Goal: Communication & Community: Answer question/provide support

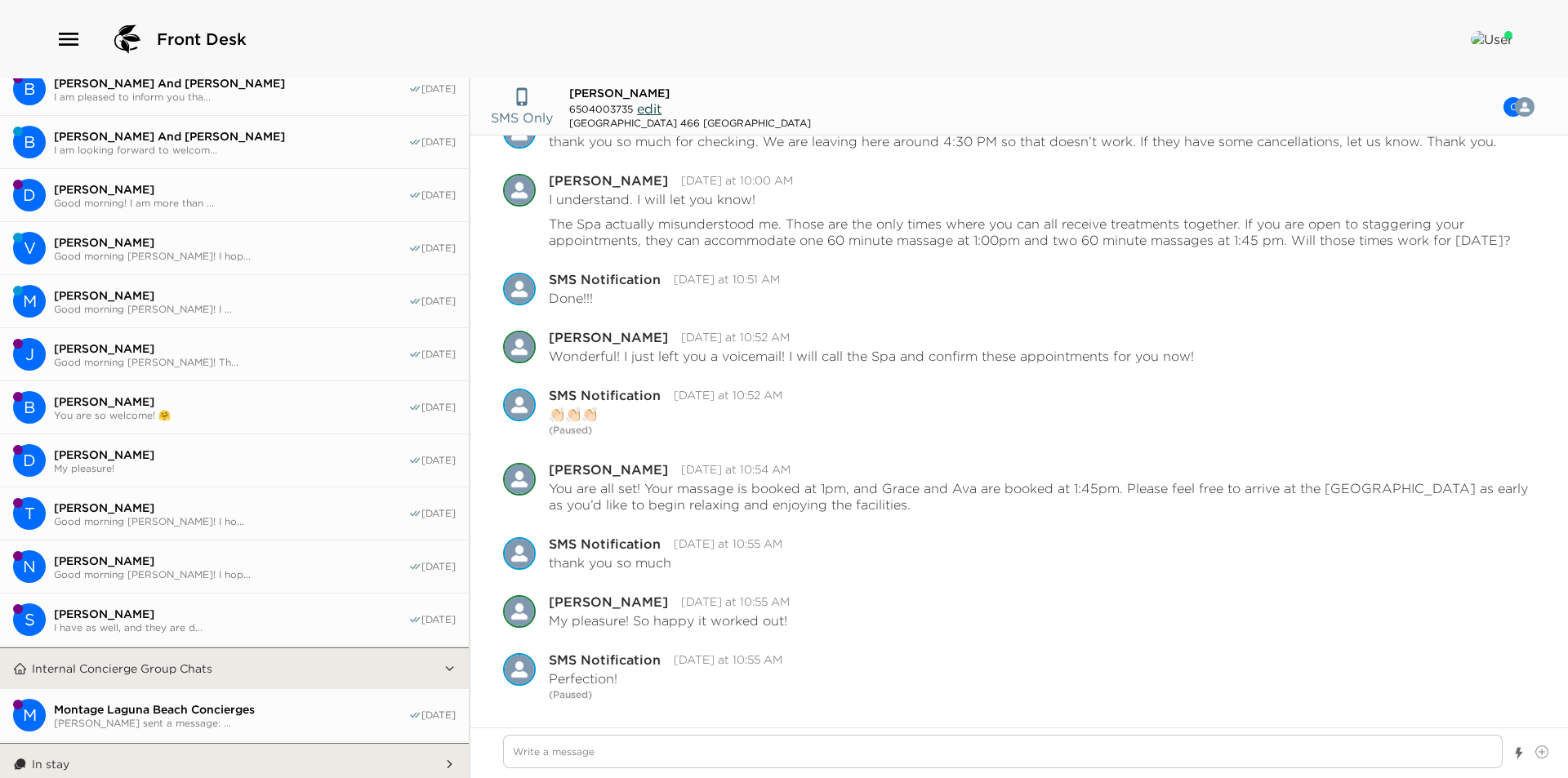
scroll to position [570, 0]
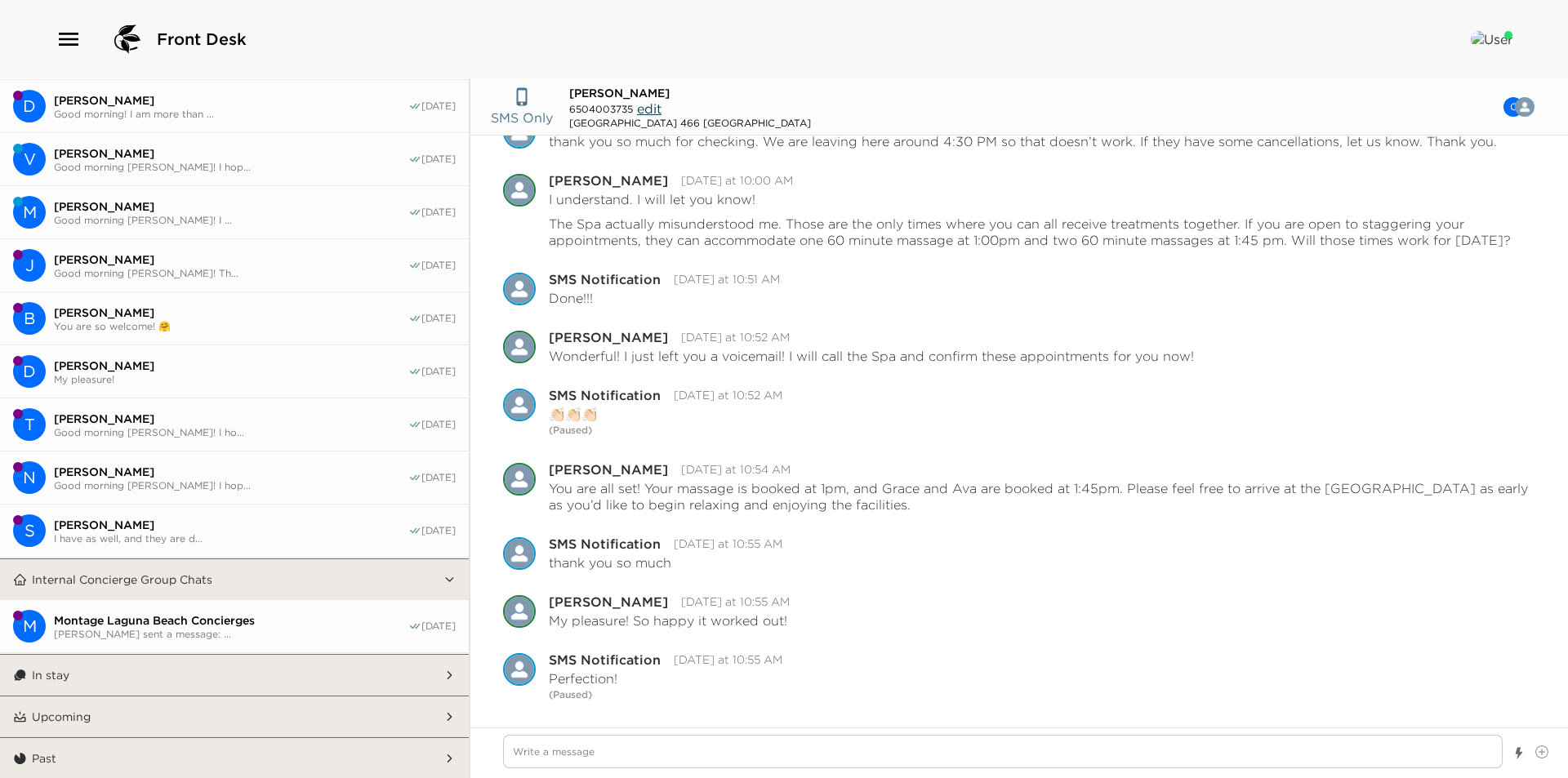
click at [218, 671] on button "In stay" at bounding box center [235, 676] width 416 height 41
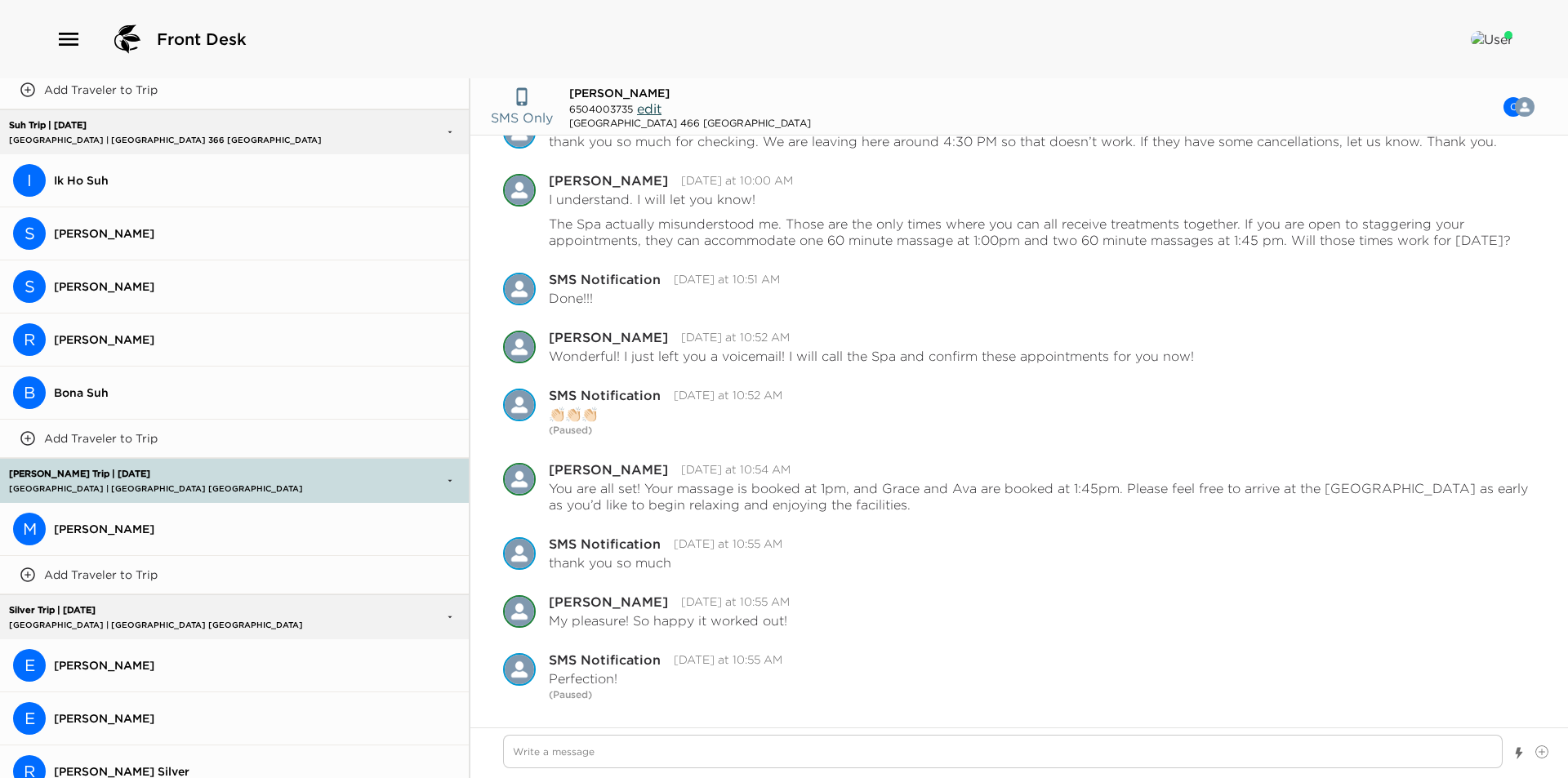
scroll to position [1934, 0]
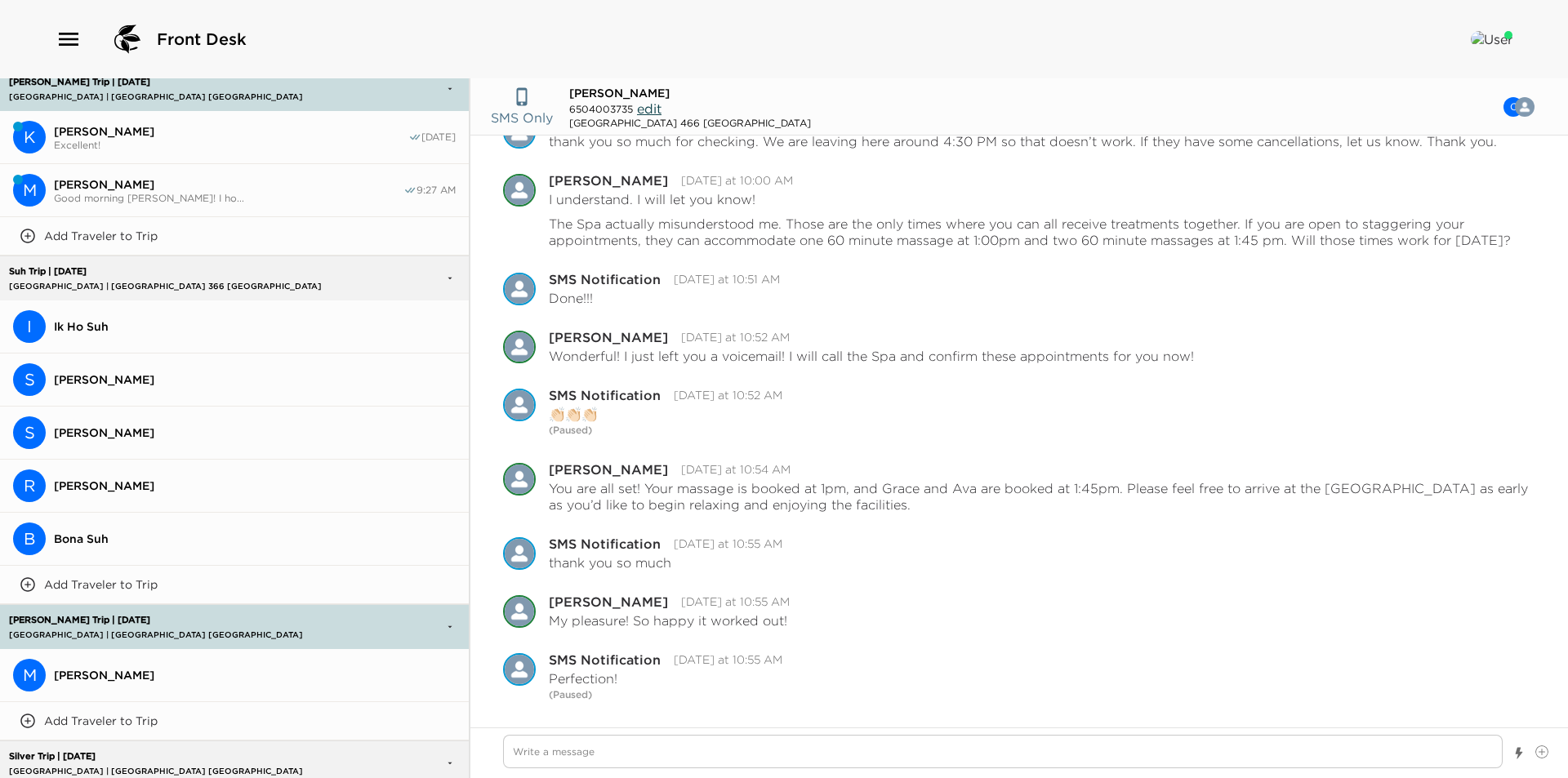
click at [107, 319] on span "Ik Ho Suh" at bounding box center [255, 326] width 402 height 15
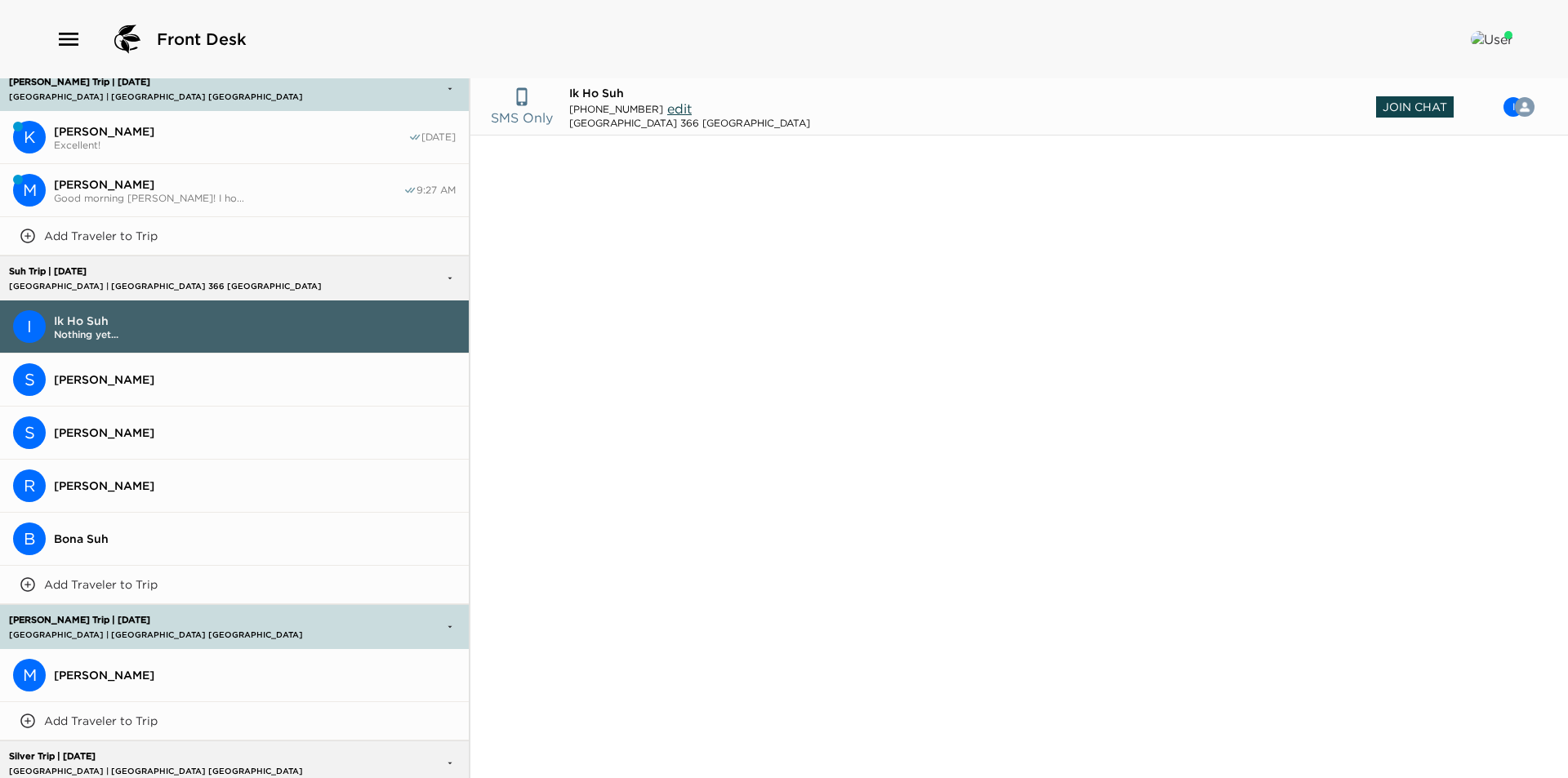
click at [1392, 97] on span "Join Chat" at bounding box center [1414, 107] width 78 height 21
click at [614, 746] on textarea "Write a message" at bounding box center [1003, 751] width 1000 height 33
paste textarea "I am looking forward to welcoming you to Montage Laguna Beach. I will text you …"
type textarea "x"
type textarea "I am looking forward to welcoming you to Montage Laguna Beach. I will text you …"
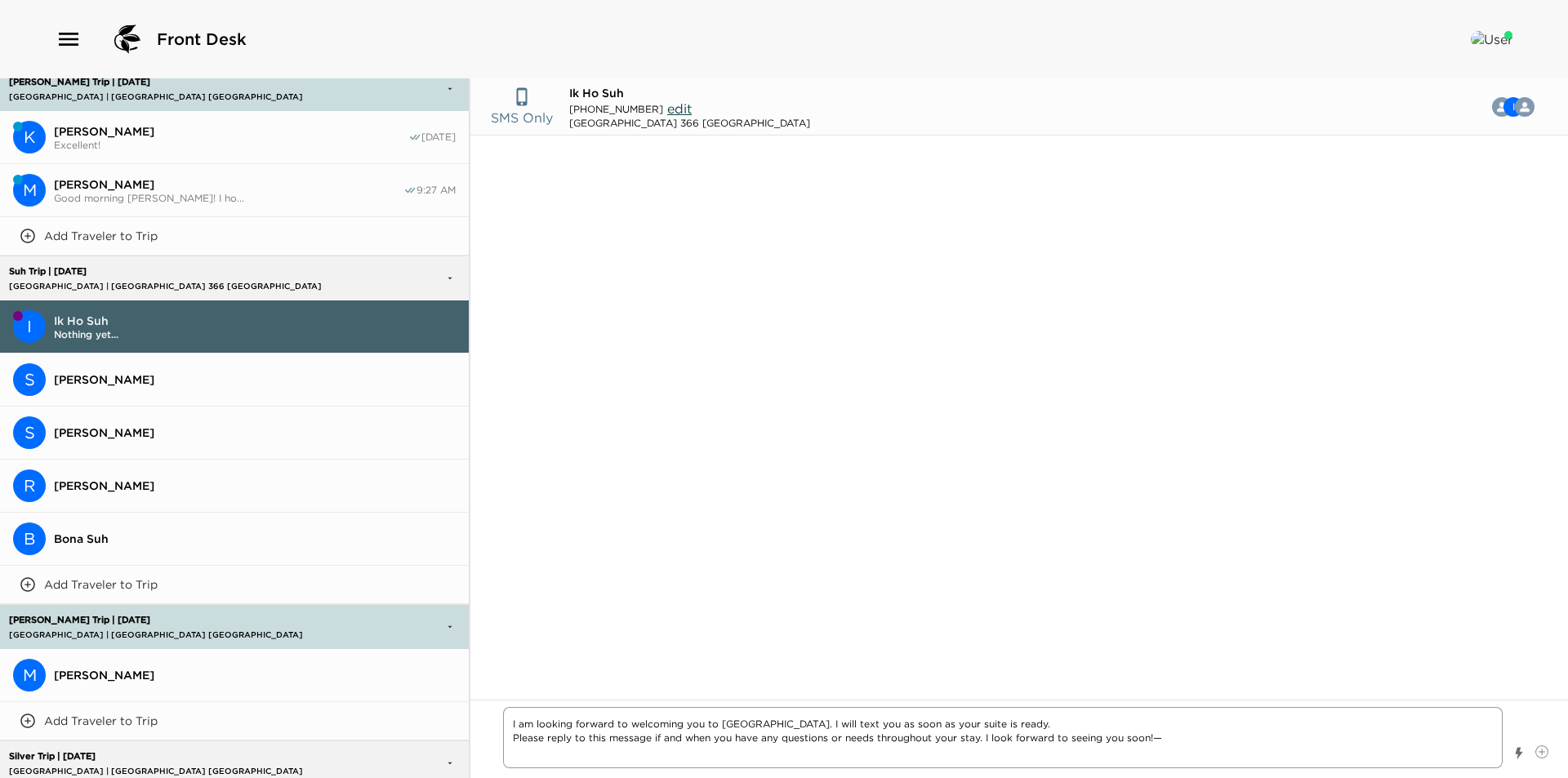
type textarea "x"
type textarea "I am looking forward to welcoming you to Montage Laguna Beach. I will text you …"
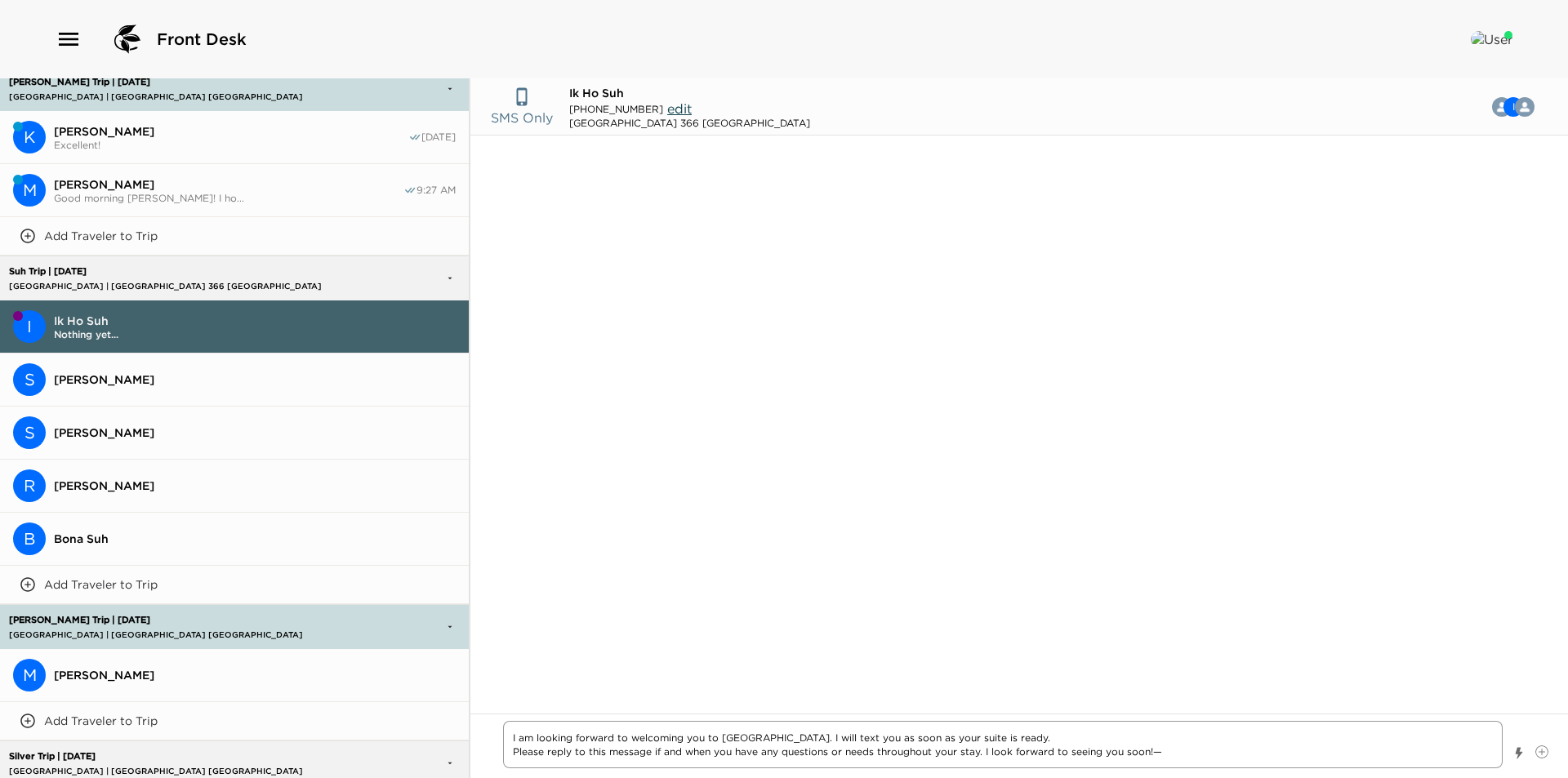
type textarea "x"
type textarea "I am looking forward to welcoming you to Montage Laguna Beach. I will text you …"
type textarea "x"
type textarea "I am looking forward to welcoming you to Montage Laguna Beach. I will text you …"
type textarea "x"
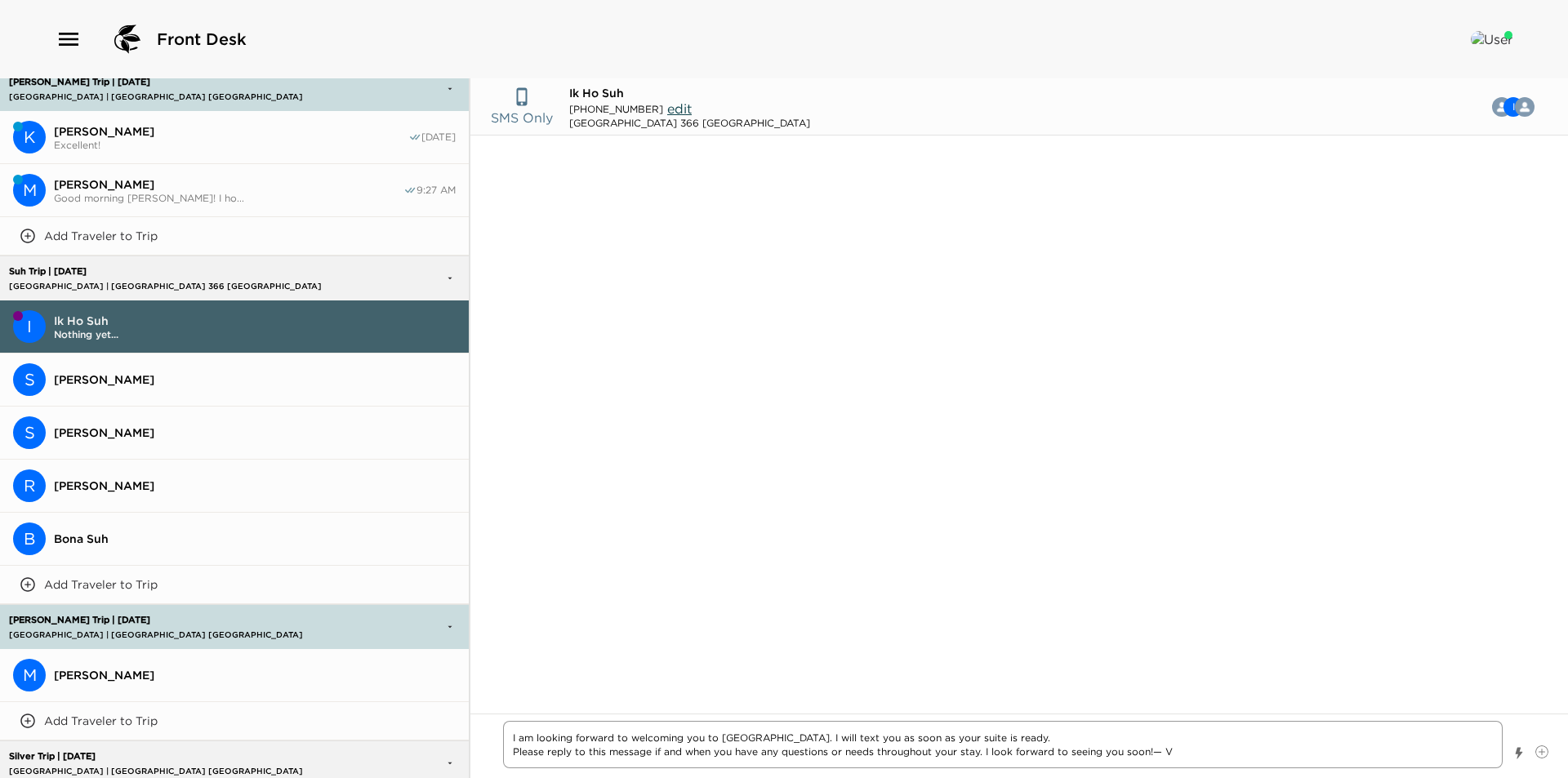
type textarea "I am looking forward to welcoming you to Montage Laguna Beach. I will text you …"
type textarea "x"
type textarea "I am looking forward to welcoming you to Montage Laguna Beach. I will text you …"
type textarea "x"
type textarea "I am looking forward to welcoming you to Montage Laguna Beach. I will text you …"
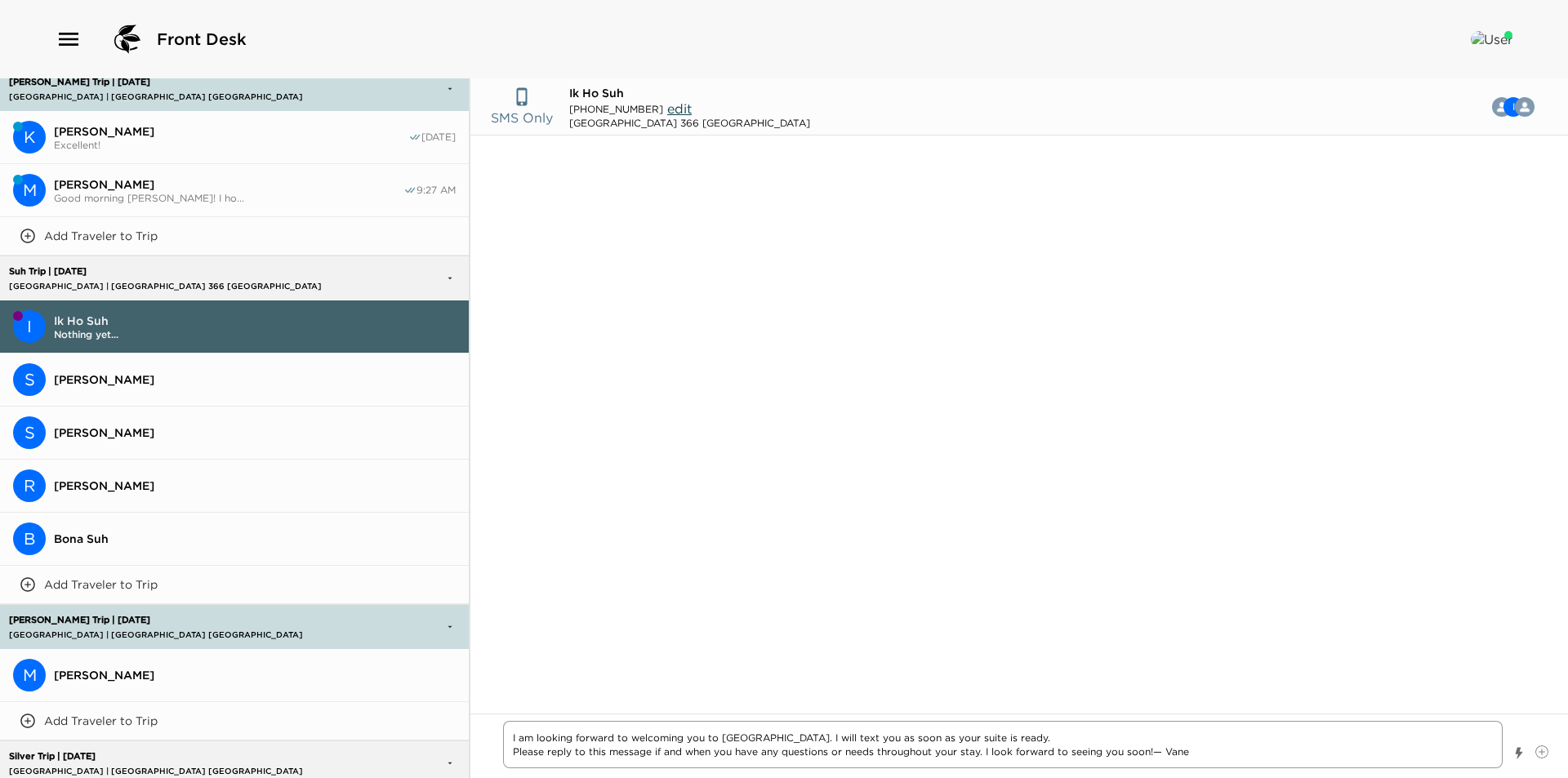
type textarea "x"
type textarea "I am looking forward to welcoming you to Montage Laguna Beach. I will text you …"
type textarea "x"
type textarea "I am looking forward to welcoming you to Montage Laguna Beach. I will text you …"
type textarea "x"
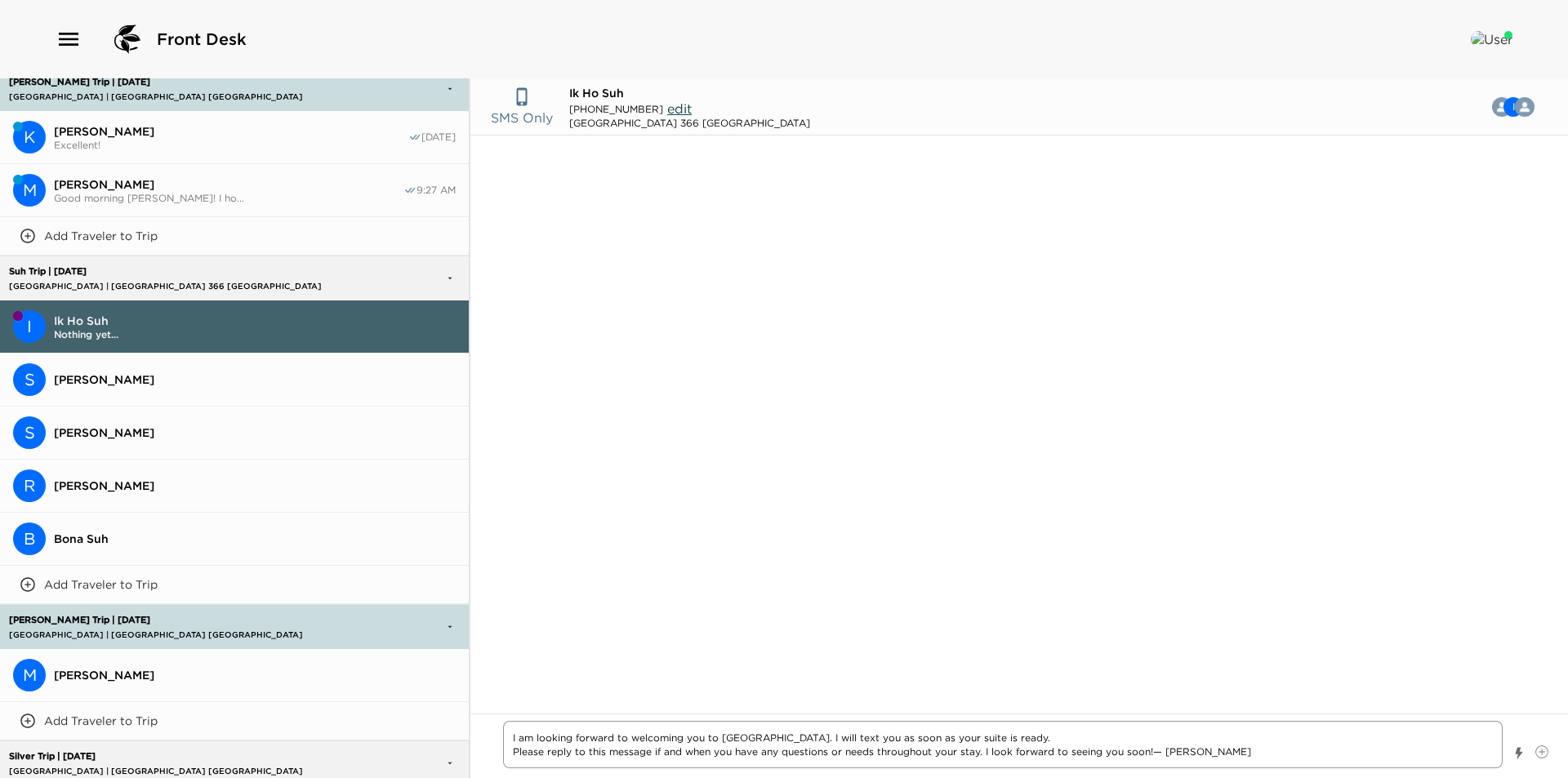
type textarea "I am looking forward to welcoming you to Montage Laguna Beach. I will text you …"
click at [510, 737] on textarea "I am looking forward to welcoming you to Montage Laguna Beach. I will text you …" at bounding box center [1003, 744] width 1000 height 47
type textarea "x"
type textarea "GI am looking forward to welcoming you to Montage Laguna Beach. I will text you…"
type textarea "x"
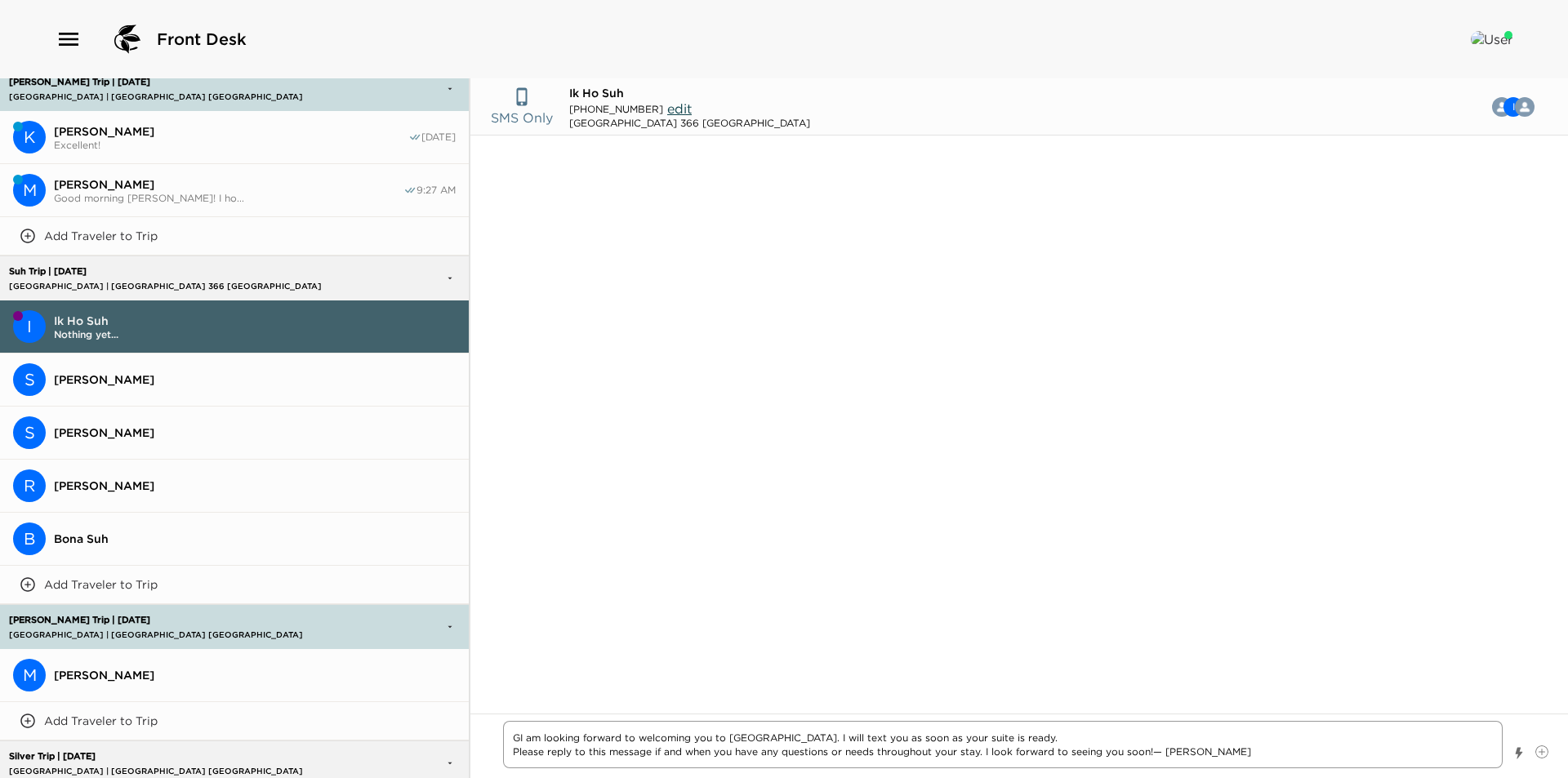
type textarea "GoI am looking forward to welcoming you to Montage Laguna Beach. I will text yo…"
type textarea "x"
type textarea "GooI am looking forward to welcoming you to Montage Laguna Beach. I will text y…"
type textarea "x"
type textarea "GoodI am looking forward to welcoming you to Montage Laguna Beach. I will text …"
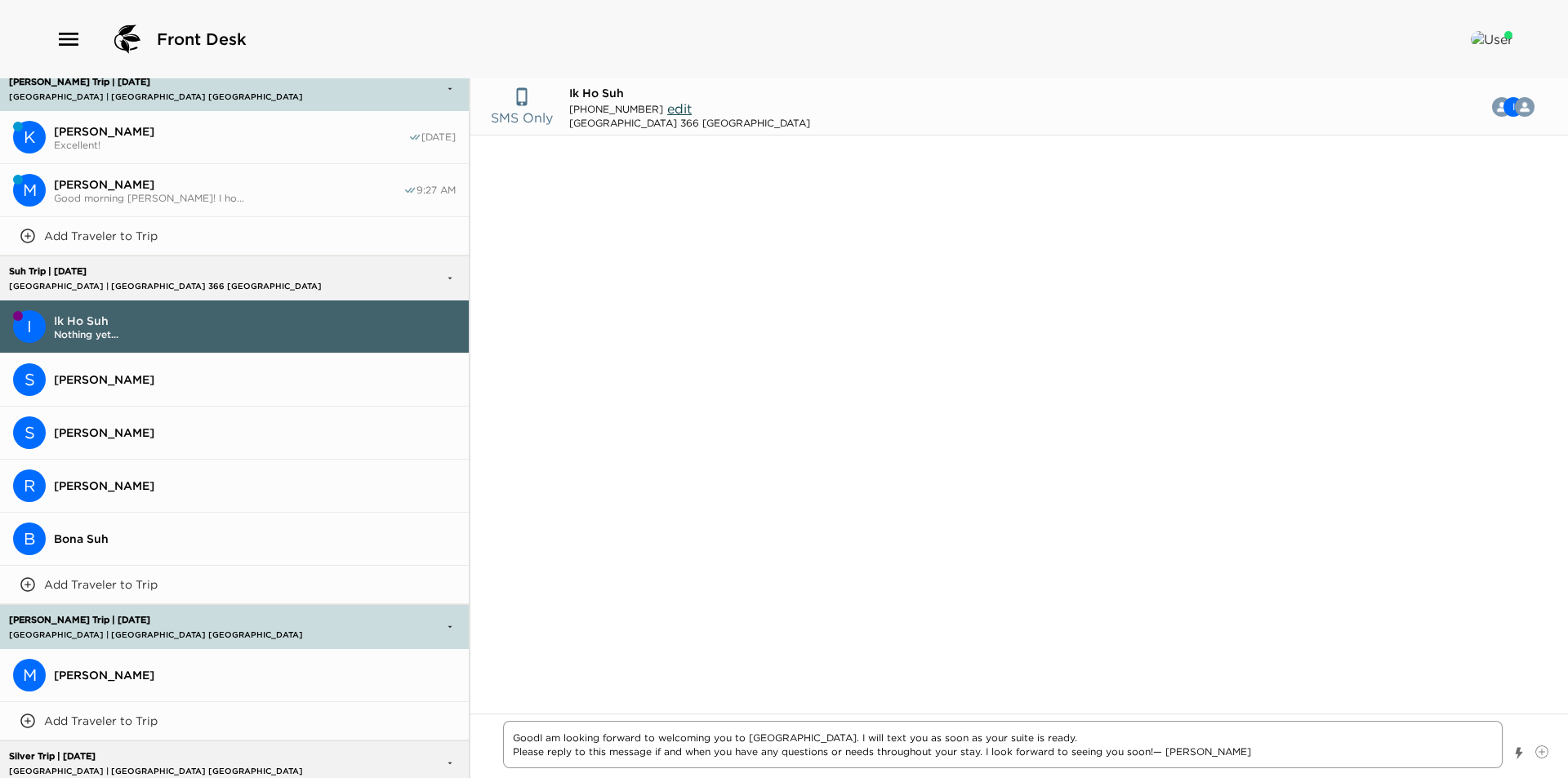
type textarea "x"
type textarea "Good I am looking forward to welcoming you to Montage Laguna Beach. I will text…"
type textarea "x"
type textarea "Good mI am looking forward to welcoming you to Montage Laguna Beach. I will tex…"
type textarea "x"
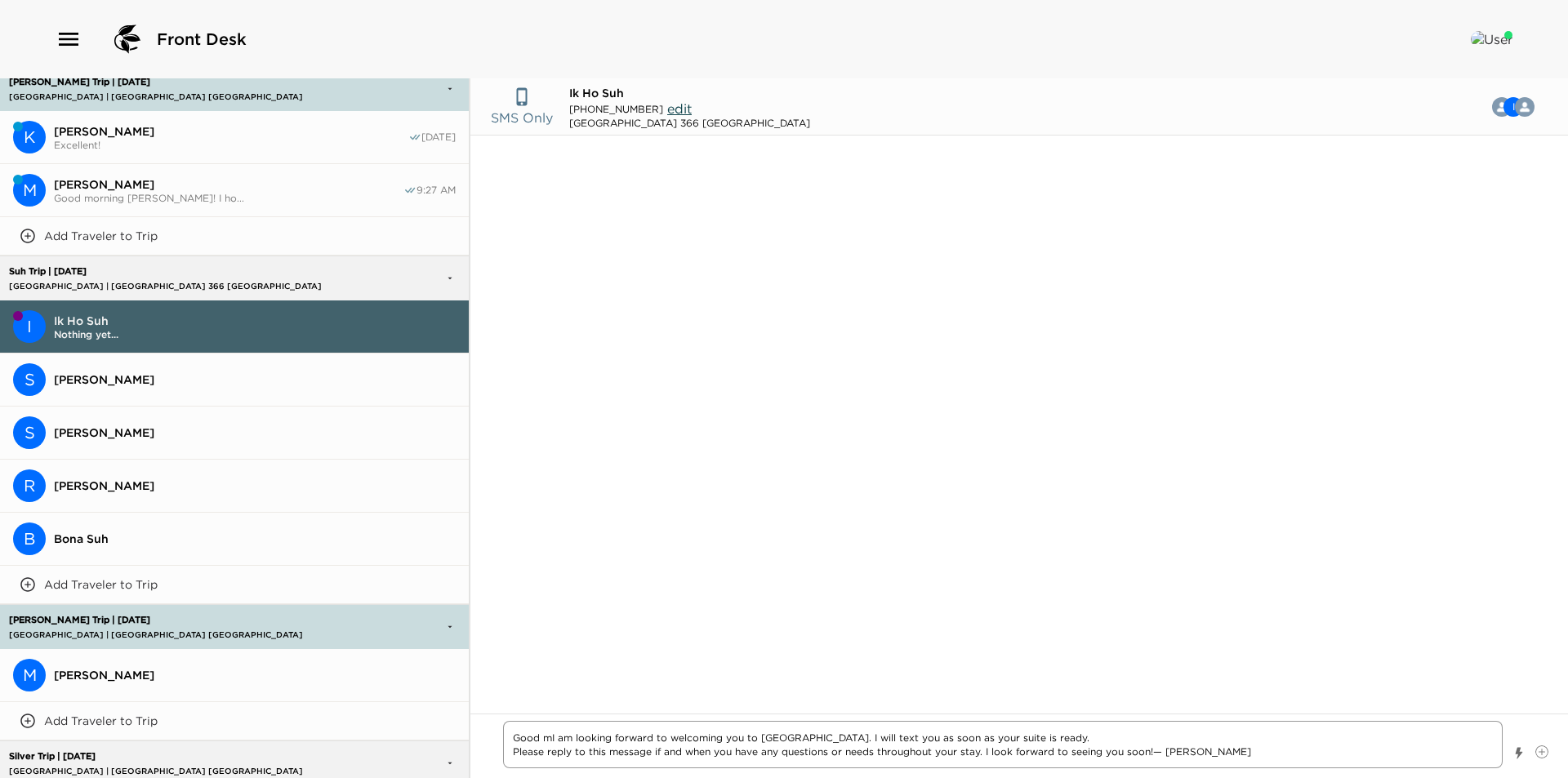
type textarea "Good moI am looking forward to welcoming you to Montage Laguna Beach. I will te…"
type textarea "x"
type textarea "Good morI am looking forward to welcoming you to Montage Laguna Beach. I will t…"
type textarea "x"
type textarea "Good mornI am looking forward to welcoming you to Montage Laguna Beach. I will …"
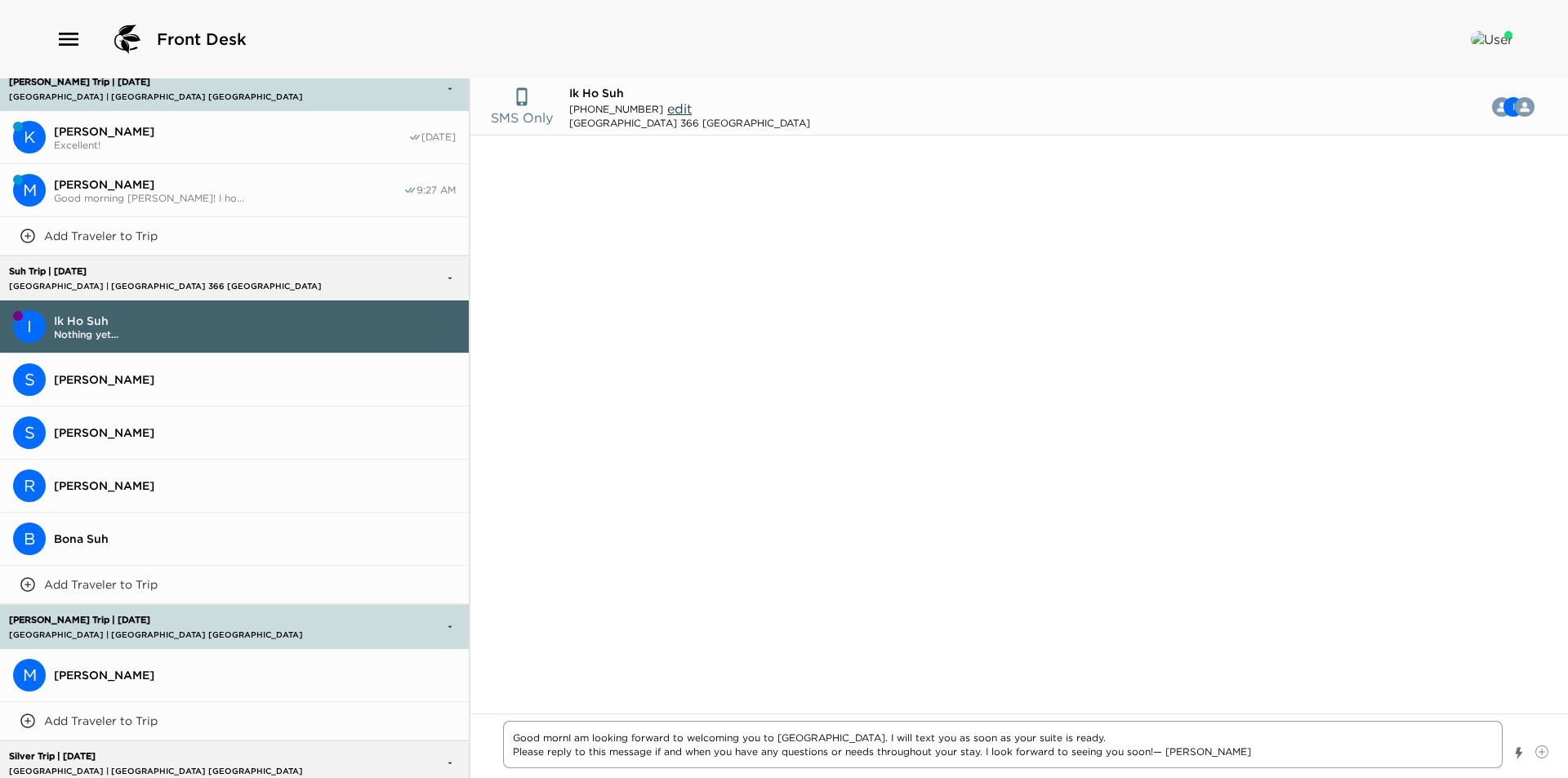
type textarea "x"
type textarea "Good morniI am looking forward to welcoming you to Montage Laguna Beach. I will…"
type textarea "x"
type textarea "Good morninI am looking forward to welcoming you to Montage Laguna Beach. I wil…"
type textarea "x"
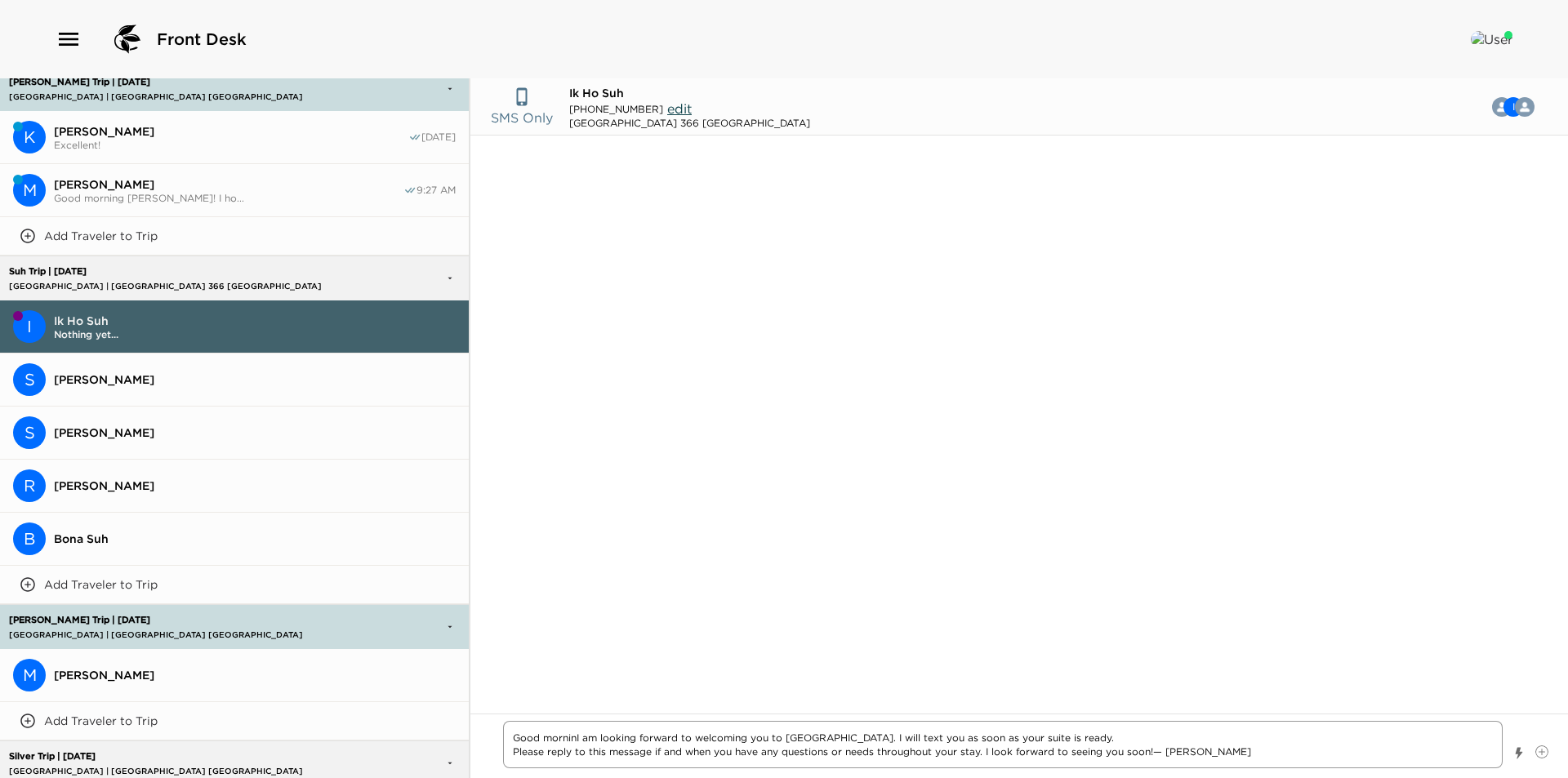
type textarea "Good morningI am looking forward to welcoming you to Montage Laguna Beach. I wi…"
type textarea "x"
type textarea "Good morning I am looking forward to welcoming you to Montage Laguna Beach. I w…"
type textarea "x"
type textarea "Good morning MI am looking forward to welcoming you to Montage Laguna Beach. I …"
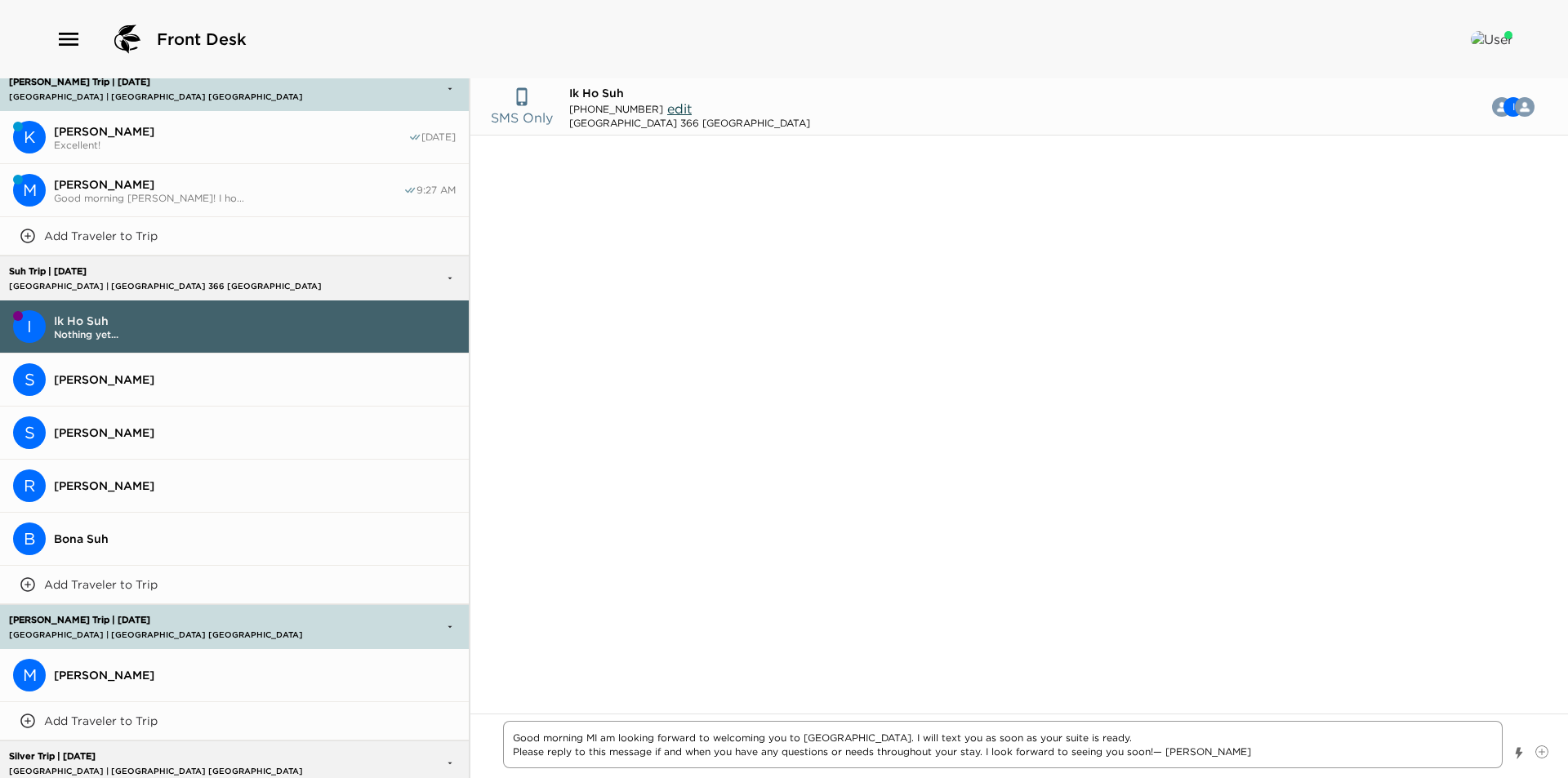
type textarea "x"
type textarea "Good morning MrI am looking forward to welcoming you to Montage Laguna Beach. I…"
type textarea "x"
type textarea "Good morning Mr.I am looking forward to welcoming you to Montage Laguna Beach. …"
type textarea "x"
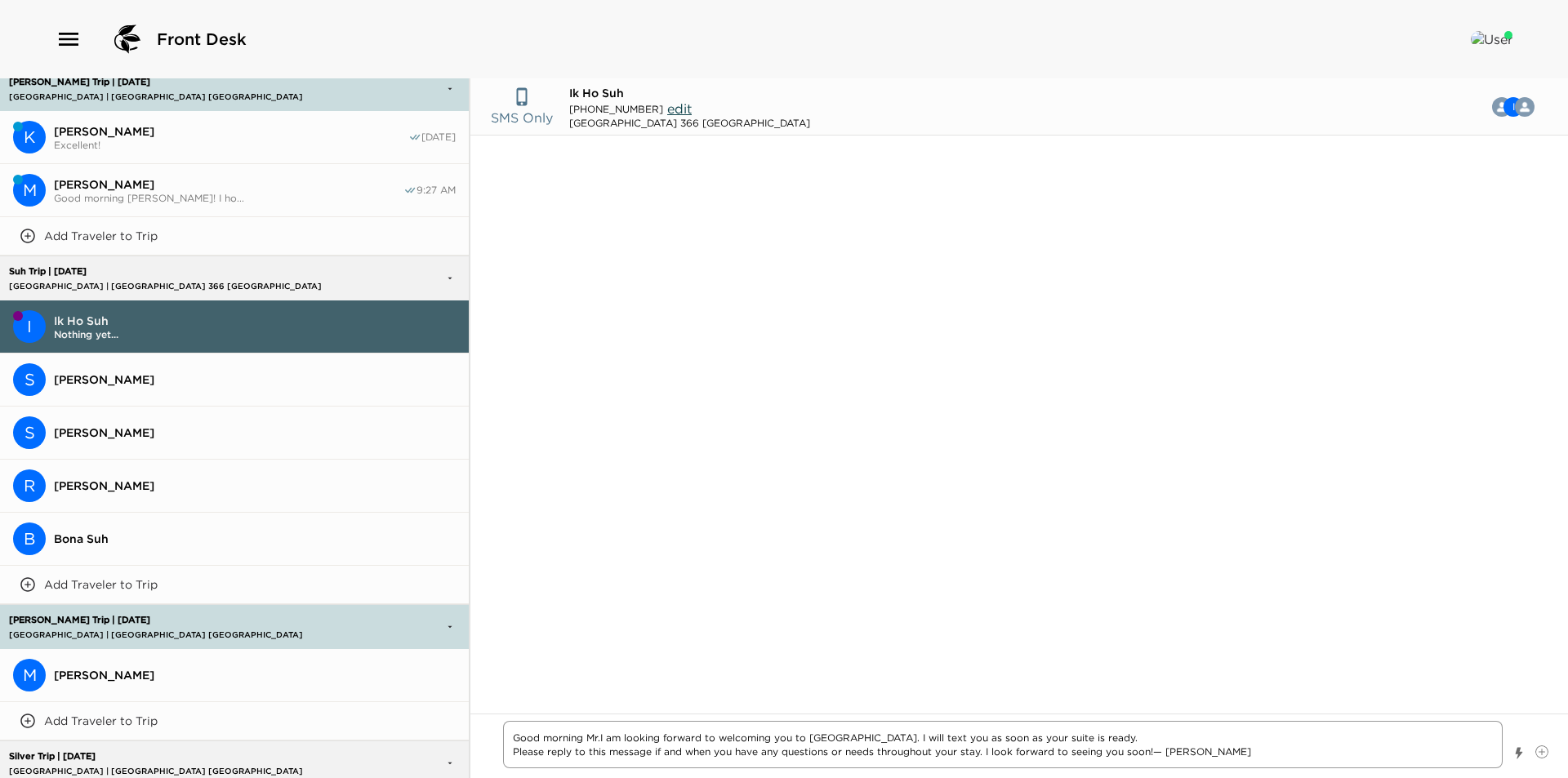
type textarea "Good morning Mr. I am looking forward to welcoming you to Montage Laguna Beach.…"
type textarea "x"
type textarea "Good morning Mr. SI am looking forward to welcoming you to Montage Laguna Beach…"
type textarea "x"
type textarea "Good morning Mr. SuI am looking forward to welcoming you to Montage Laguna Beac…"
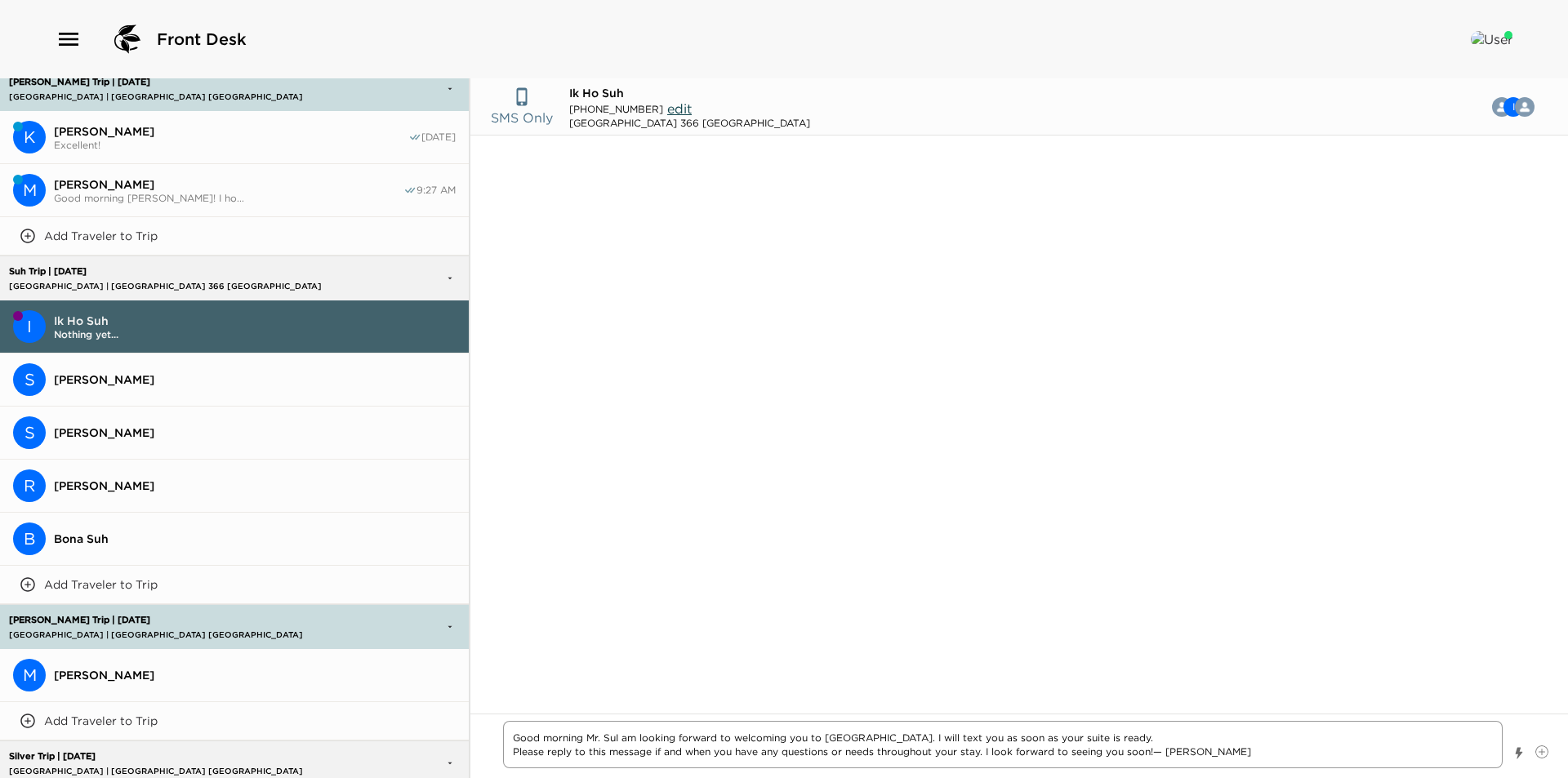
type textarea "x"
type textarea "Good morning Mr. SuhI am looking forward to welcoming you to Montage Laguna Bea…"
type textarea "x"
type textarea "Good morning Mr. Suh!I am looking forward to welcoming you to Montage Laguna Be…"
type textarea "x"
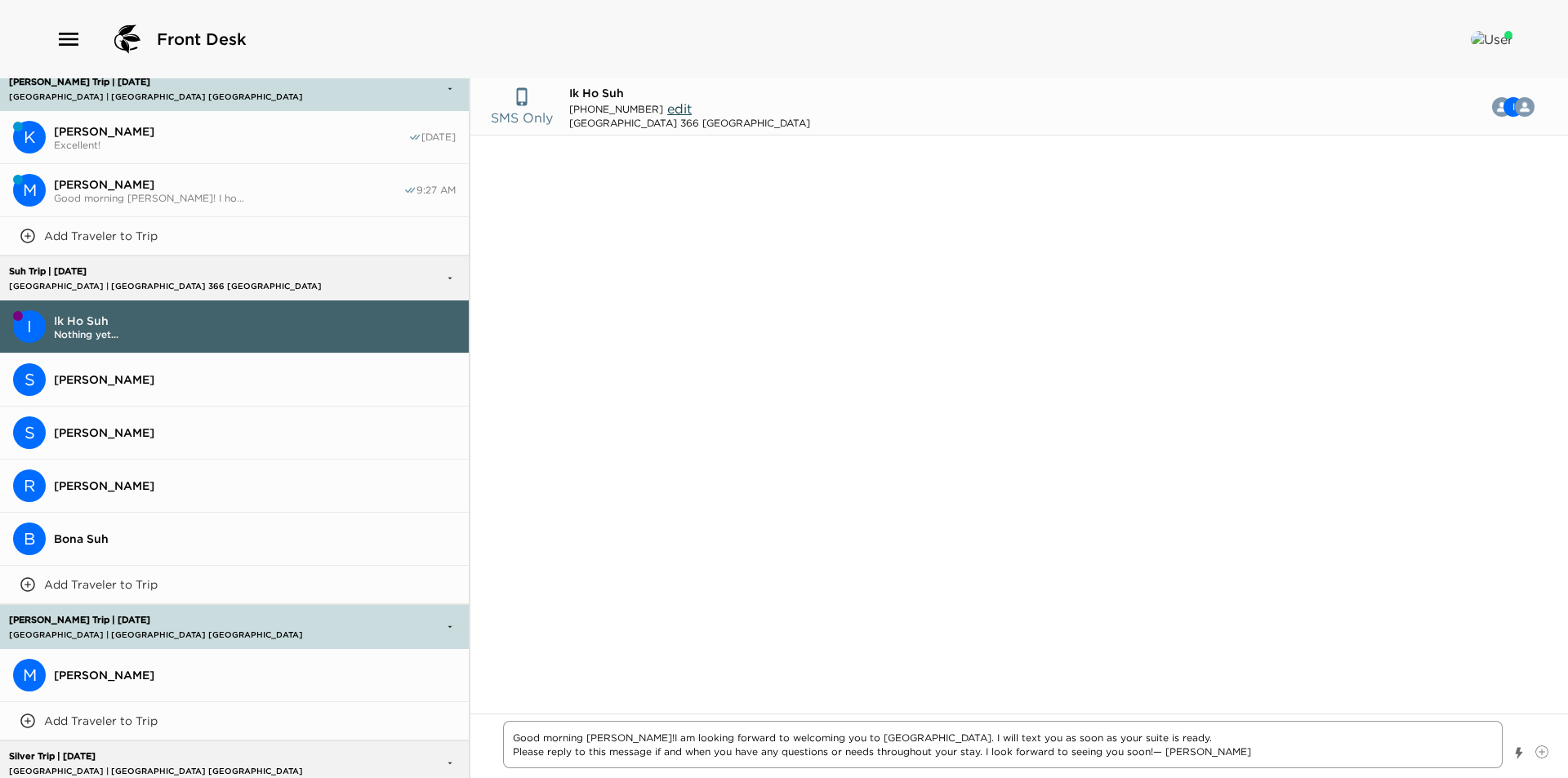
type textarea "Good morning Mr. Suh! I am looking forward to welcoming you to Montage Laguna B…"
type textarea "x"
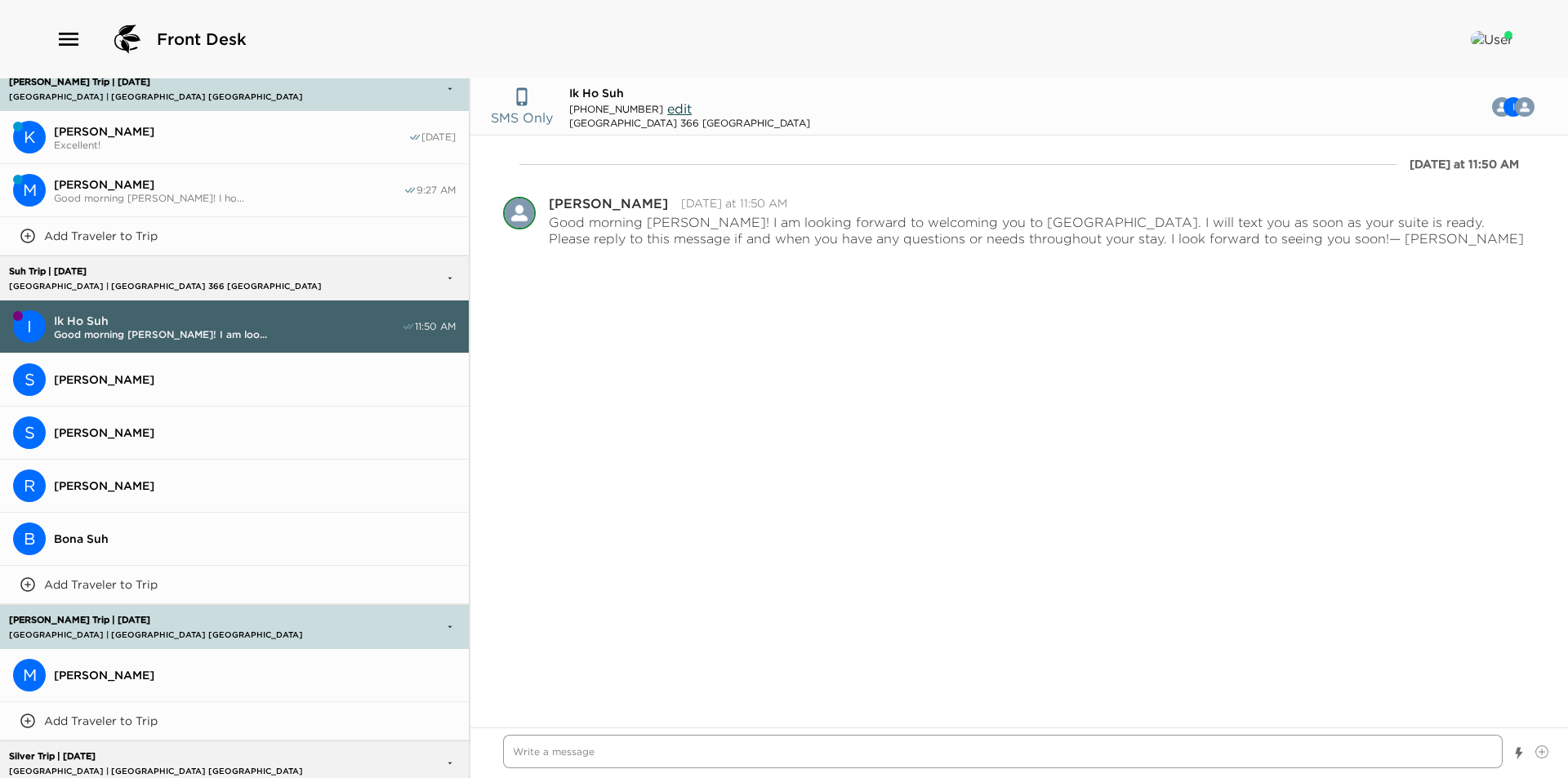
type textarea "x"
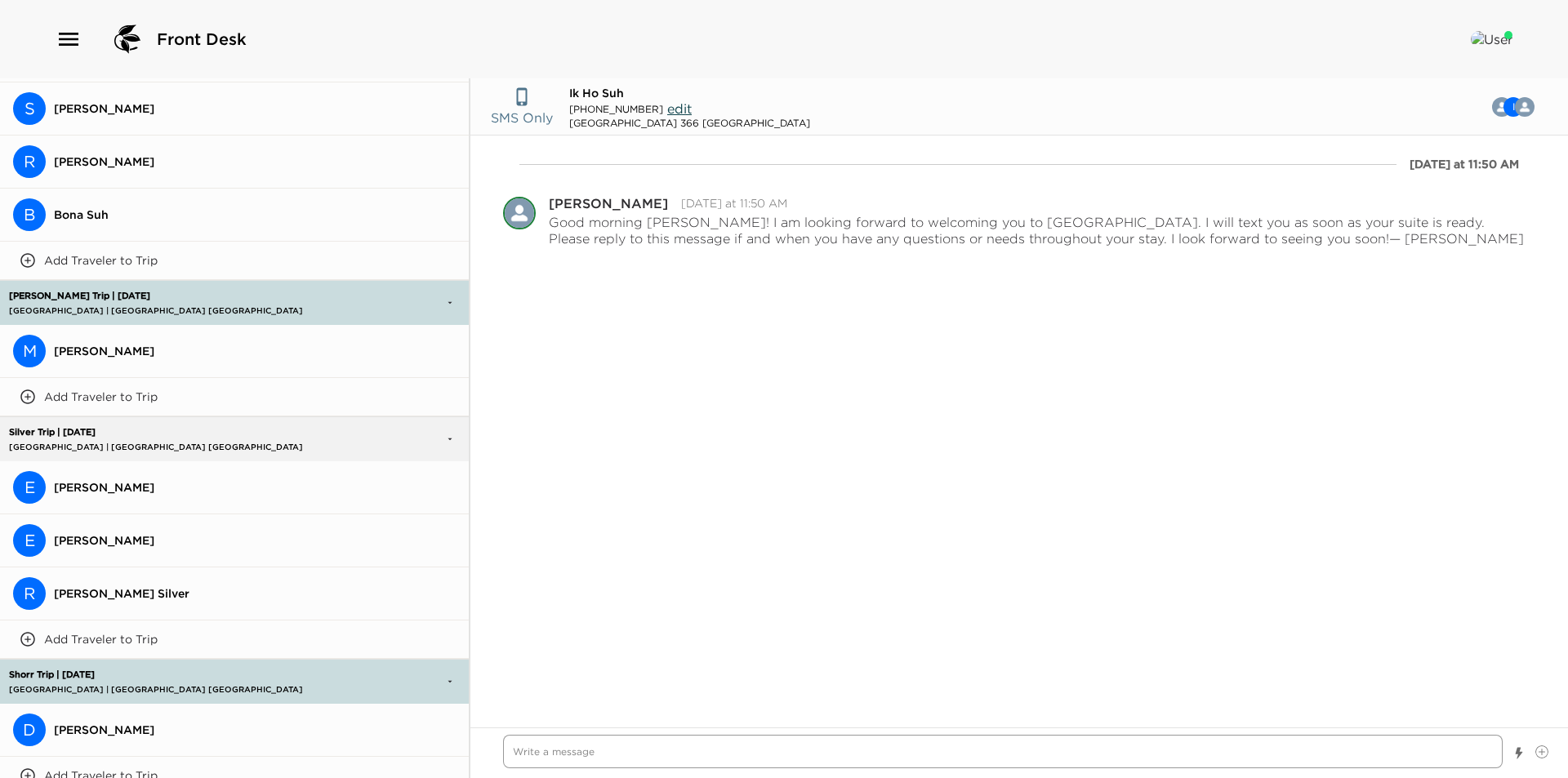
scroll to position [2261, 0]
click at [131, 352] on button "M Michael Harris" at bounding box center [234, 349] width 469 height 53
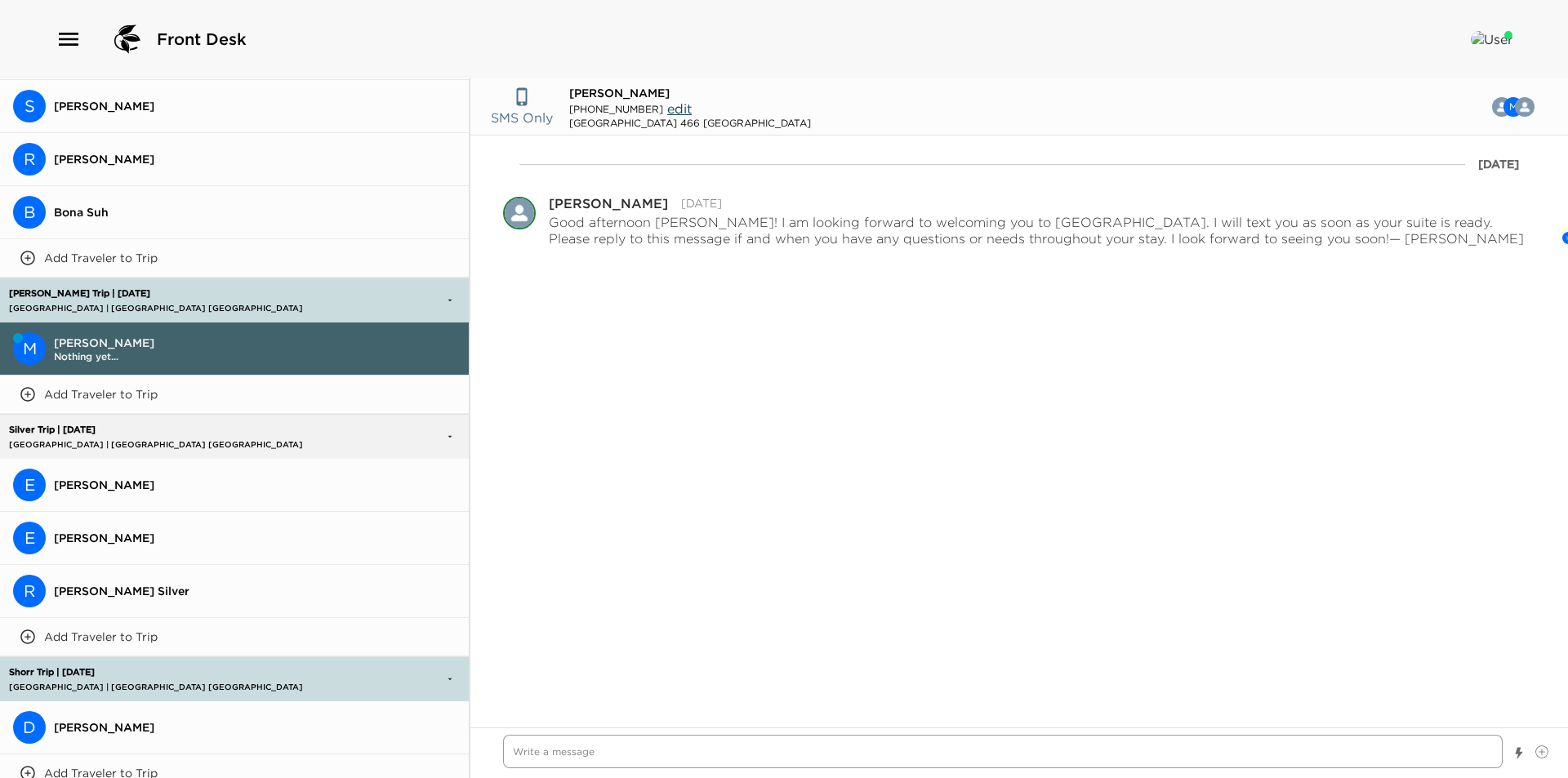
click at [681, 755] on textarea "Write a message" at bounding box center [1003, 751] width 1000 height 33
paste textarea "I am looking forward to welcoming you to Montage Laguna Beach. I will text you …"
type textarea "x"
type textarea "I am looking forward to welcoming you to Montage Laguna Beach. I will text you …"
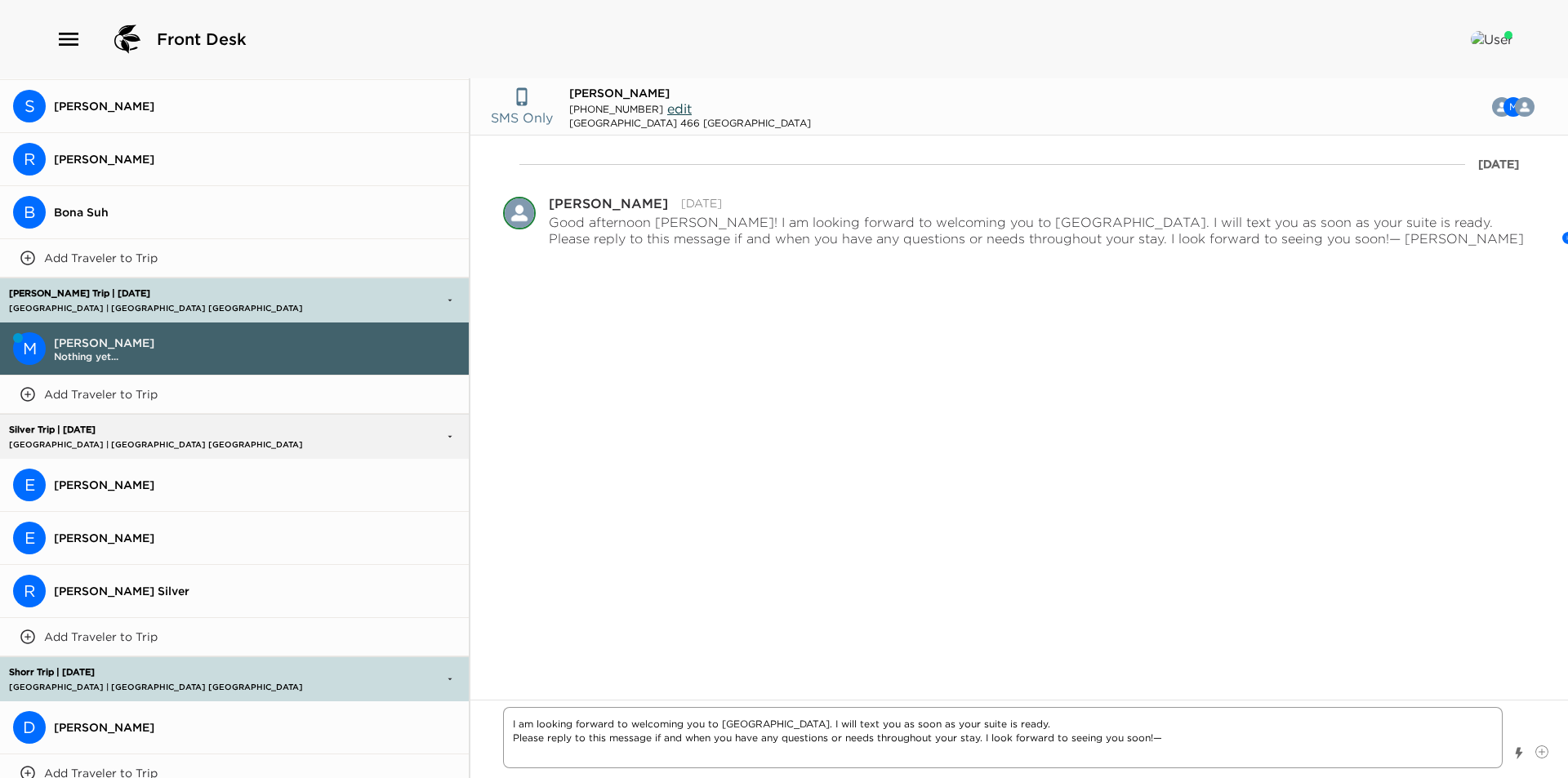
type textarea "x"
type textarea "I am looking forward to welcoming you to Montage Laguna Beach. I will text you …"
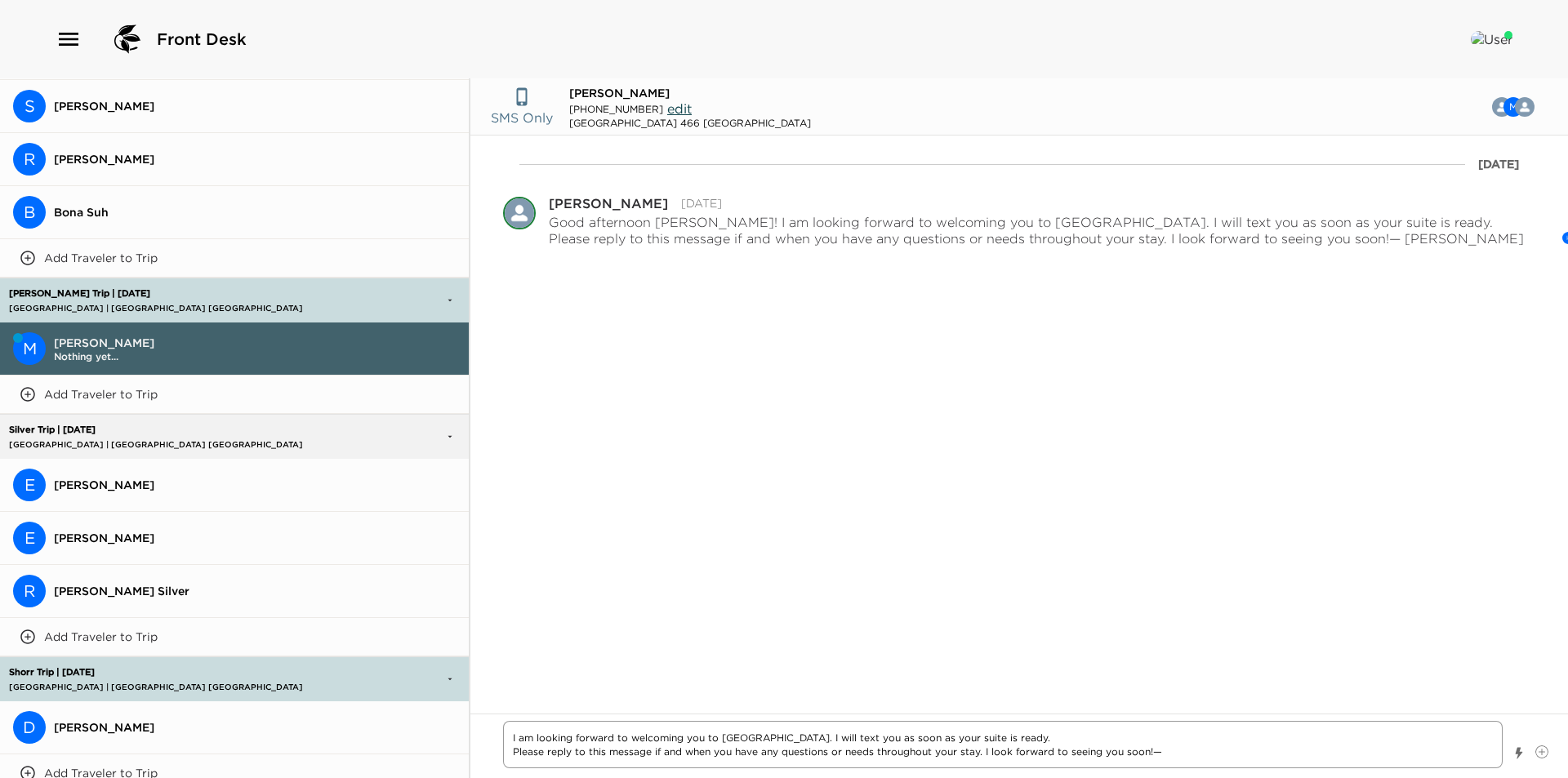
type textarea "x"
type textarea "I am looking forward to welcoming you to Montage Laguna Beach. I will text you …"
type textarea "x"
type textarea "I am looking forward to welcoming you to Montage Laguna Beach. I will text you …"
type textarea "x"
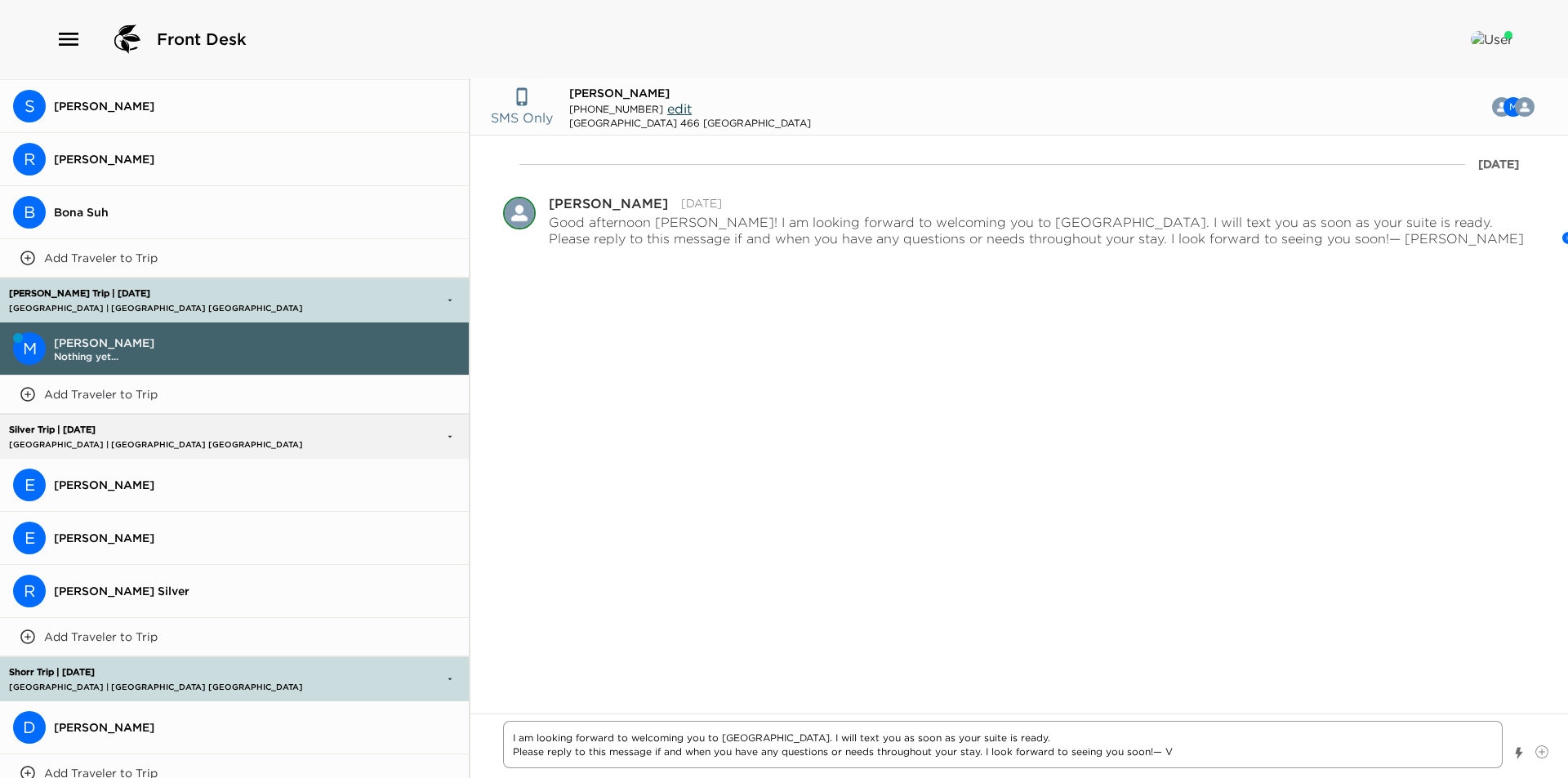
type textarea "I am looking forward to welcoming you to Montage Laguna Beach. I will text you …"
type textarea "x"
type textarea "I am looking forward to welcoming you to Montage Laguna Beach. I will text you …"
type textarea "x"
type textarea "I am looking forward to welcoming you to Montage Laguna Beach. I will text you …"
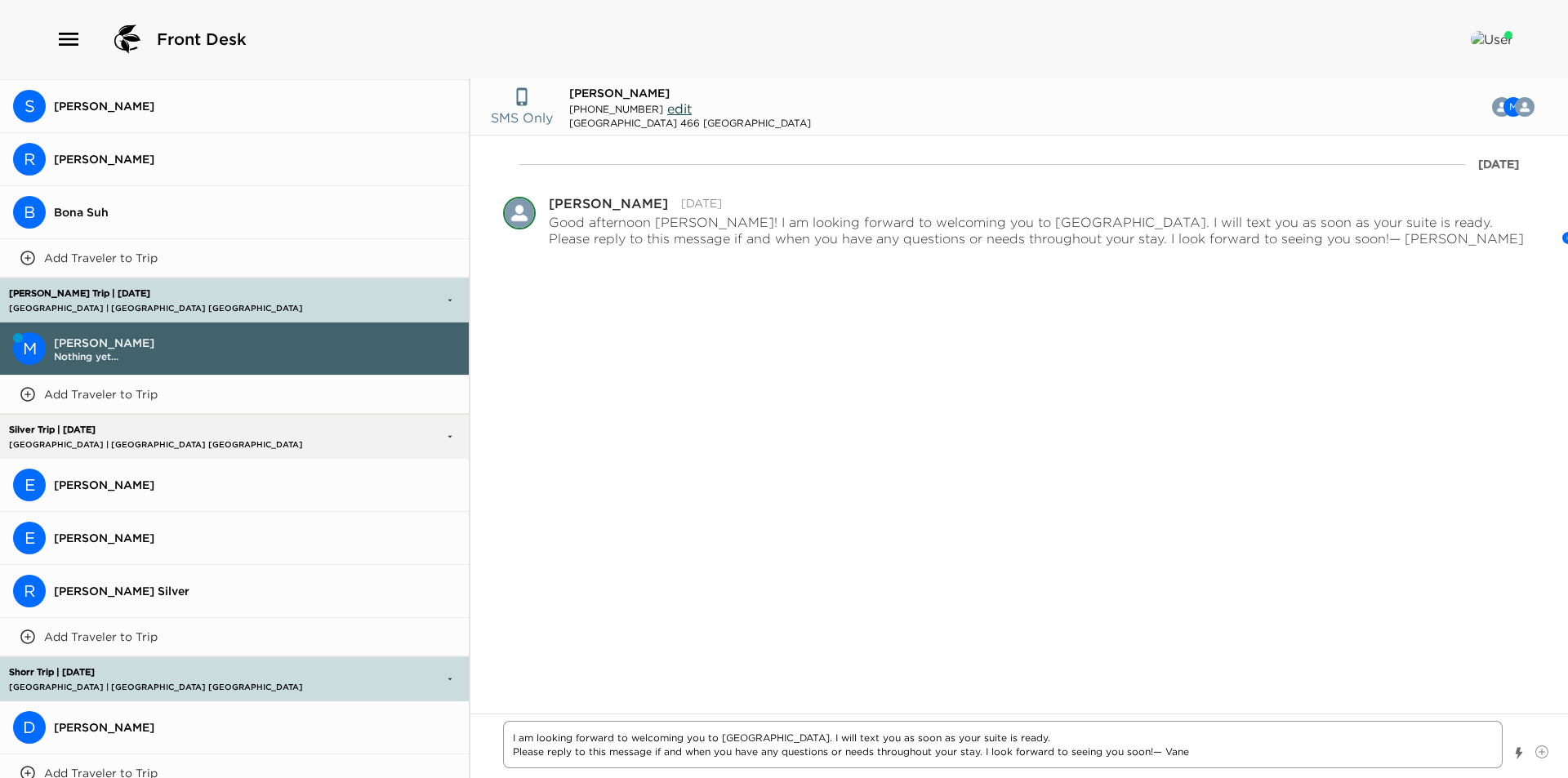
type textarea "x"
type textarea "I am looking forward to welcoming you to Montage Laguna Beach. I will text you …"
type textarea "x"
type textarea "I am looking forward to welcoming you to Montage Laguna Beach. I will text you …"
type textarea "x"
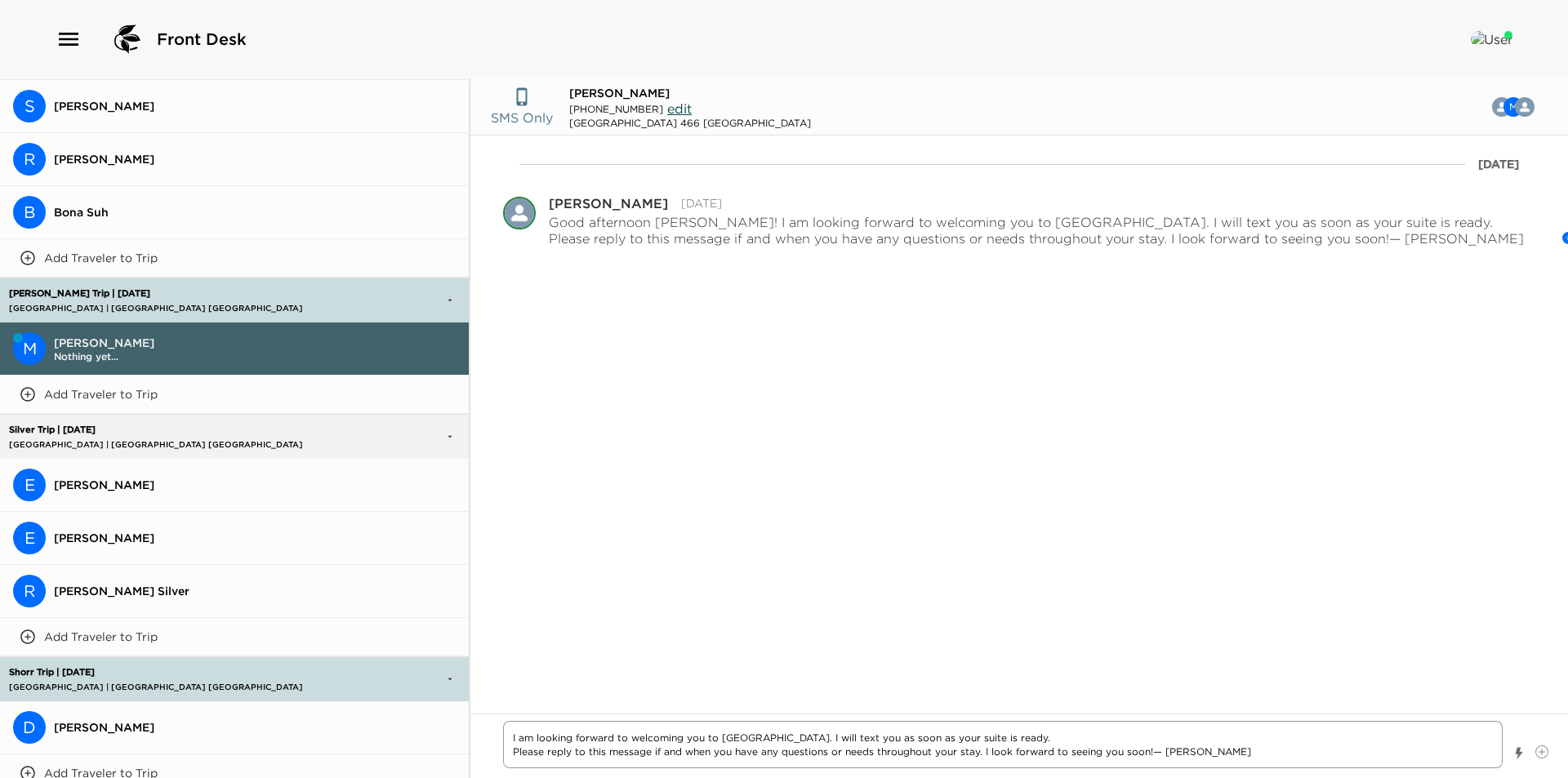
type textarea "I am looking forward to welcoming you to Montage Laguna Beach. I will text you …"
click at [508, 735] on textarea "I am looking forward to welcoming you to Montage Laguna Beach. I will text you …" at bounding box center [1003, 744] width 1000 height 47
type textarea "x"
type textarea "GI am looking forward to welcoming you to Montage Laguna Beach. I will text you…"
type textarea "x"
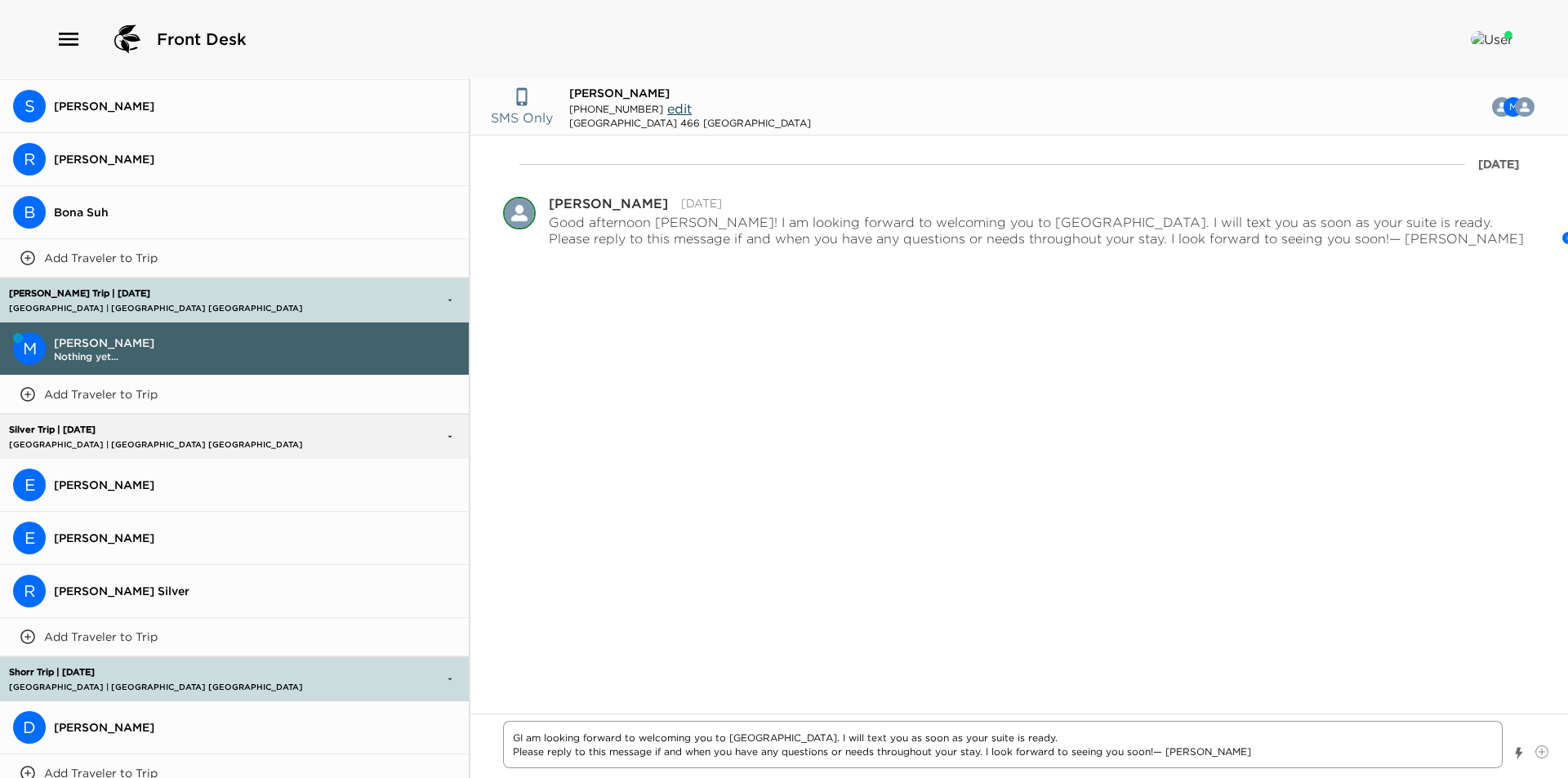
type textarea "GoI am looking forward to welcoming you to Montage Laguna Beach. I will text yo…"
type textarea "x"
type textarea "GooI am looking forward to welcoming you to Montage Laguna Beach. I will text y…"
type textarea "x"
type textarea "GoodI am looking forward to welcoming you to Montage Laguna Beach. I will text …"
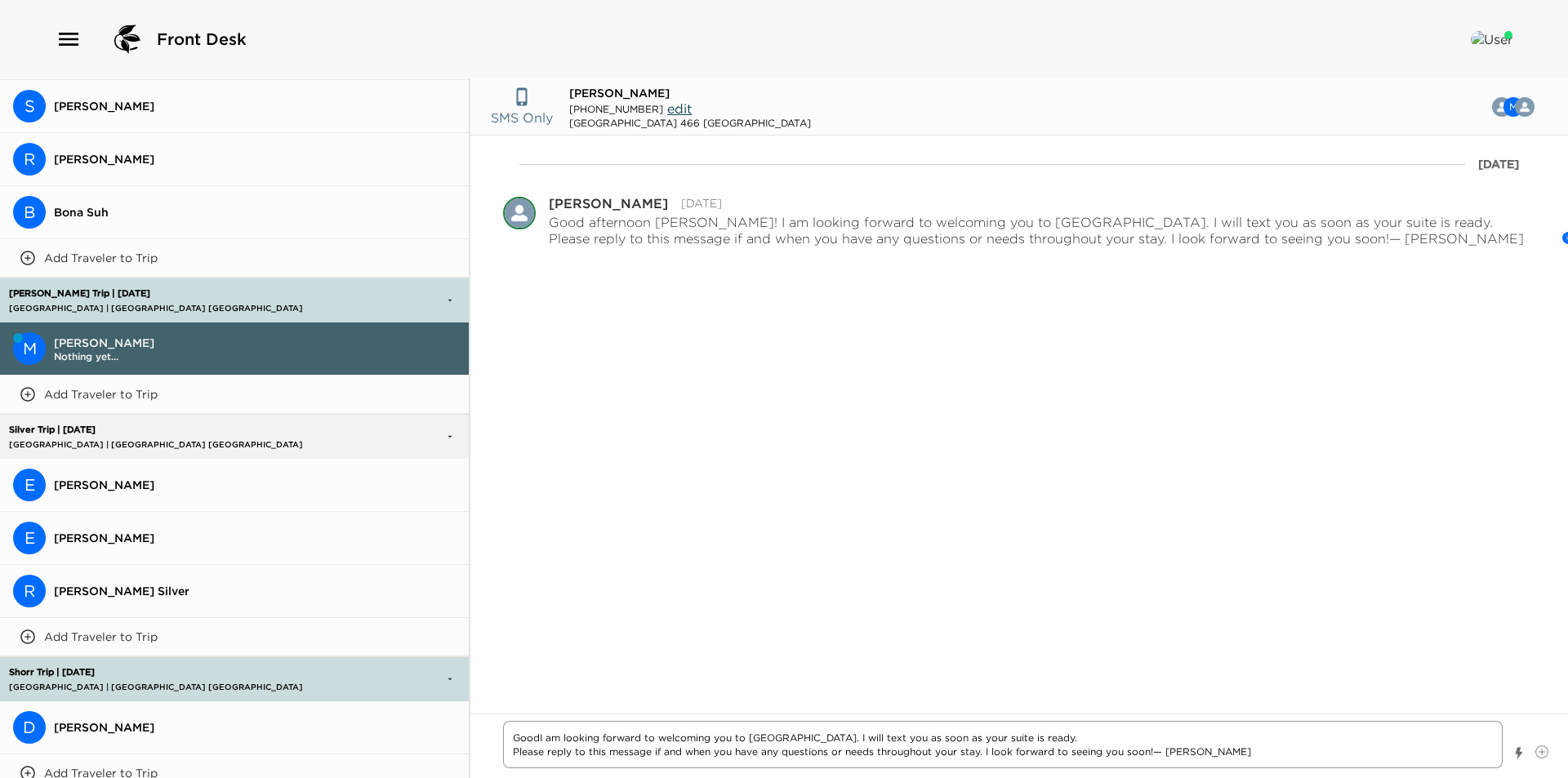
type textarea "x"
type textarea "Good I am looking forward to welcoming you to Montage Laguna Beach. I will text…"
type textarea "x"
type textarea "Good mI am looking forward to welcoming you to Montage Laguna Beach. I will tex…"
type textarea "x"
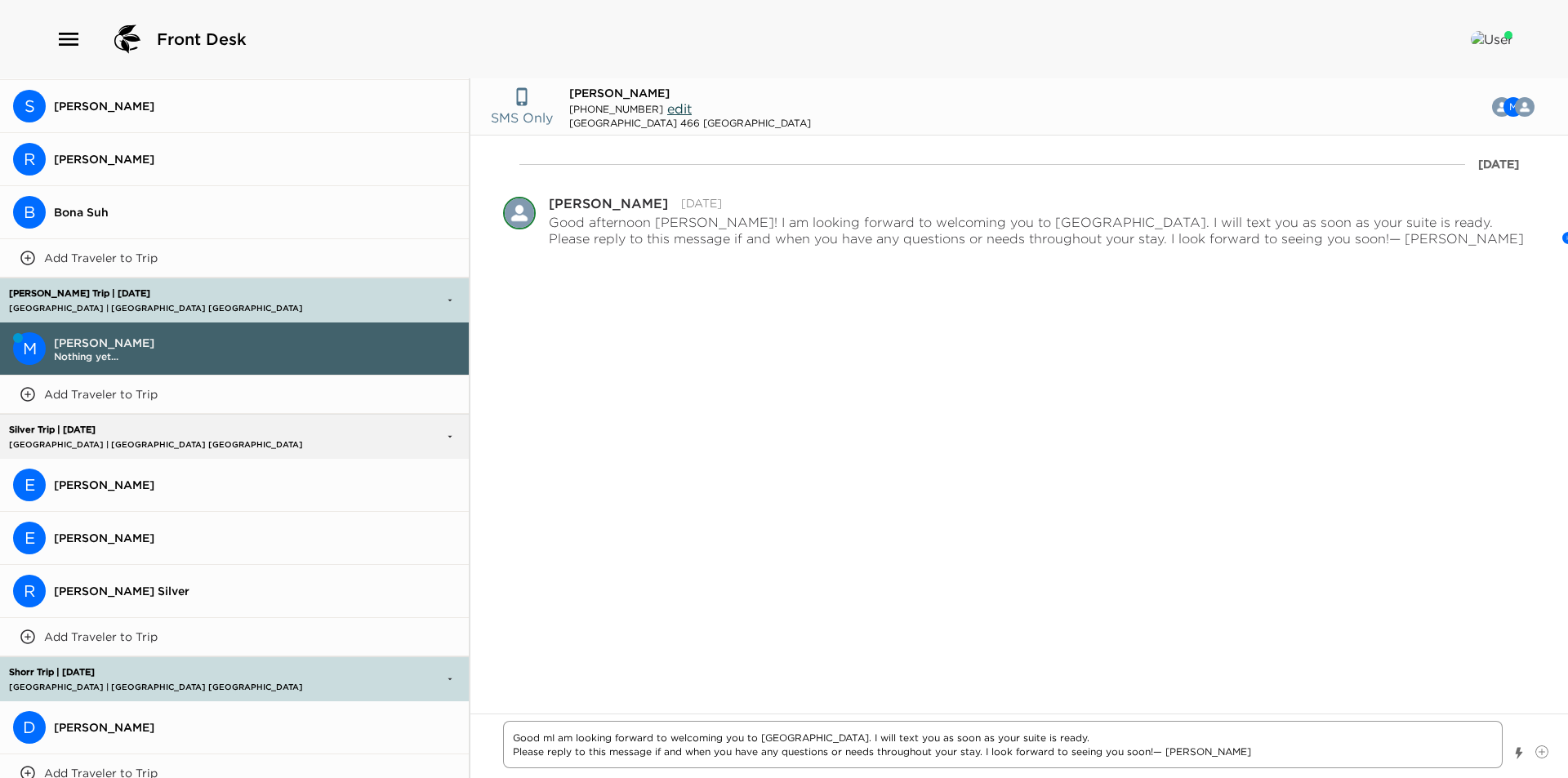
type textarea "Good mrI am looking forward to welcoming you to Montage Laguna Beach. I will te…"
type textarea "x"
type textarea "Good mroI am looking forward to welcoming you to Montage Laguna Beach. I will t…"
type textarea "x"
type textarea "Good mronI am looking forward to welcoming you to Montage Laguna Beach. I will …"
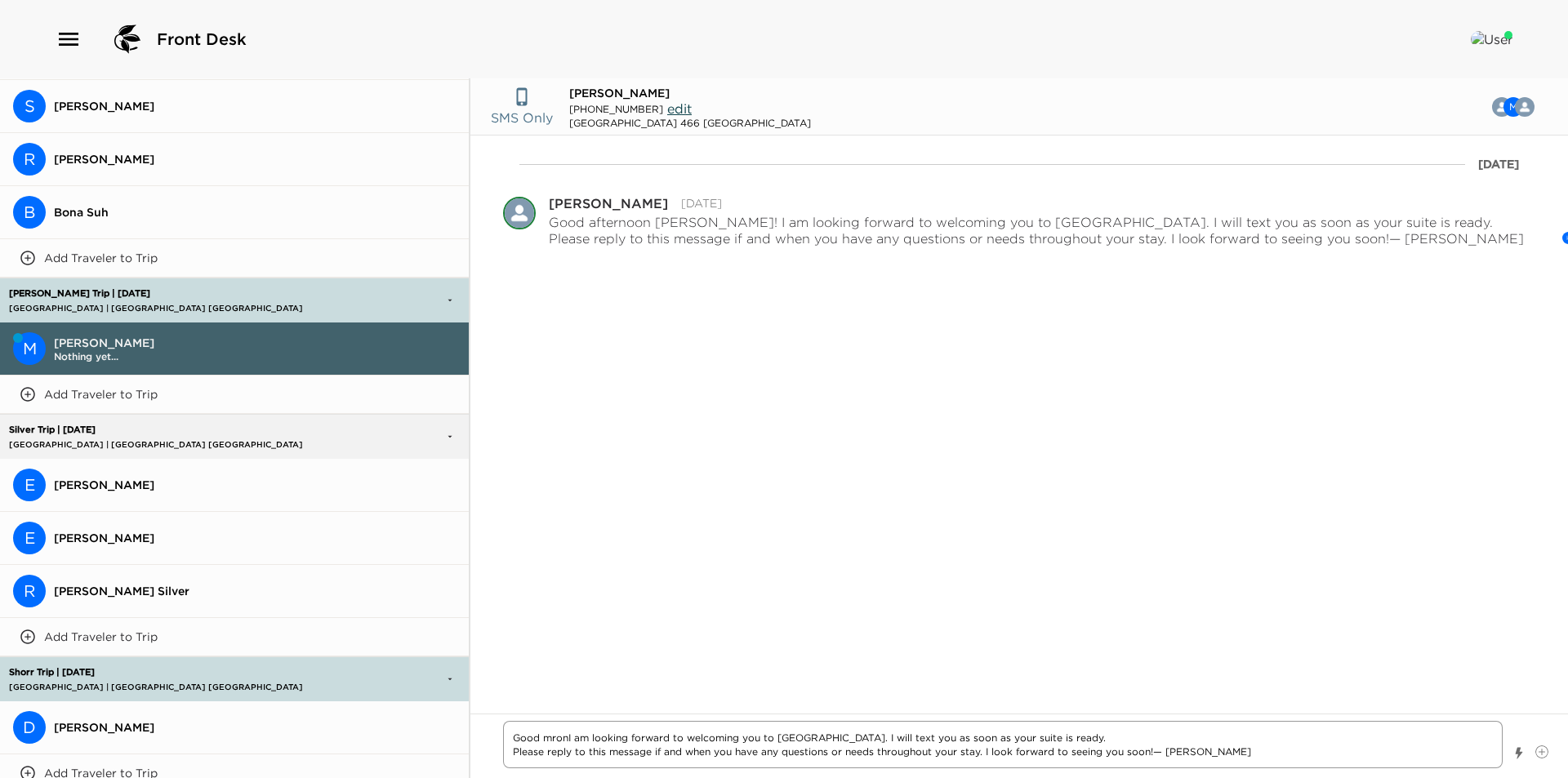
type textarea "x"
type textarea "Good mroniI am looking forward to welcoming you to Montage Laguna Beach. I will…"
type textarea "x"
type textarea "Good mroninI am looking forward to welcoming you to Montage Laguna Beach. I wil…"
type textarea "x"
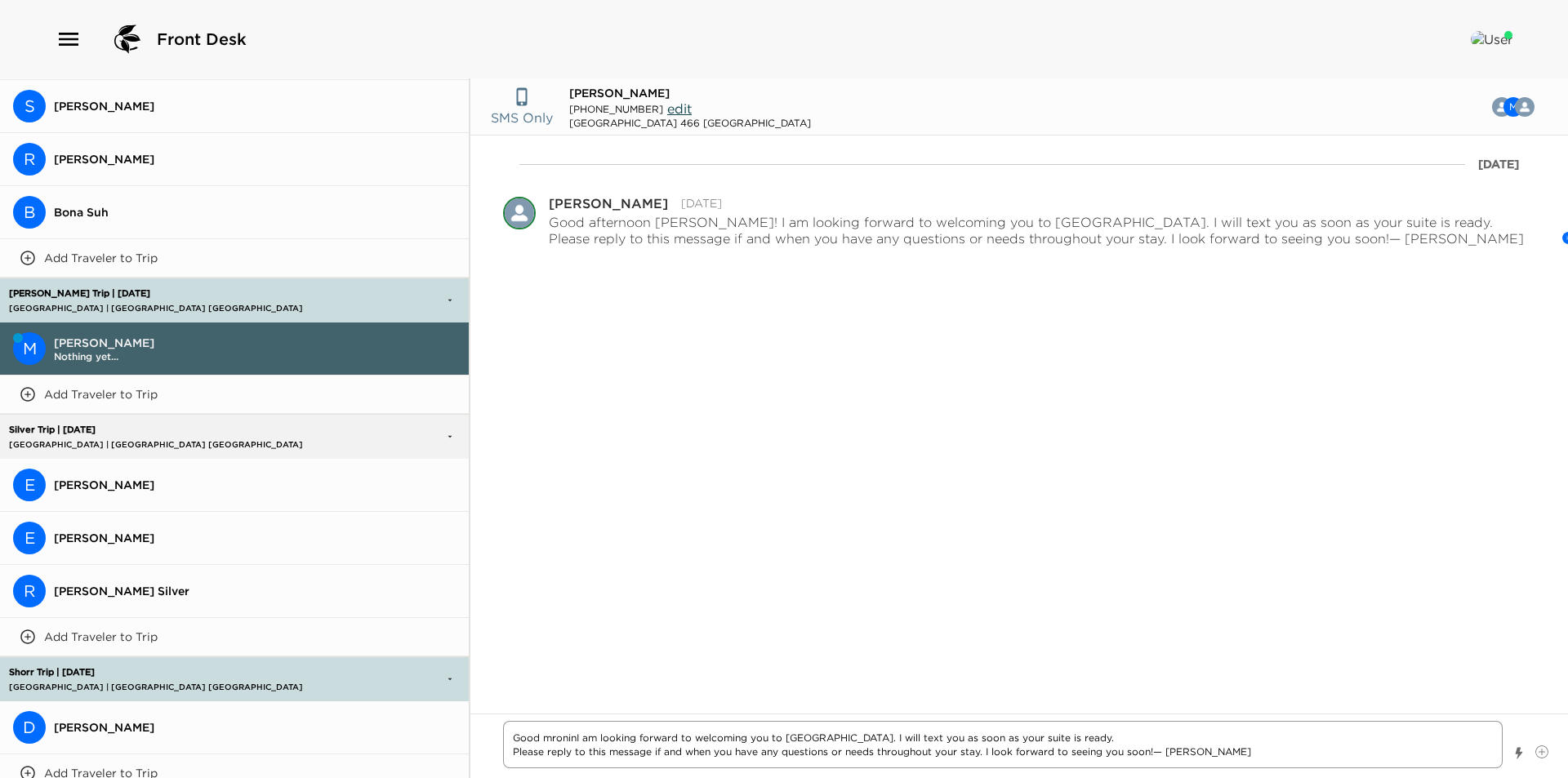
type textarea "Good mroningI am looking forward to welcoming you to Montage Laguna Beach. I wi…"
type textarea "x"
type textarea "Good mroning I am looking forward to welcoming you to Montage Laguna Beach. I w…"
type textarea "x"
type textarea "Good mroning MI am looking forward to welcoming you to Montage Laguna Beach. I …"
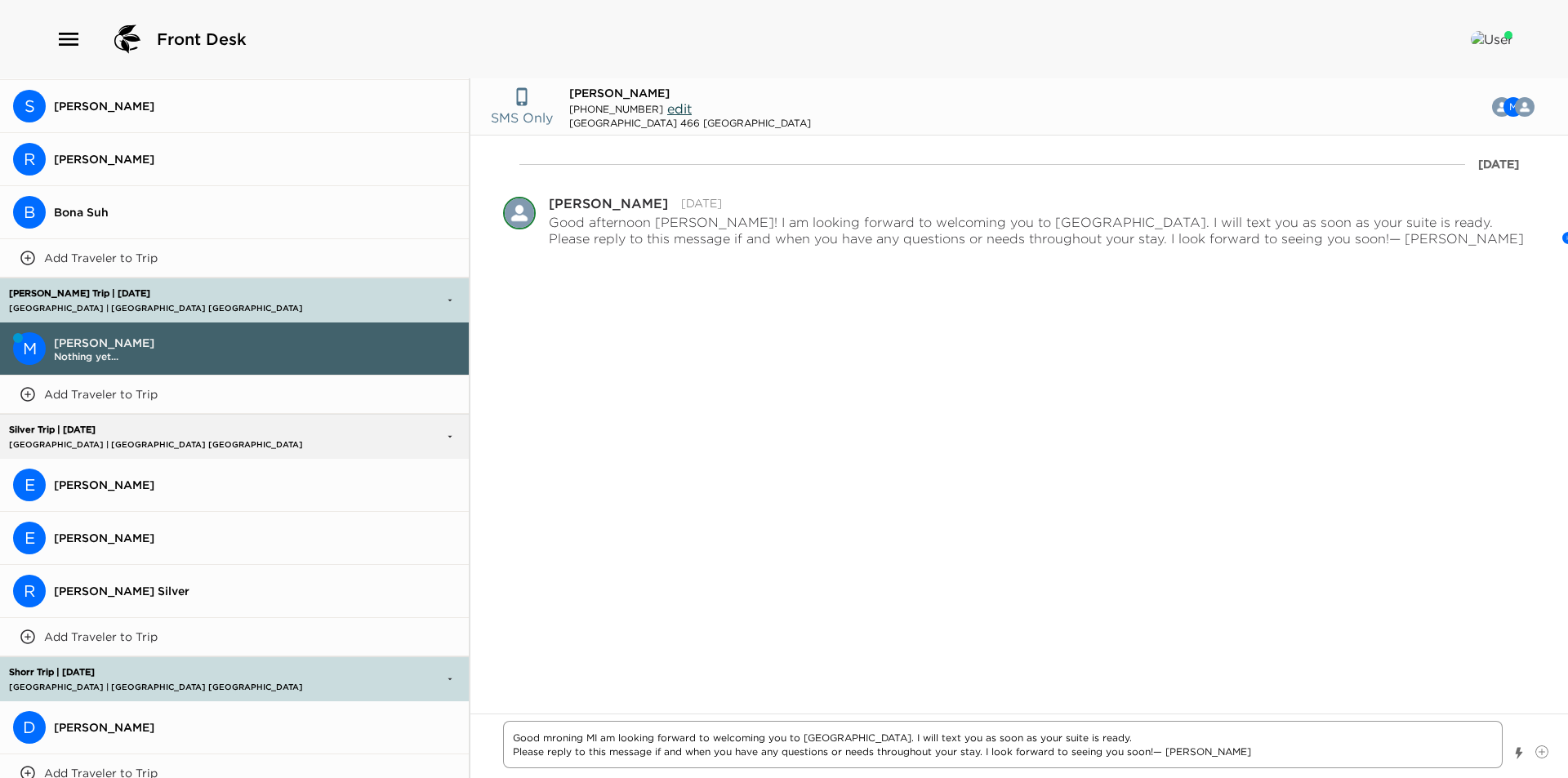
type textarea "x"
type textarea "Good mroning MrI am looking forward to welcoming you to Montage Laguna Beach. I…"
type textarea "x"
type textarea "Good mroning Mr.I am looking forward to welcoming you to Montage Laguna Beach. …"
type textarea "x"
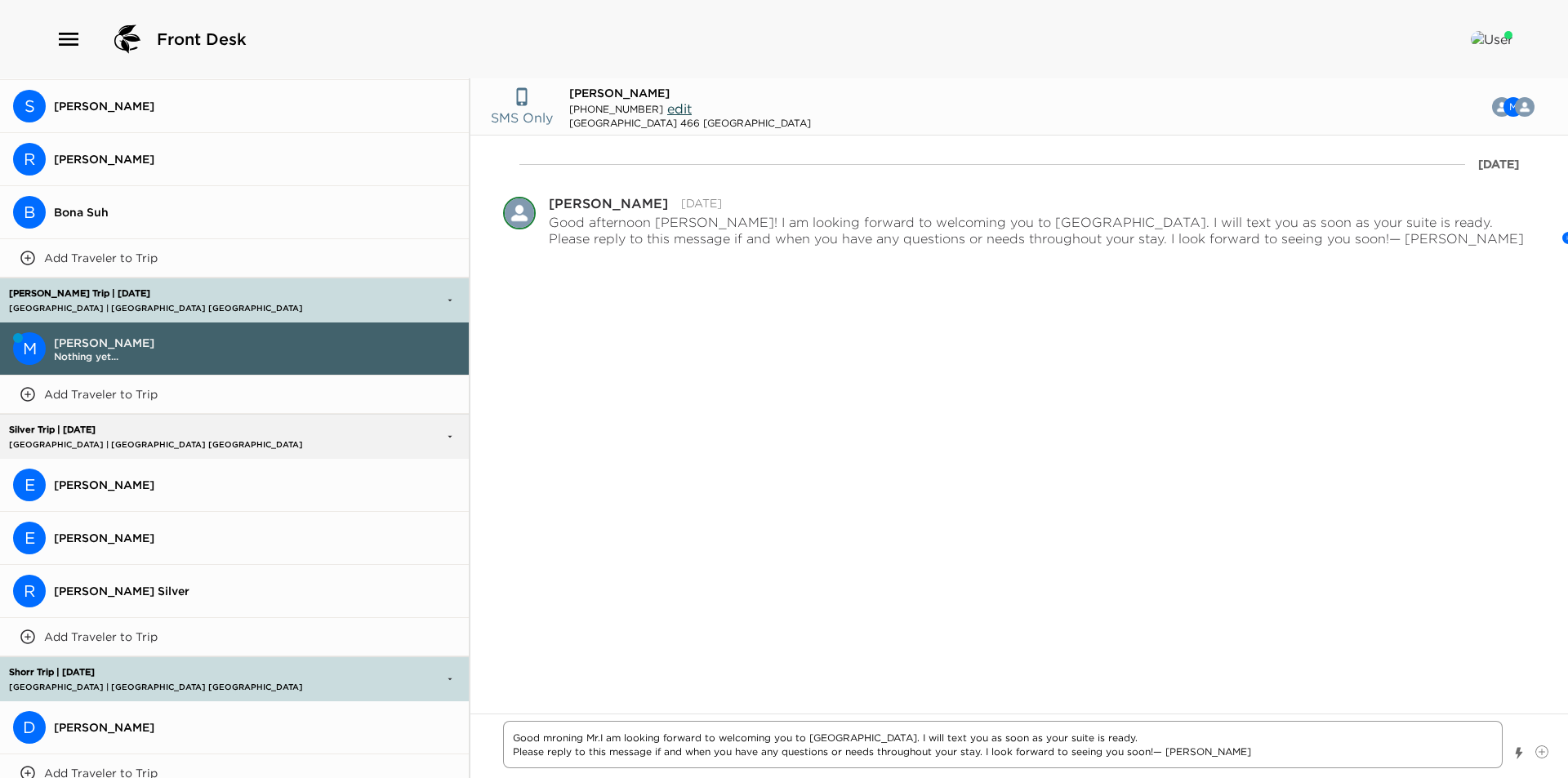
type textarea "Good mroning Mr. I am looking forward to welcoming you to Montage Laguna Beach.…"
type textarea "x"
type textarea "Good mroning Mr. HI am looking forward to welcoming you to Montage Laguna Beach…"
type textarea "x"
type textarea "Good mroning Mr. HaI am looking forward to welcoming you to Montage Laguna Beac…"
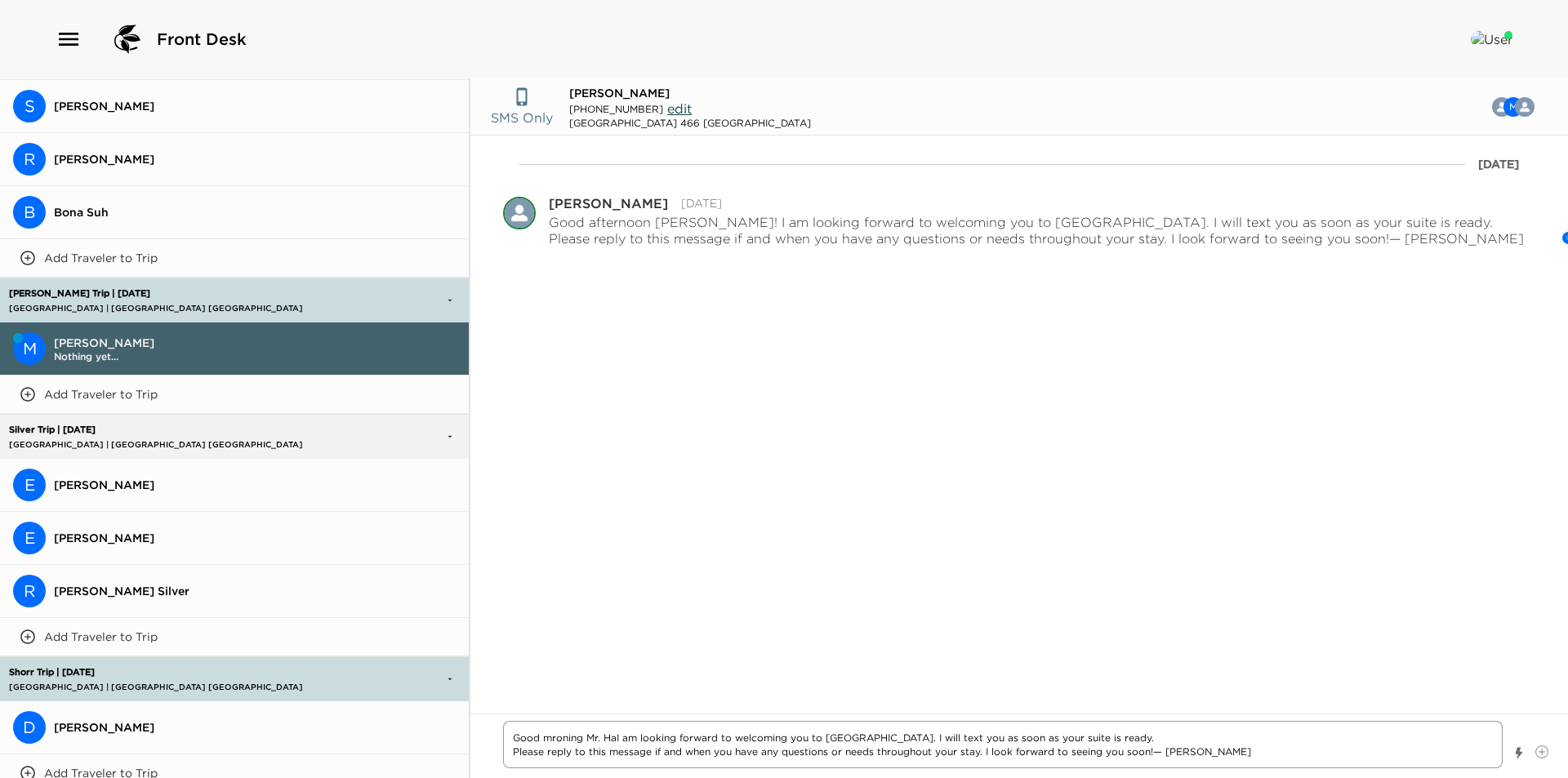
type textarea "x"
type textarea "Good mroning Mr. HarI am looking forward to welcoming you to Montage Laguna Bea…"
type textarea "x"
type textarea "Good mroning Mr. HarrI am looking forward to welcoming you to Montage Laguna Be…"
type textarea "x"
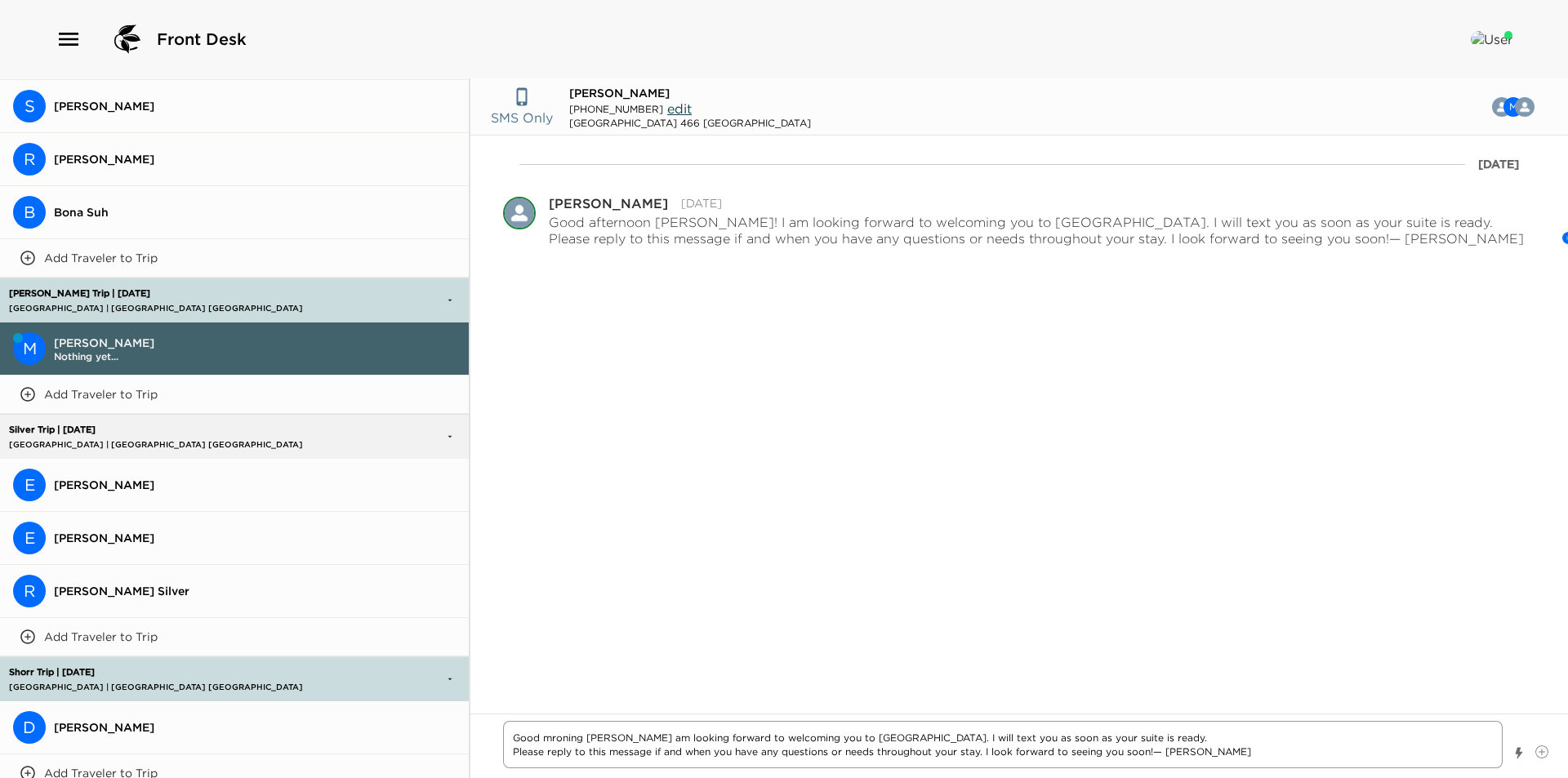
type textarea "Good mroning Mr. HarriI am looking forward to welcoming you to Montage Laguna B…"
type textarea "x"
type textarea "Good mroning Mr. HarrisI am looking forward to welcoming you to Montage Laguna …"
type textarea "x"
type textarea "Good mroning Mr. Harris!I am looking forward to welcoming you to Montage Laguna…"
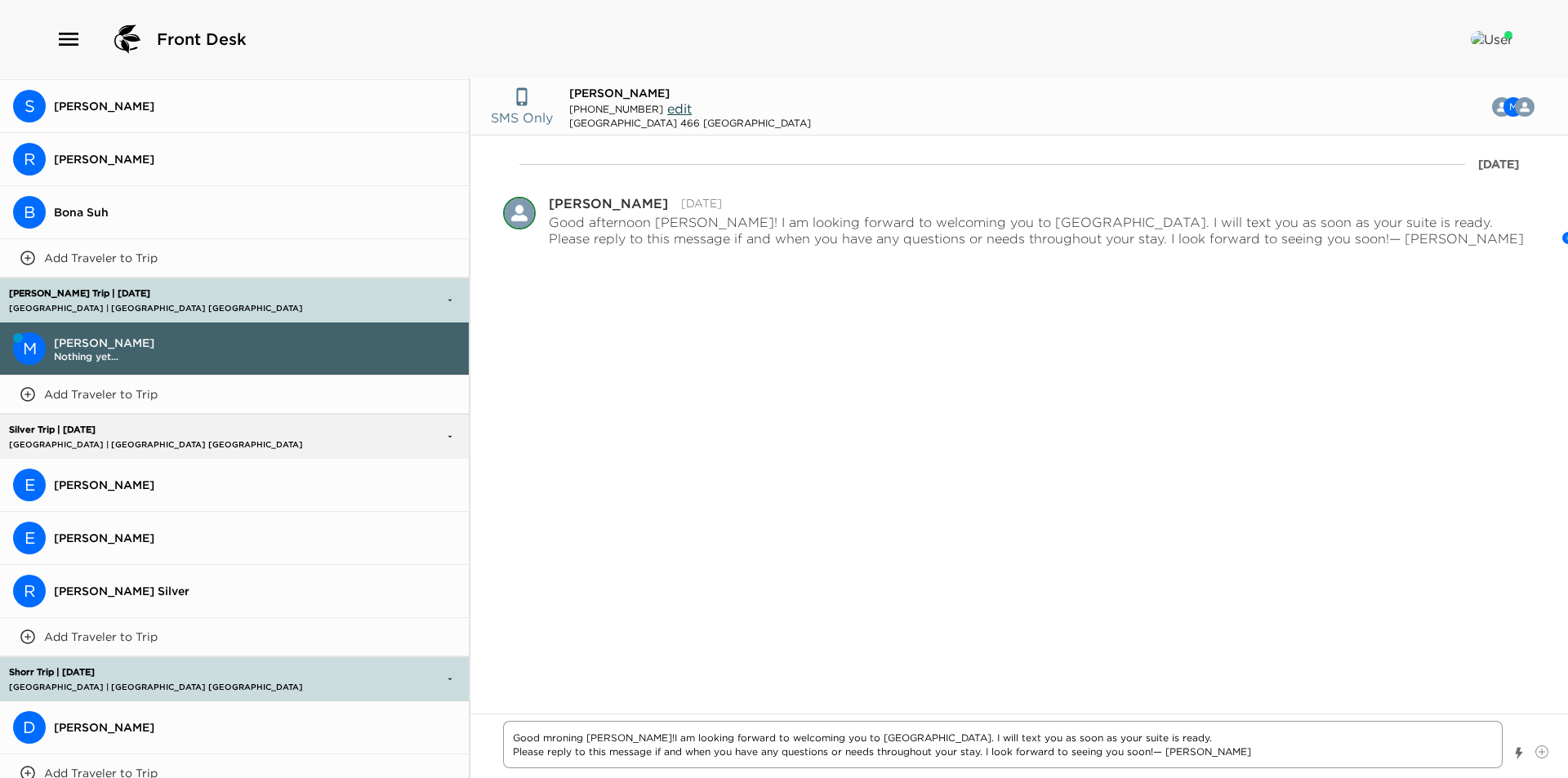
type textarea "x"
type textarea "Good mroning Mr. Harris! I am looking forward to welcoming you to Montage Lagun…"
click at [560, 740] on textarea "Good mroning Mr. Harris! I am looking forward to welcoming you to Montage Lagun…" at bounding box center [1003, 744] width 1000 height 47
type textarea "x"
type textarea "Good morning Mr. Harris! I am looking forward to welcoming you to Montage Lagun…"
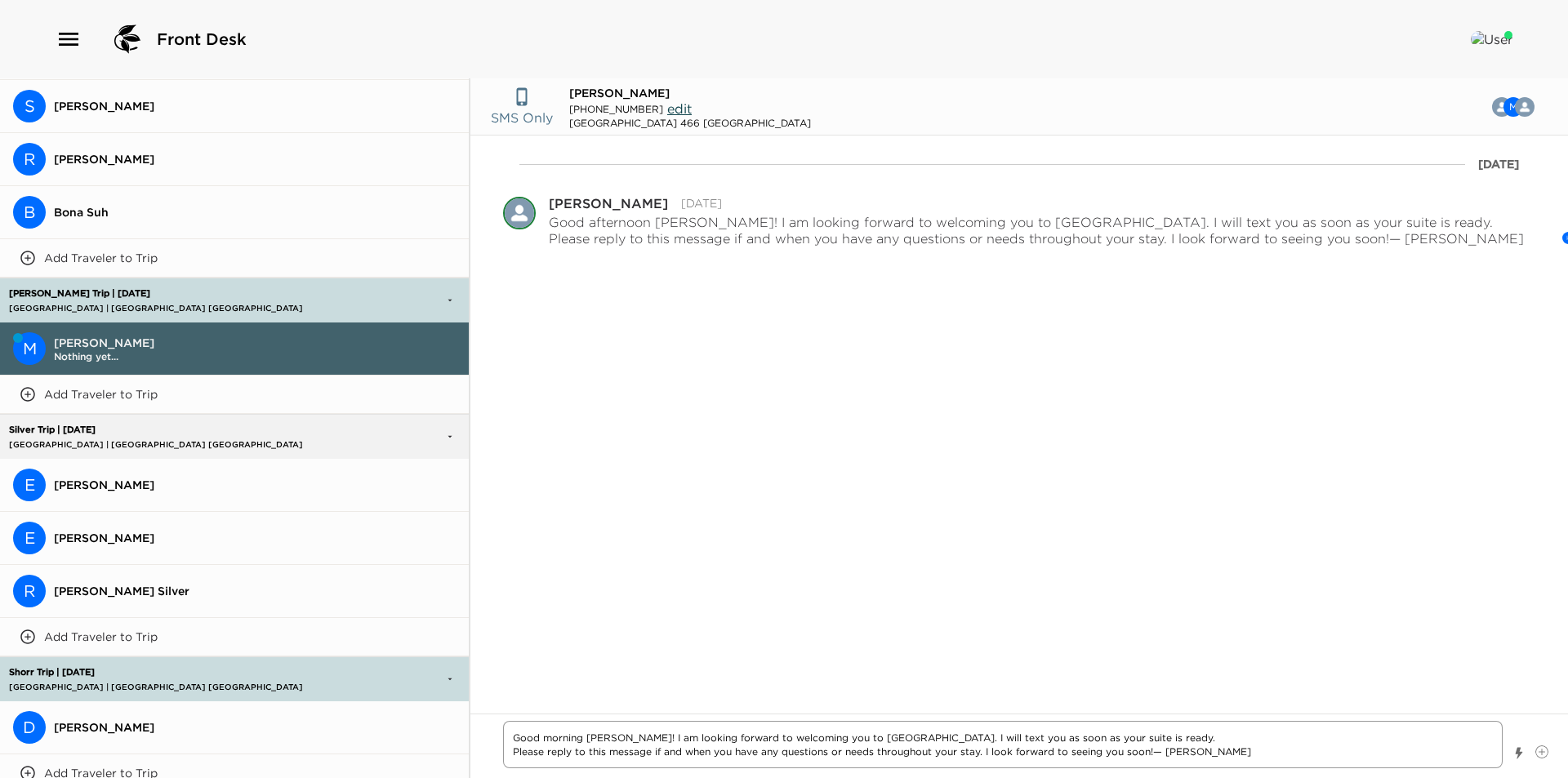
type textarea "x"
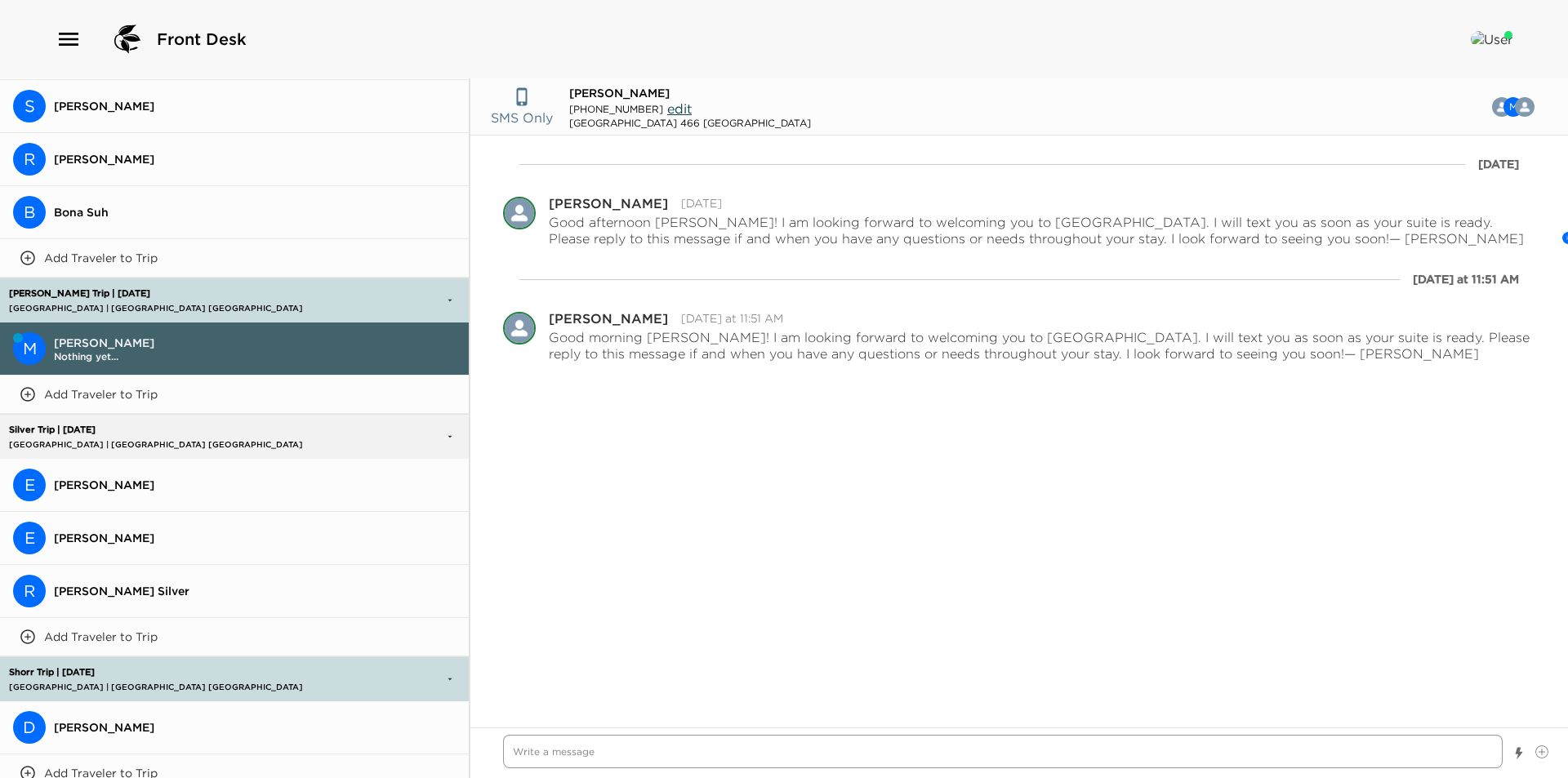
type textarea "x"
click at [218, 459] on button "E Erin Silver" at bounding box center [234, 485] width 469 height 53
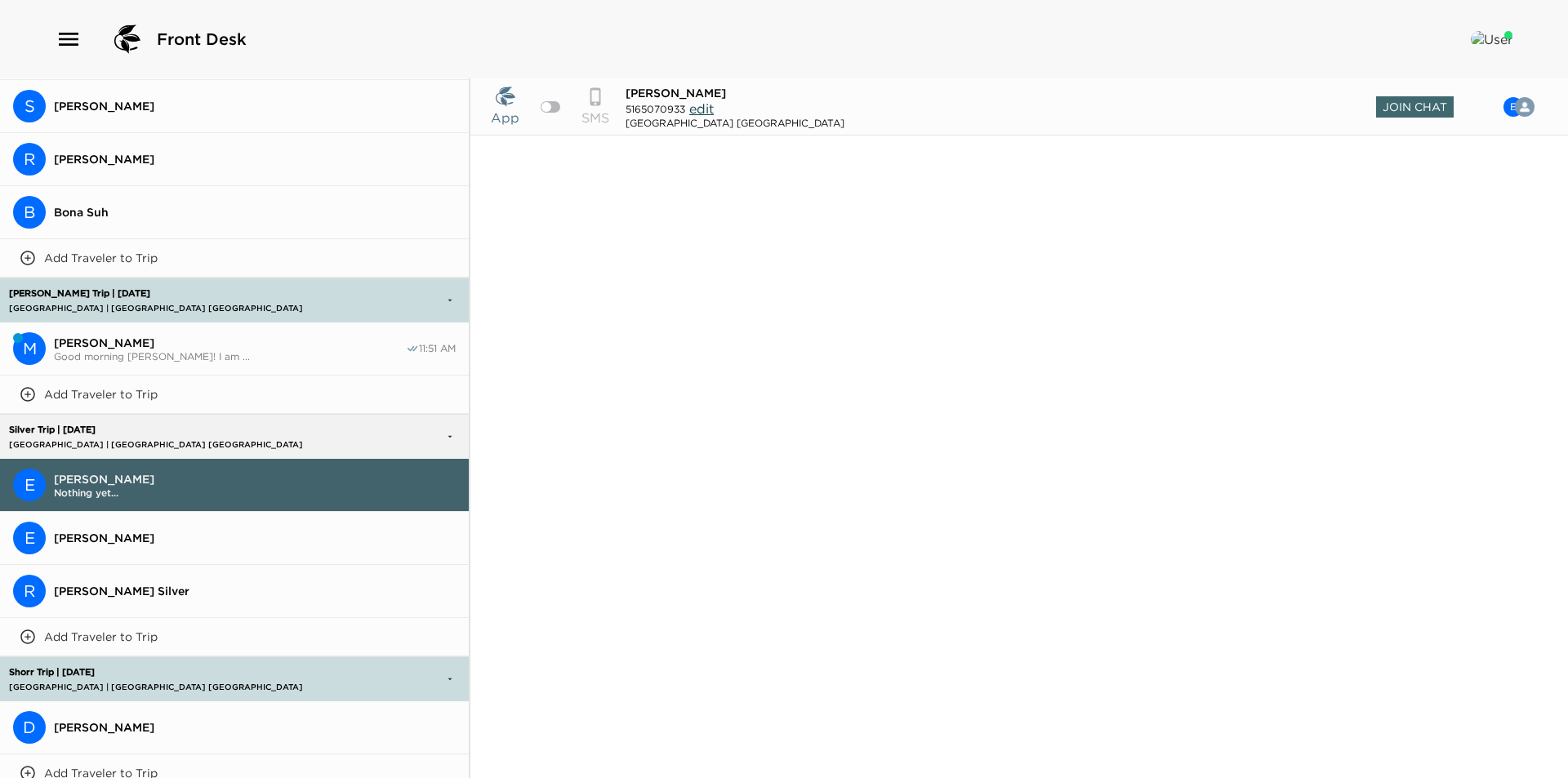
drag, startPoint x: 1397, startPoint y: 106, endPoint x: 1406, endPoint y: 96, distance: 13.5
click at [1403, 105] on span "Join Chat" at bounding box center [1414, 107] width 78 height 21
click at [555, 108] on div at bounding box center [550, 107] width 20 height 11
checkbox input "true"
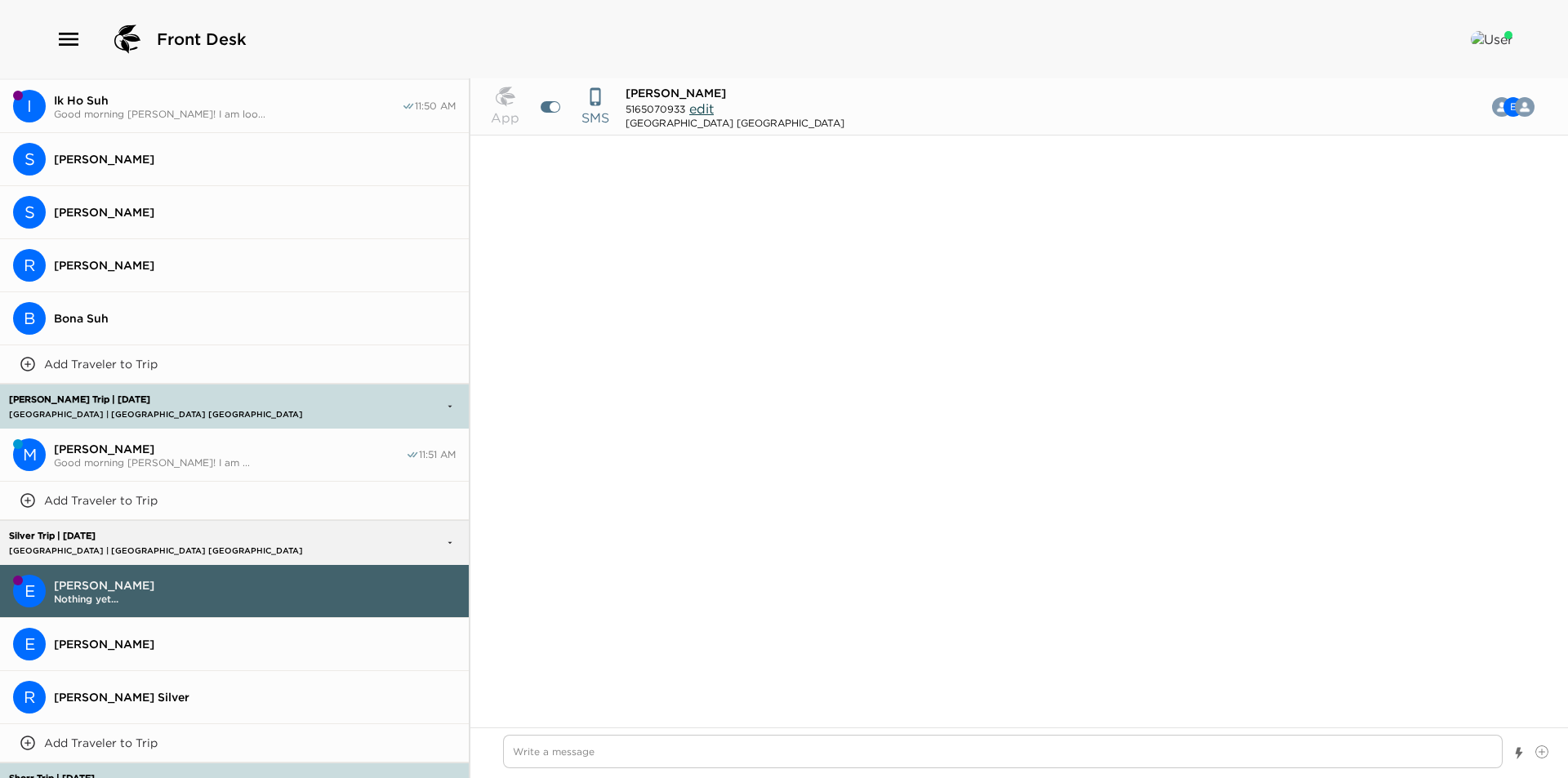
scroll to position [2367, 0]
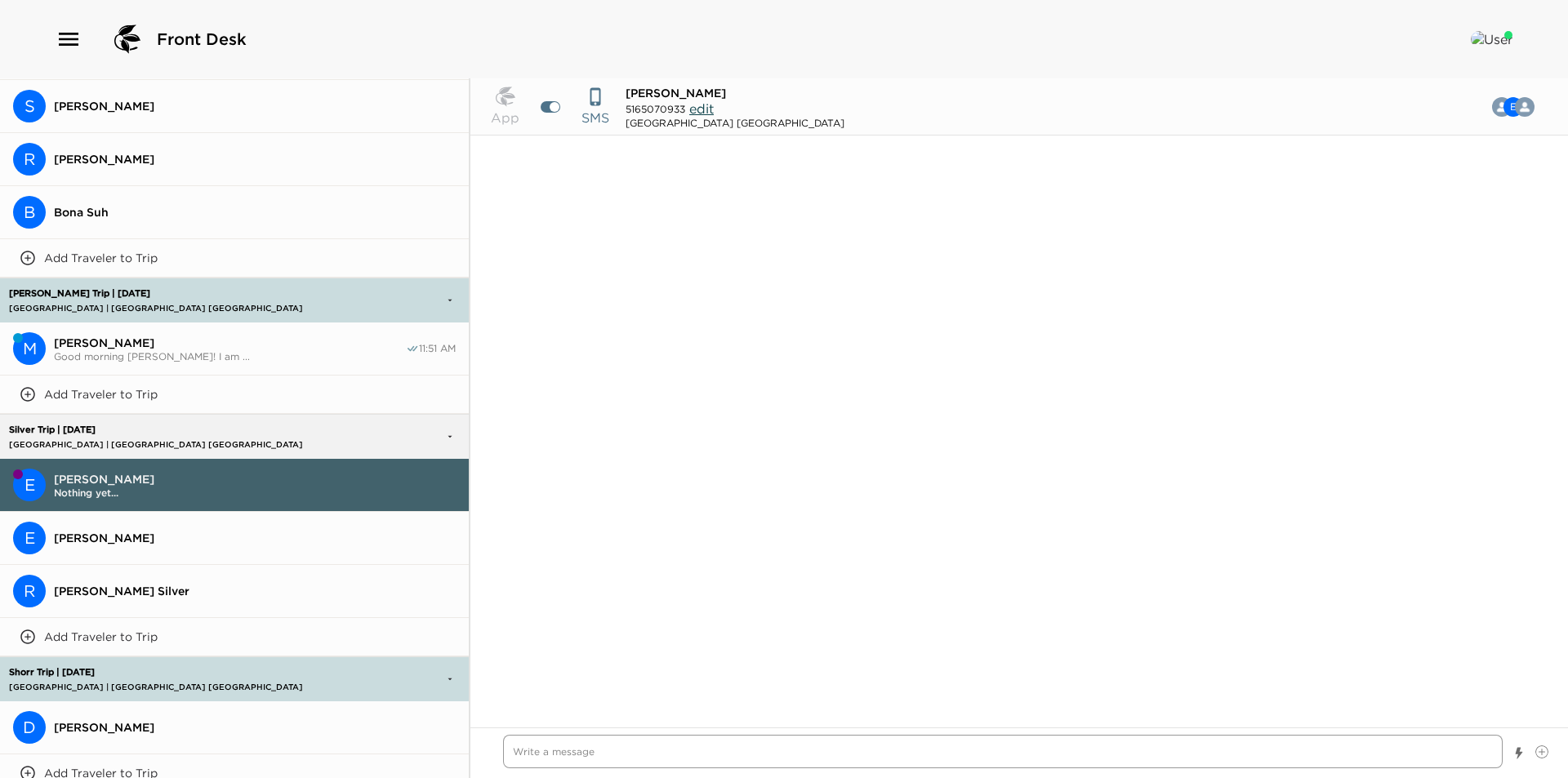
click at [624, 766] on textarea "Write a message" at bounding box center [1003, 751] width 1000 height 33
paste textarea "I am looking forward to welcoming you to Montage Laguna Beach. I will text you …"
type textarea "x"
type textarea "I am looking forward to welcoming you to Montage Laguna Beach. I will text you …"
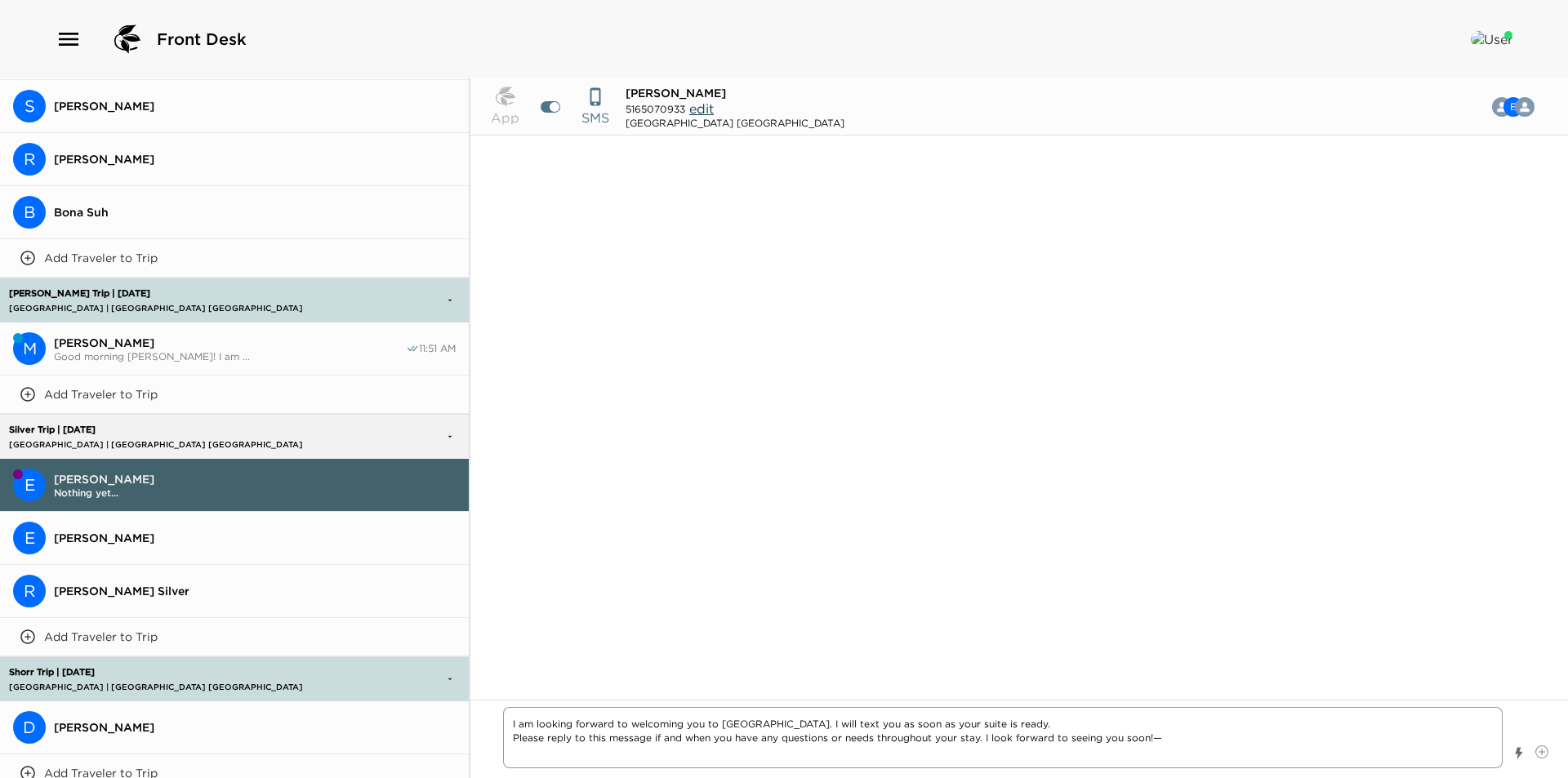
type textarea "x"
type textarea "I am looking forward to welcoming you to Montage Laguna Beach. I will text you …"
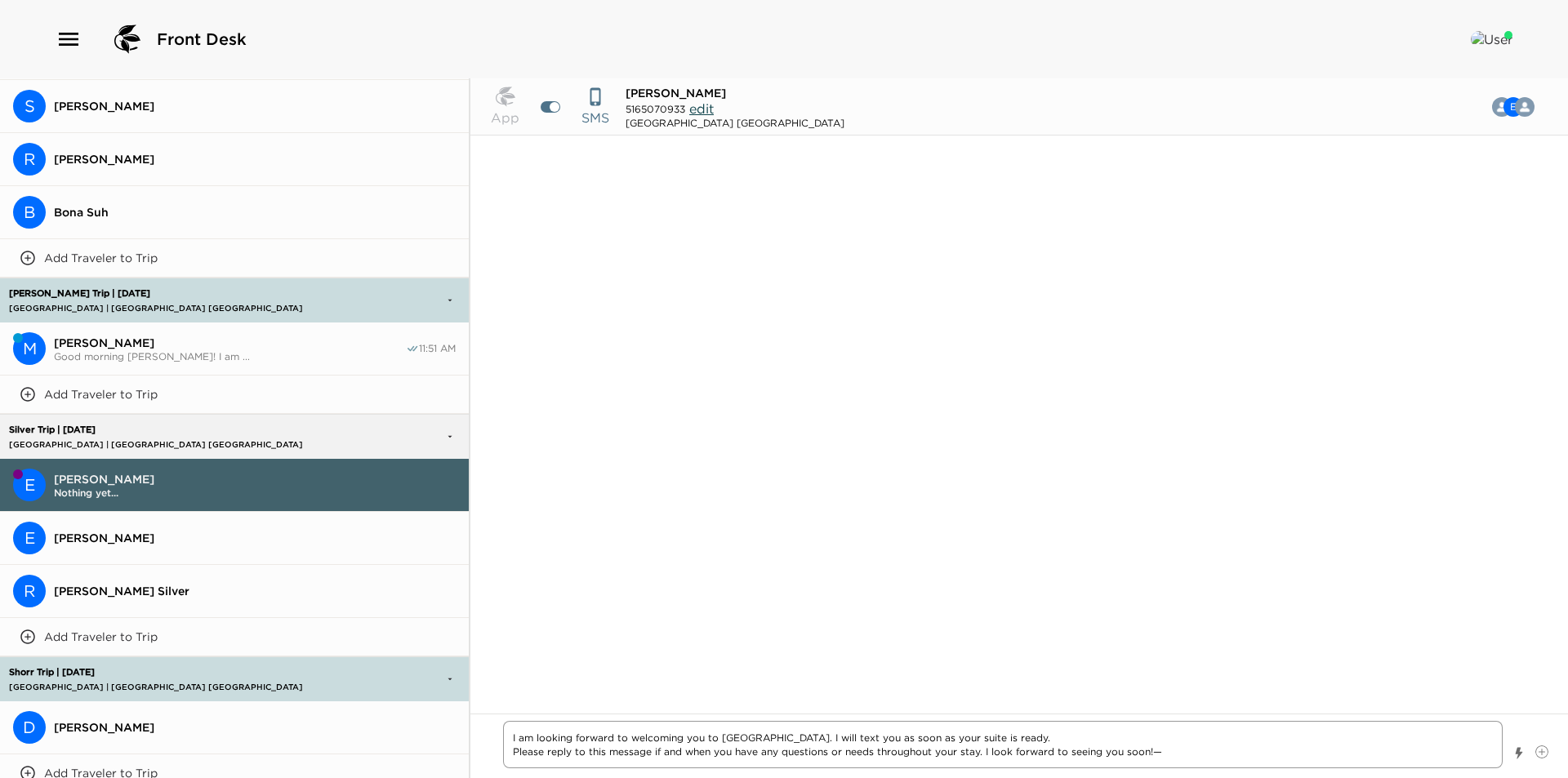
type textarea "x"
type textarea "I am looking forward to welcoming you to Montage Laguna Beach. I will text you …"
type textarea "x"
type textarea "I am looking forward to welcoming you to Montage Laguna Beach. I will text you …"
type textarea "x"
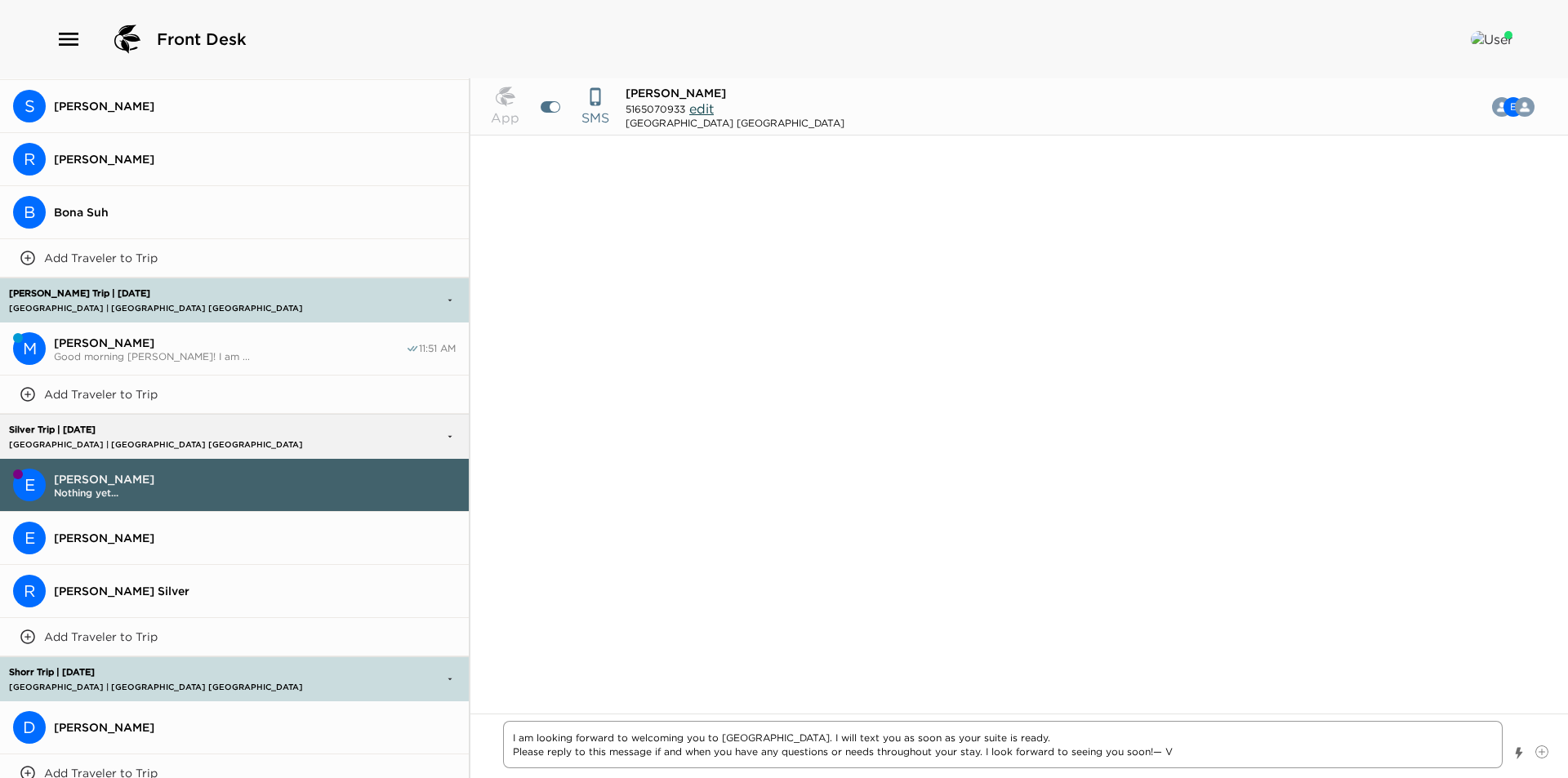
type textarea "I am looking forward to welcoming you to Montage Laguna Beach. I will text you …"
type textarea "x"
type textarea "I am looking forward to welcoming you to Montage Laguna Beach. I will text you …"
type textarea "x"
type textarea "I am looking forward to welcoming you to Montage Laguna Beach. I will text you …"
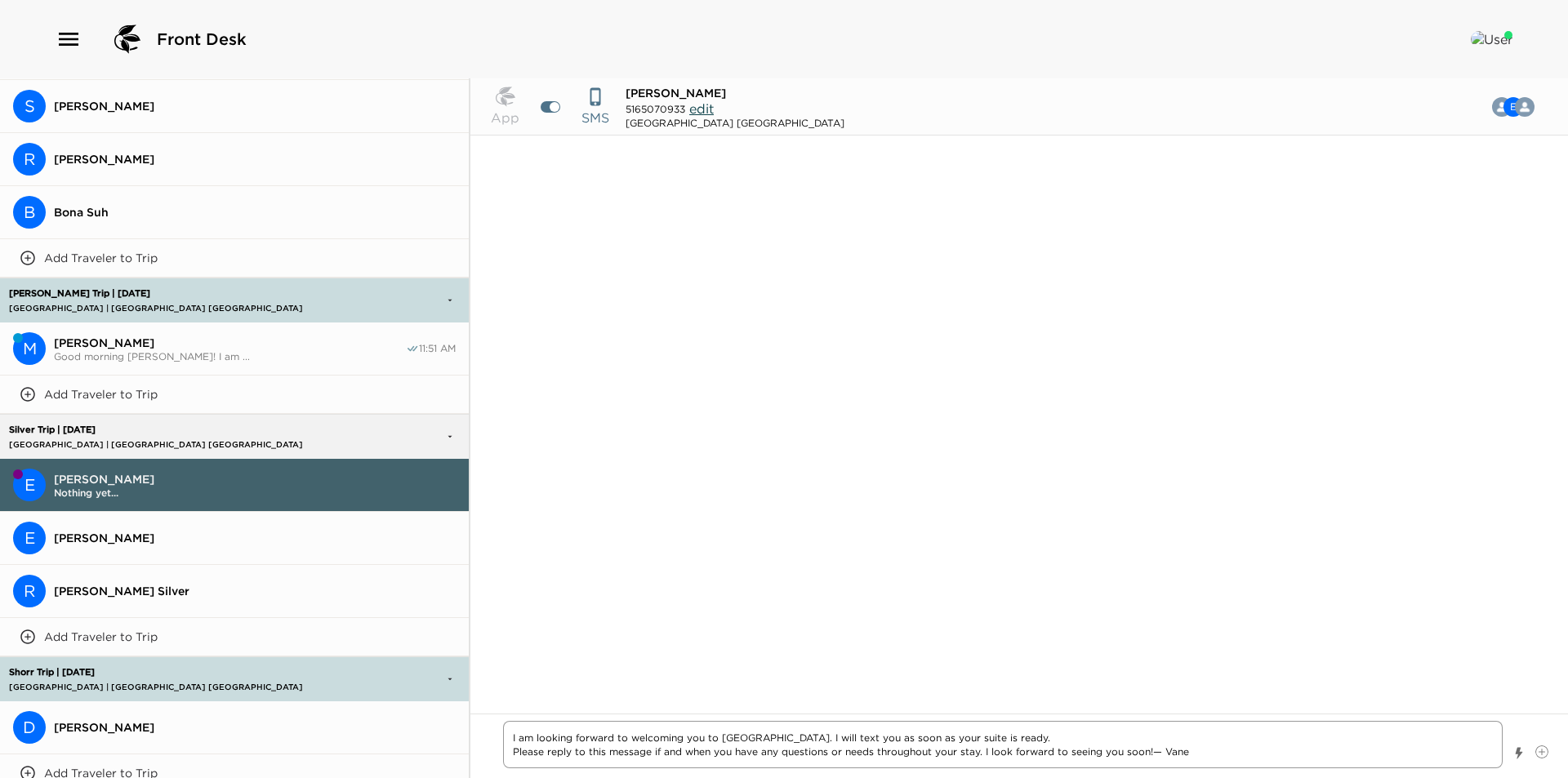
type textarea "x"
type textarea "I am looking forward to welcoming you to Montage Laguna Beach. I will text you …"
type textarea "x"
type textarea "I am looking forward to welcoming you to Montage Laguna Beach. I will text you …"
type textarea "x"
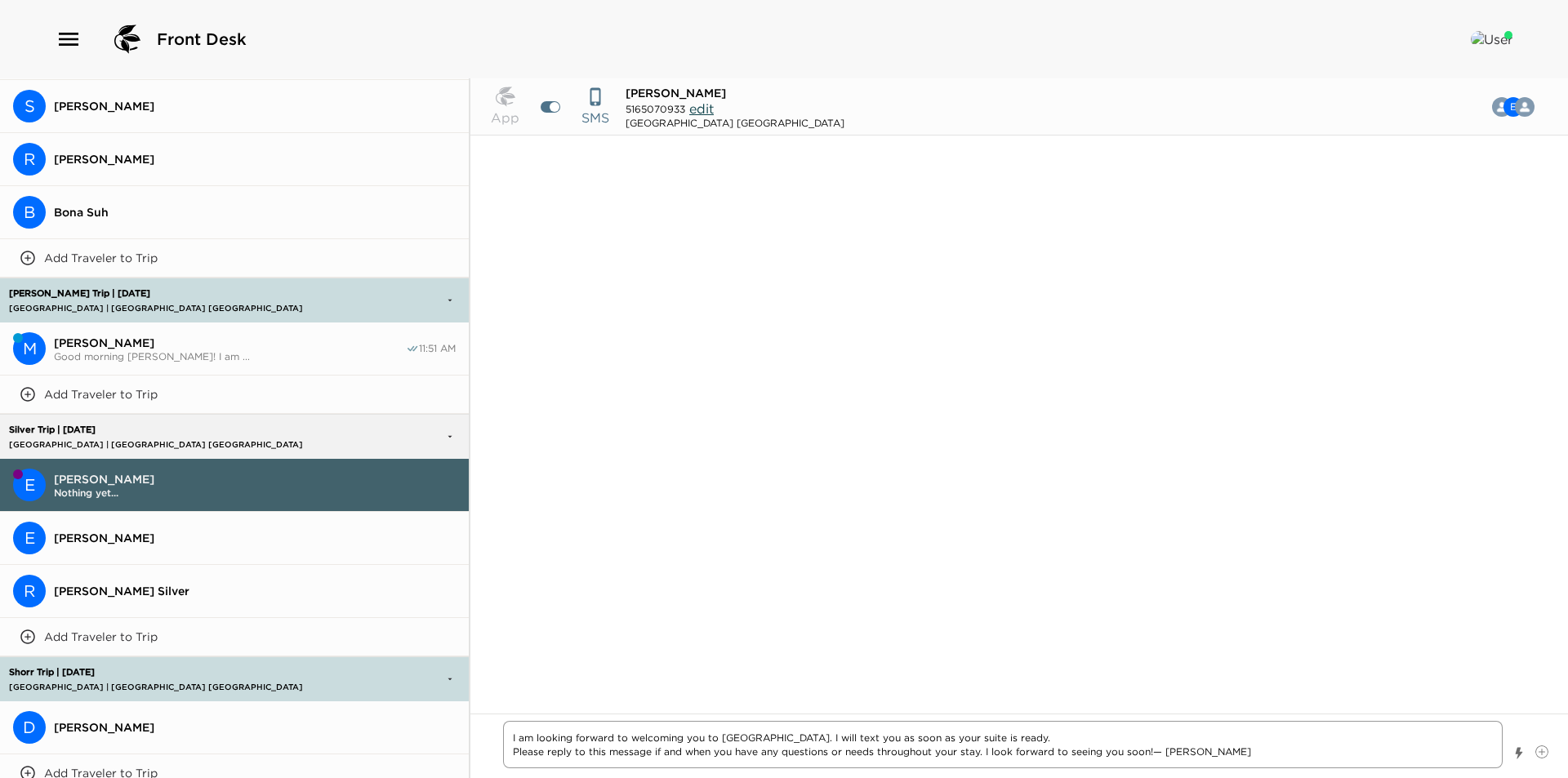
type textarea "I am looking forward to welcoming you to Montage Laguna Beach. I will text you …"
click at [510, 732] on textarea "I am looking forward to welcoming you to Montage Laguna Beach. I will text you …" at bounding box center [1003, 744] width 1000 height 47
type textarea "x"
type textarea "GI am looking forward to welcoming you to Montage Laguna Beach. I will text you…"
type textarea "x"
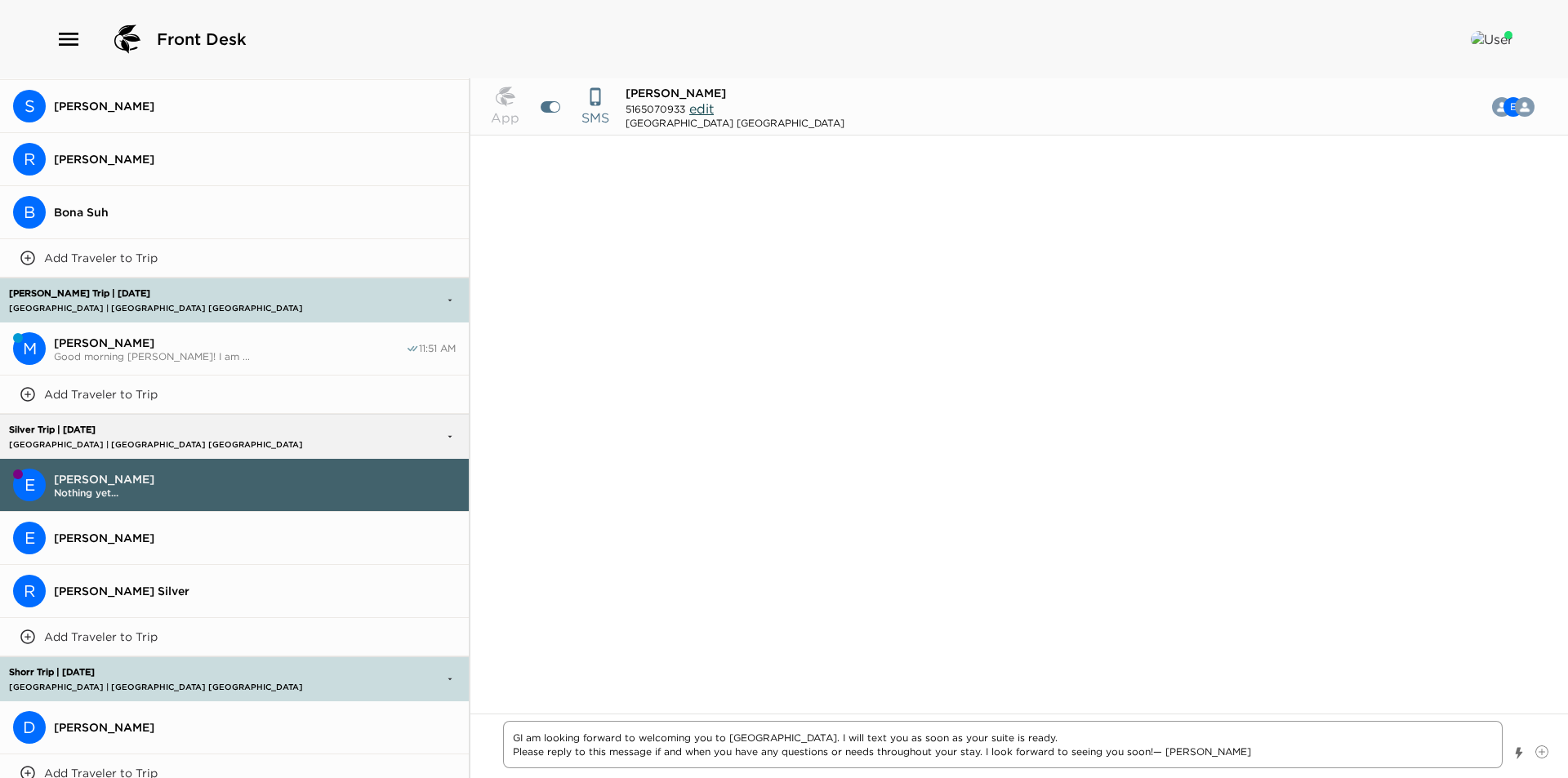
type textarea "GoI am looking forward to welcoming you to Montage Laguna Beach. I will text yo…"
type textarea "x"
type textarea "GooI am looking forward to welcoming you to Montage Laguna Beach. I will text y…"
type textarea "x"
type textarea "GoodI am looking forward to welcoming you to Montage Laguna Beach. I will text …"
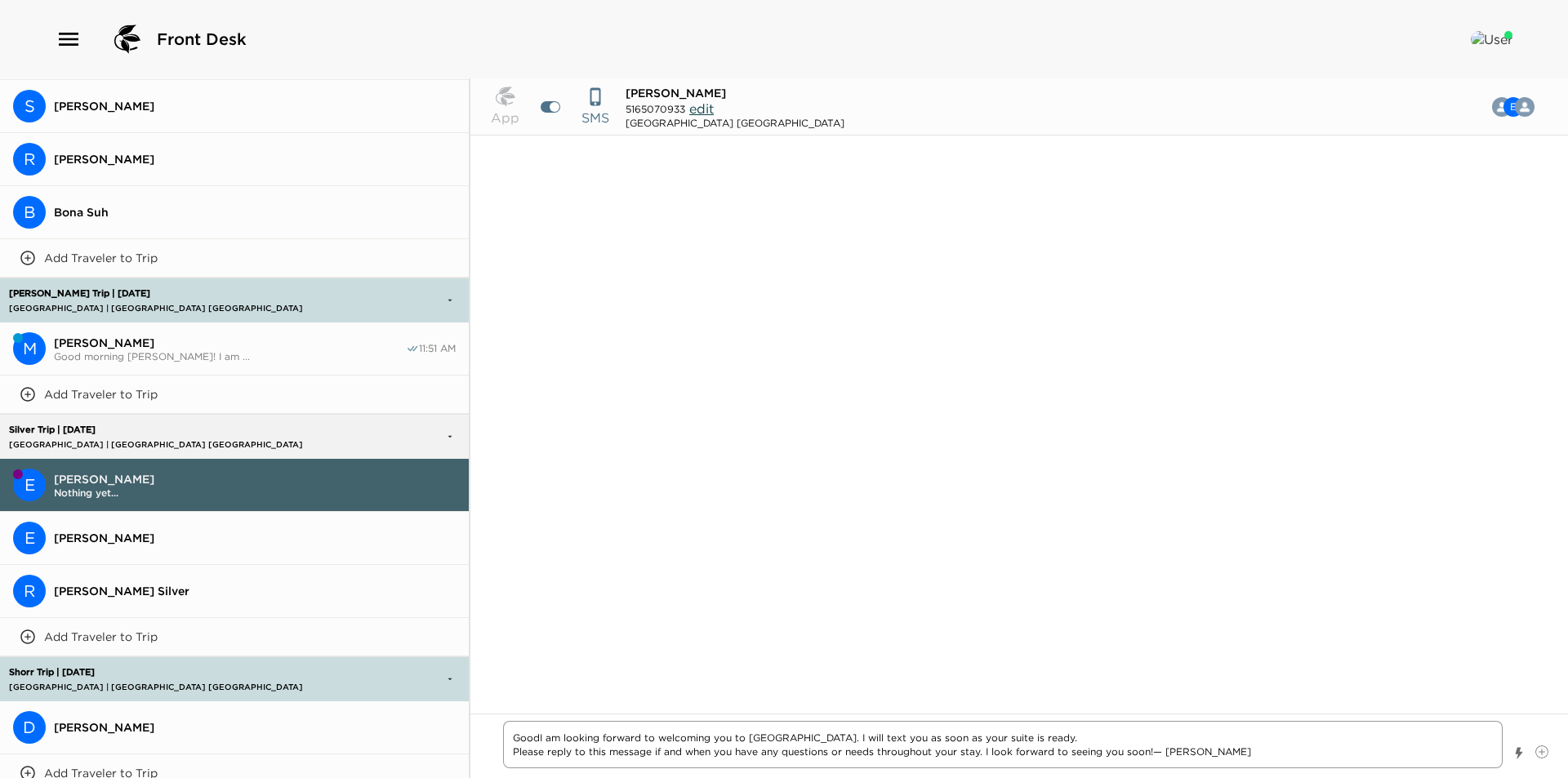
type textarea "x"
type textarea "Good I am looking forward to welcoming you to Montage Laguna Beach. I will text…"
type textarea "x"
type textarea "Good mI am looking forward to welcoming you to Montage Laguna Beach. I will tex…"
type textarea "x"
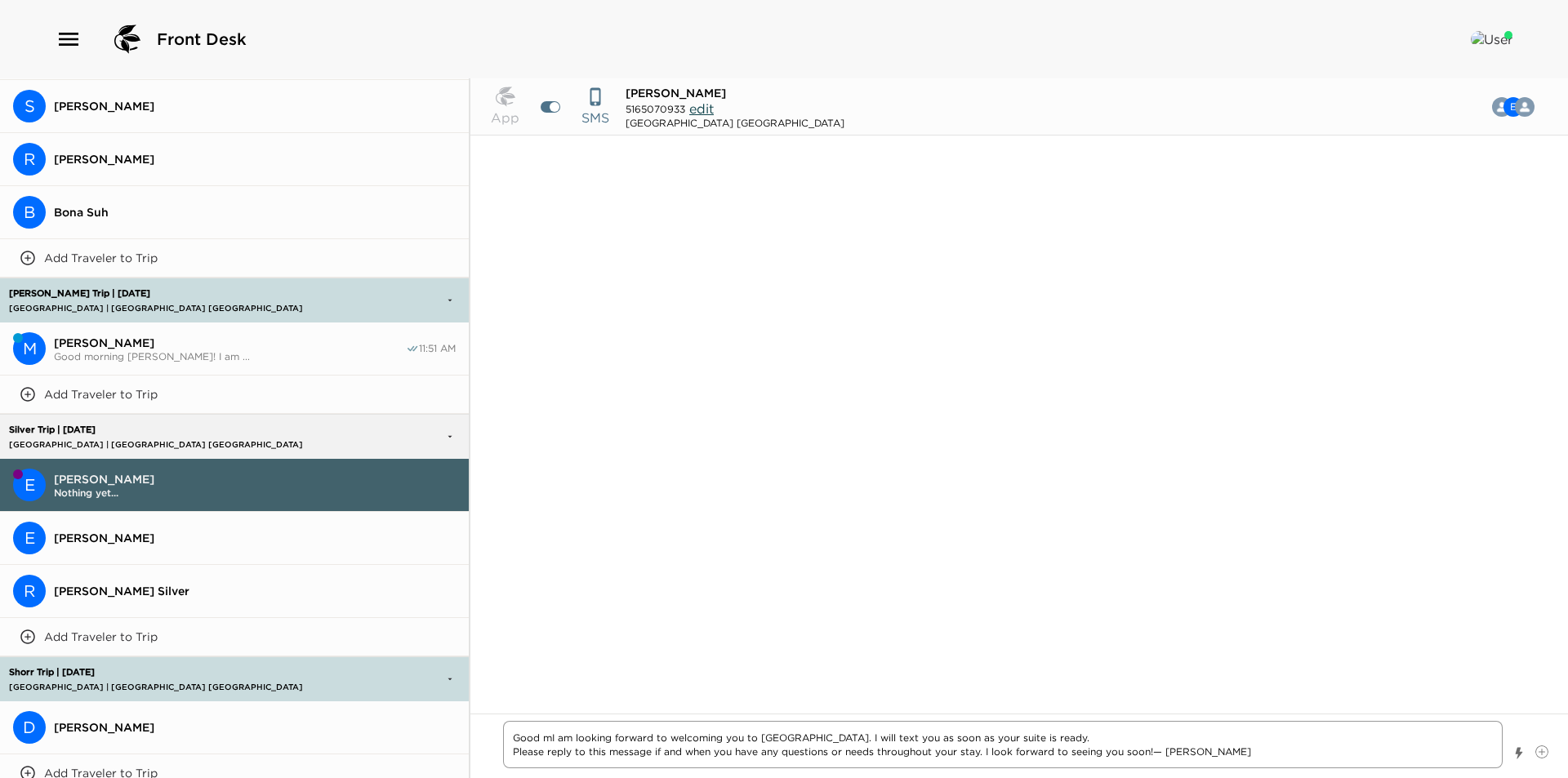
type textarea "Good mrI am looking forward to welcoming you to Montage Laguna Beach. I will te…"
type textarea "x"
type textarea "Good mroI am looking forward to welcoming you to Montage Laguna Beach. I will t…"
type textarea "x"
type textarea "Good mronI am looking forward to welcoming you to Montage Laguna Beach. I will …"
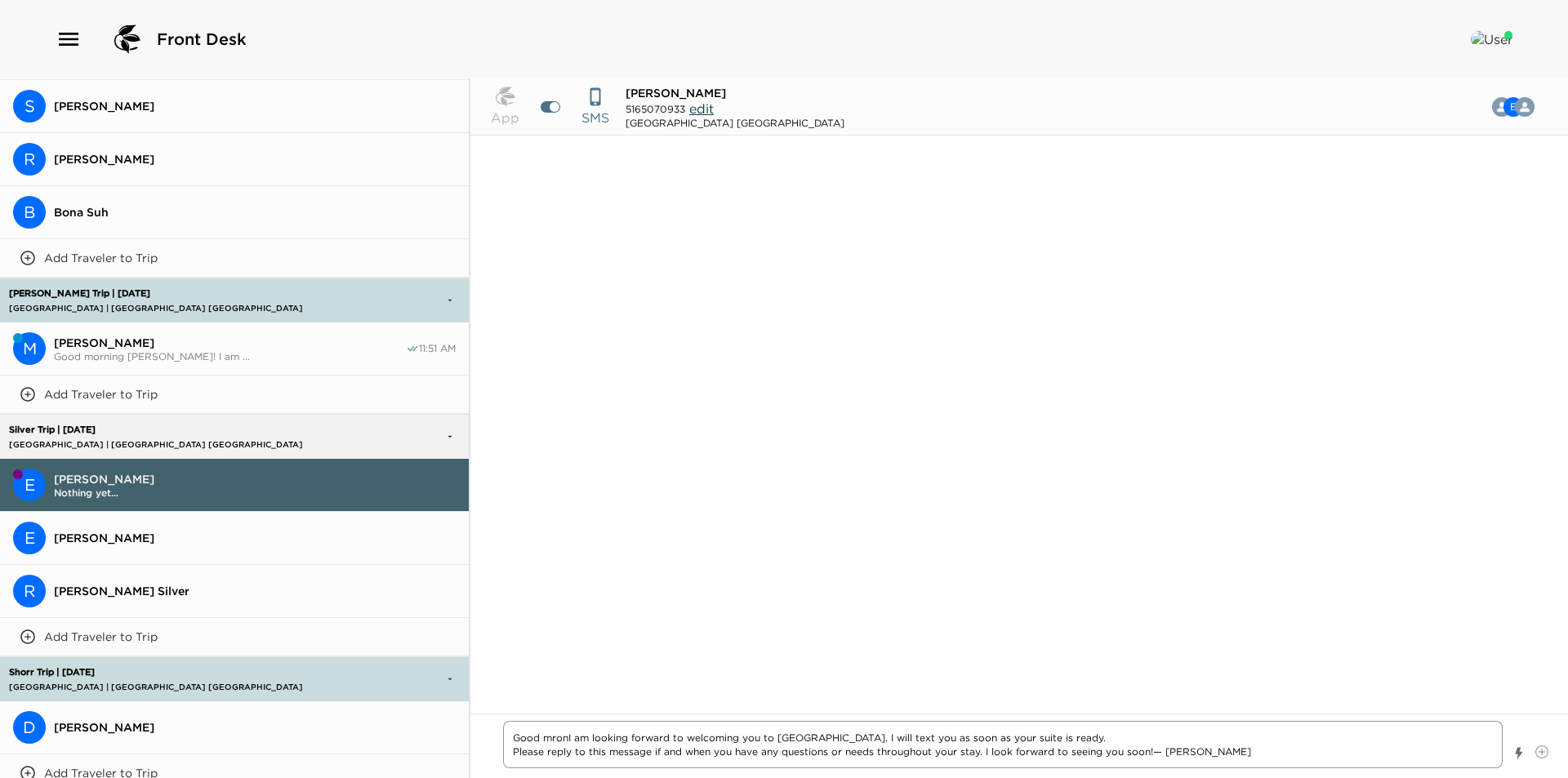
type textarea "x"
type textarea "Good mroniI am looking forward to welcoming you to Montage Laguna Beach. I will…"
type textarea "x"
type textarea "Good mroninI am looking forward to welcoming you to Montage Laguna Beach. I wil…"
type textarea "x"
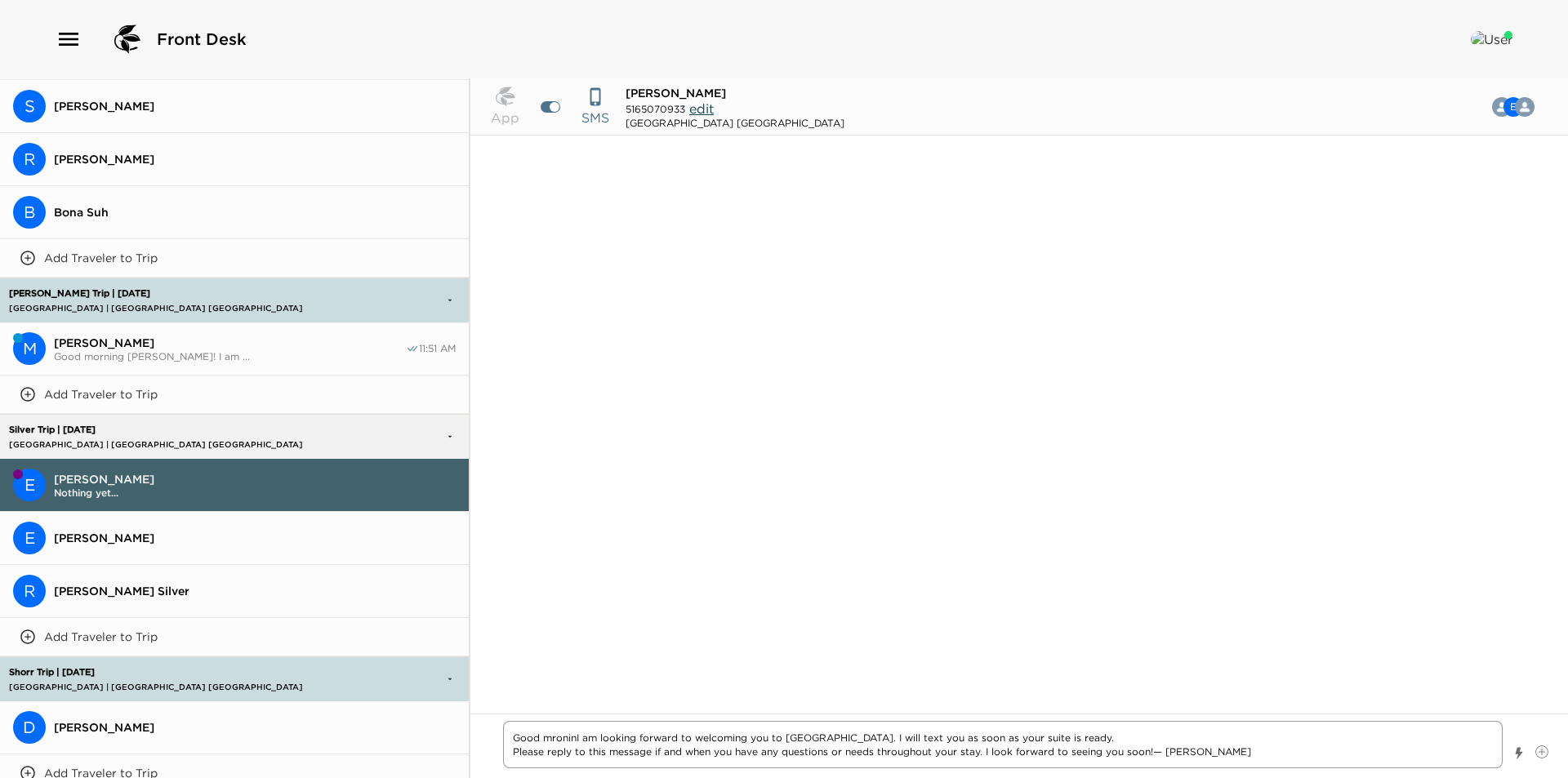
type textarea "Good mroningI am looking forward to welcoming you to Montage Laguna Beach. I wi…"
type textarea "x"
type textarea "Good mroning I am looking forward to welcoming you to Montage Laguna Beach. I w…"
type textarea "x"
type textarea "Good mroning EI am looking forward to welcoming you to Montage Laguna Beach. I …"
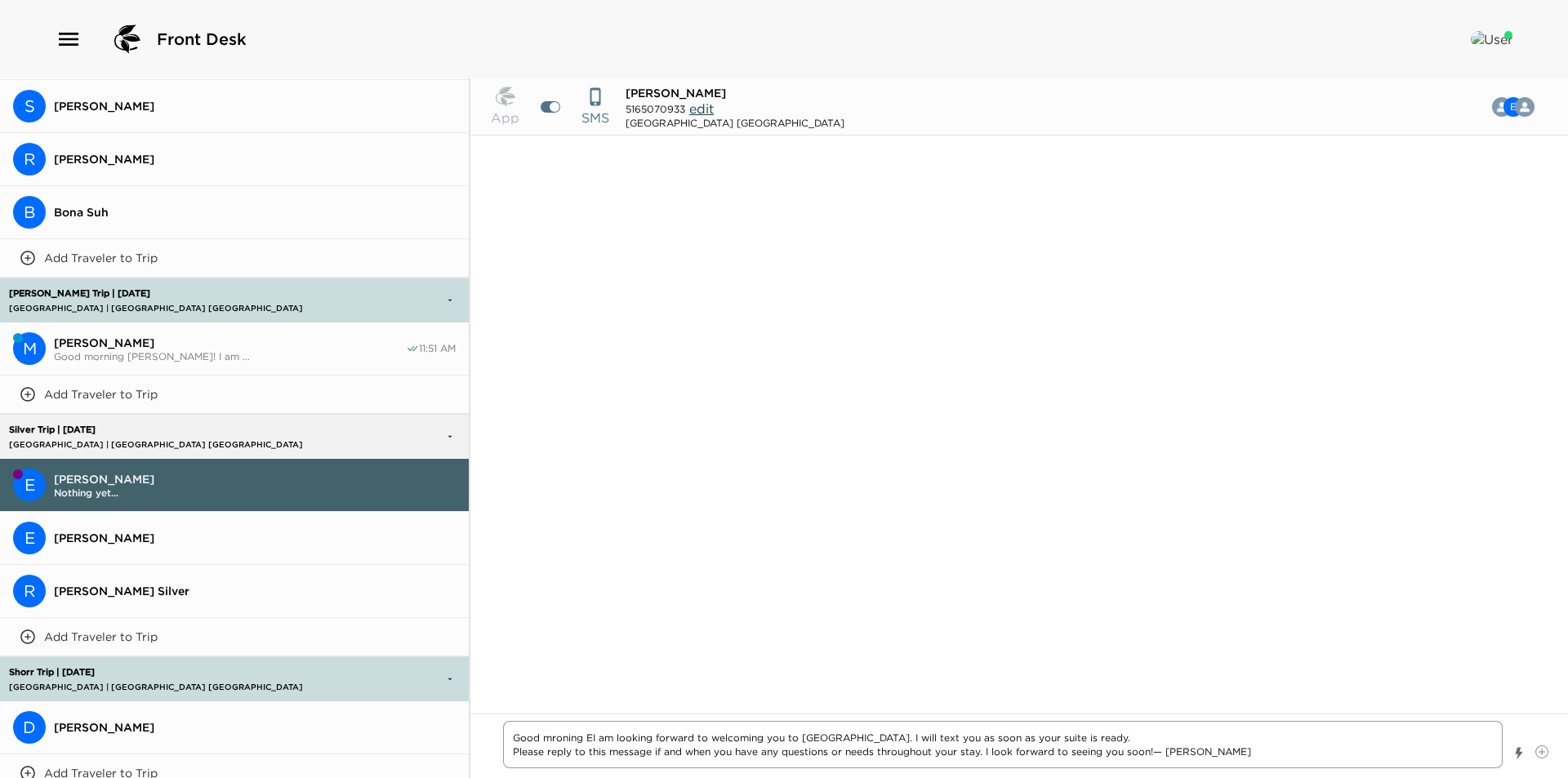
type textarea "x"
type textarea "Good mroning I am looking forward to welcoming you to Montage Laguna Beach. I w…"
type textarea "x"
type textarea "Good mroningI am looking forward to welcoming you to Montage Laguna Beach. I wi…"
type textarea "x"
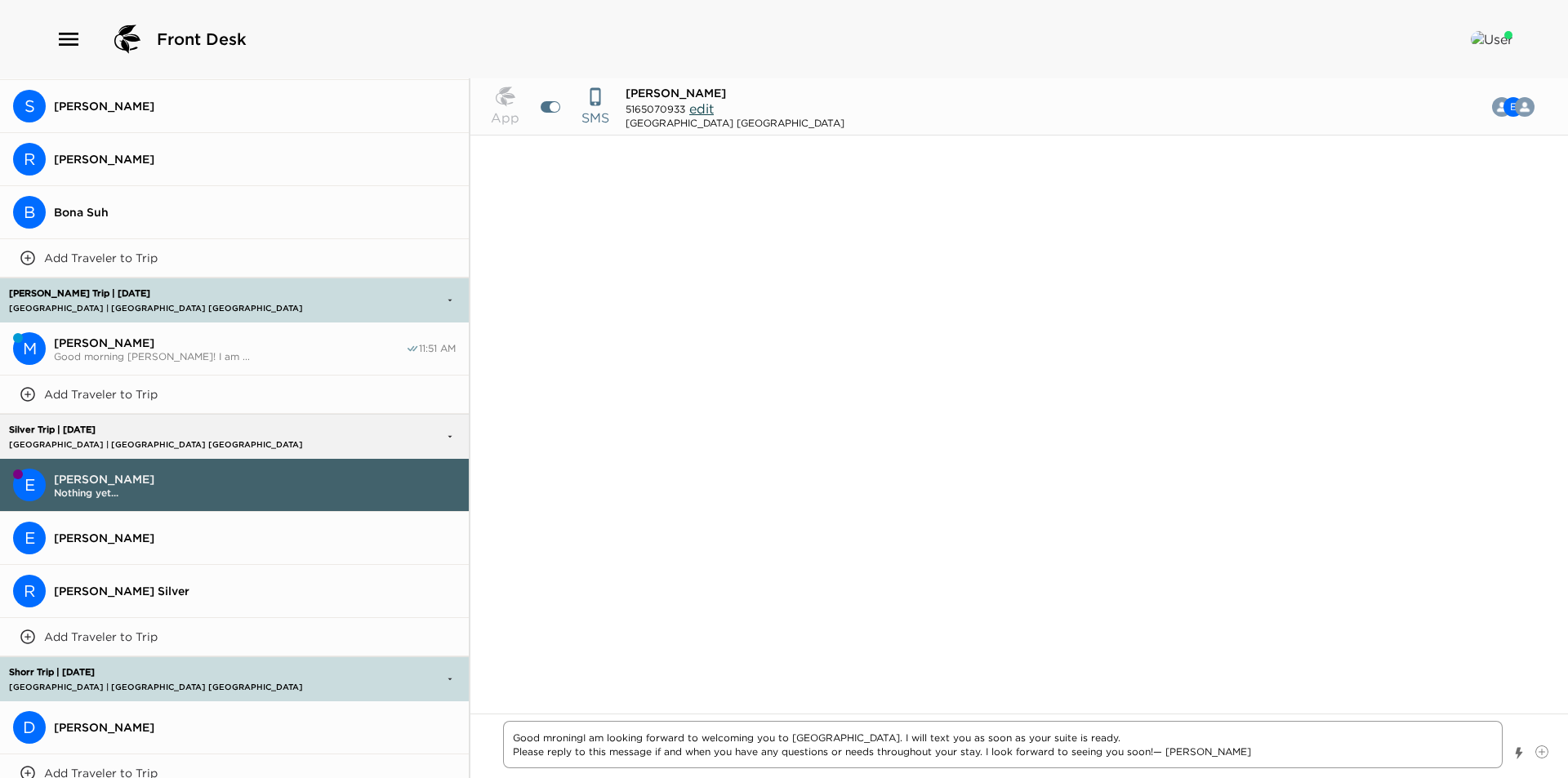
type textarea "Good mroninI am looking forward to welcoming you to Montage Laguna Beach. I wil…"
click at [555, 740] on textarea "Good mornign Erin! I am looking forward to welcoming you to Montage Laguna Beac…" at bounding box center [1003, 744] width 1000 height 47
drag, startPoint x: 555, startPoint y: 740, endPoint x: 995, endPoint y: 617, distance: 456.9
click at [1020, 605] on div "No chats here yet…" at bounding box center [1019, 414] width 1098 height 557
click at [581, 738] on textarea "Good mornign Erin! I am looking forward to welcoming you to Montage Laguna Beac…" at bounding box center [1003, 744] width 1000 height 47
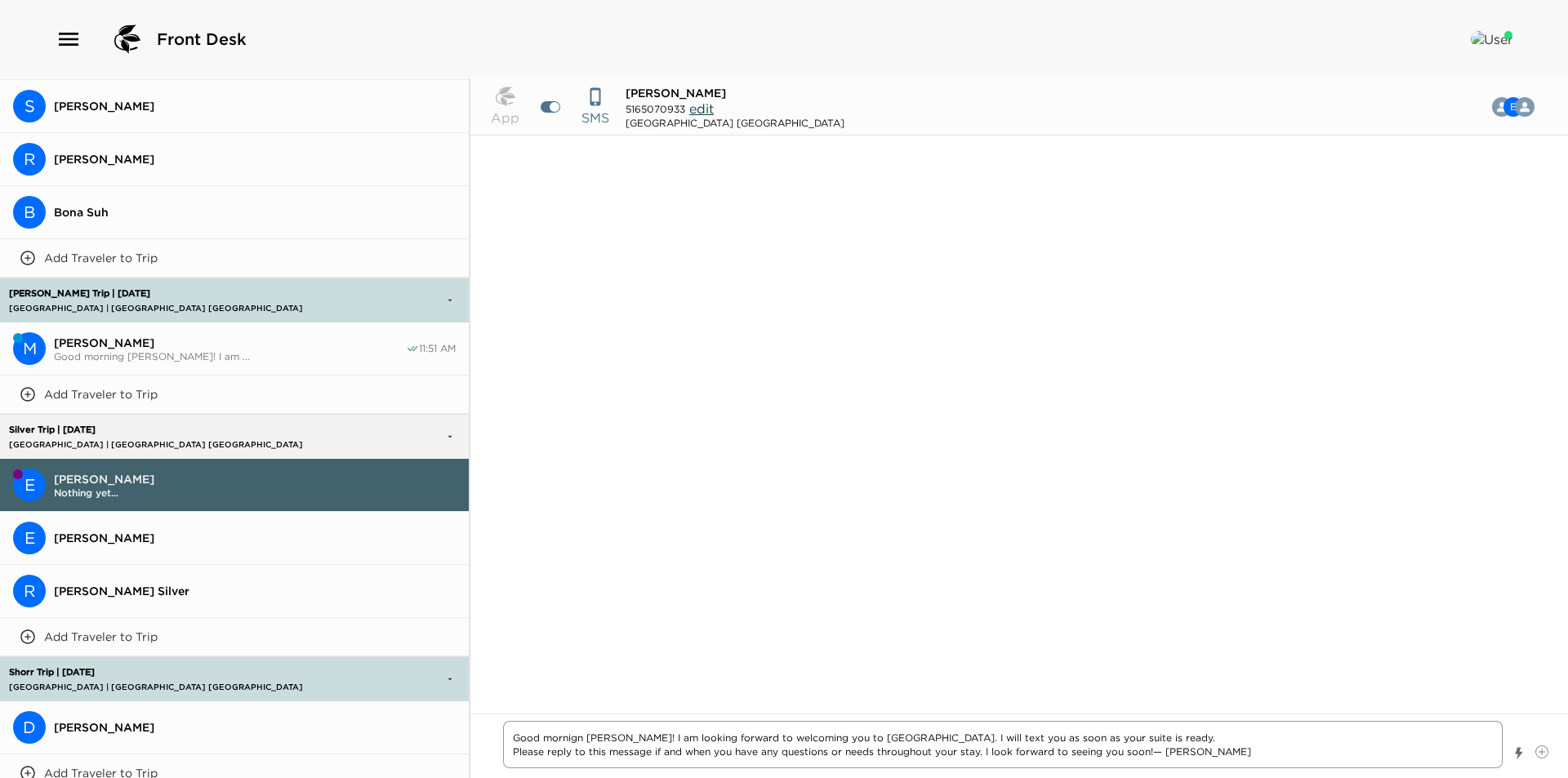
click at [573, 737] on textarea "Good mornign Erin! I am looking forward to welcoming you to Montage Laguna Beac…" at bounding box center [1003, 744] width 1000 height 47
click at [582, 734] on textarea "Good mornign Erin! I am looking forward to welcoming you to Montage Laguna Beac…" at bounding box center [1003, 744] width 1000 height 47
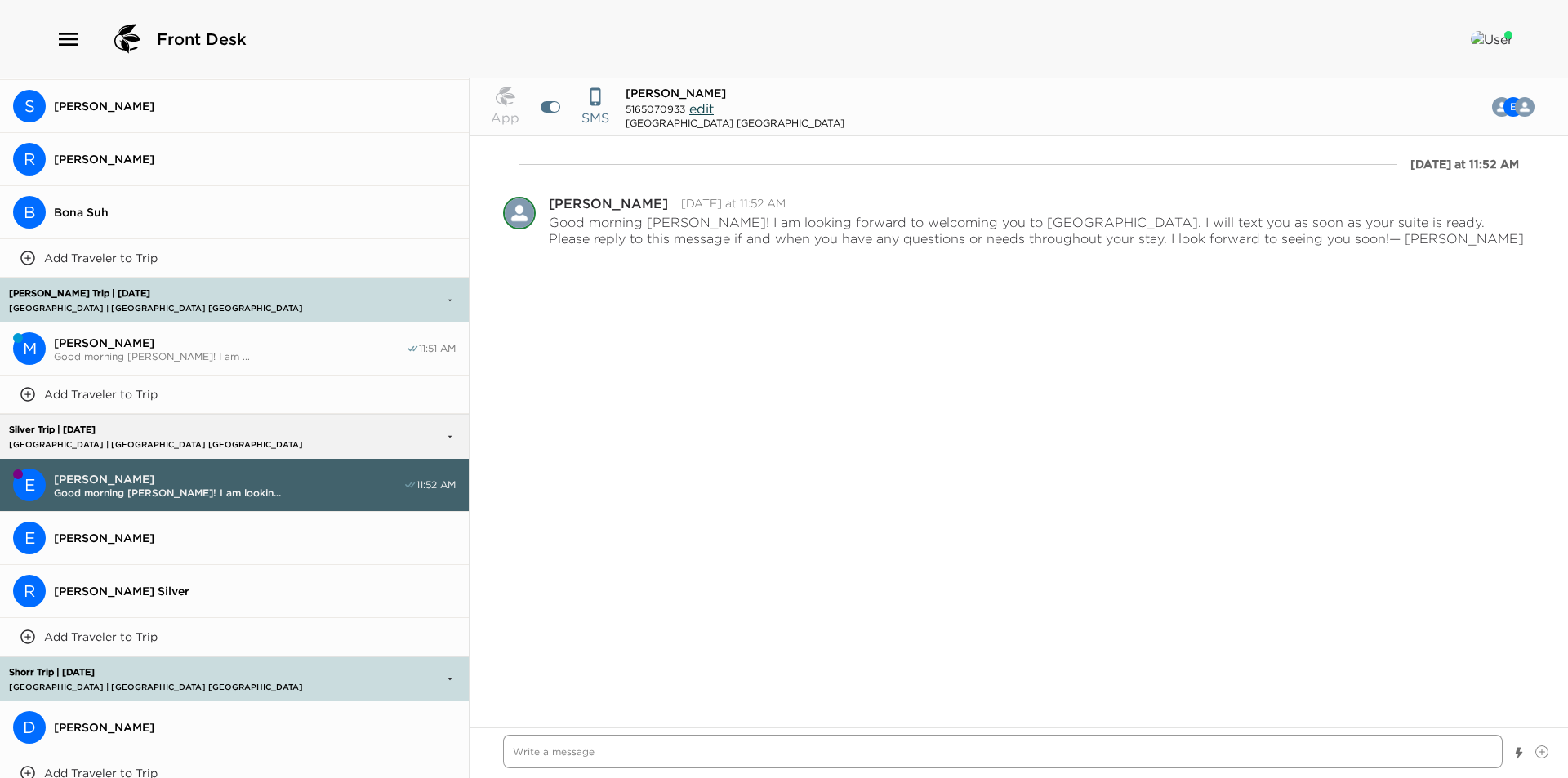
scroll to position [2448, 0]
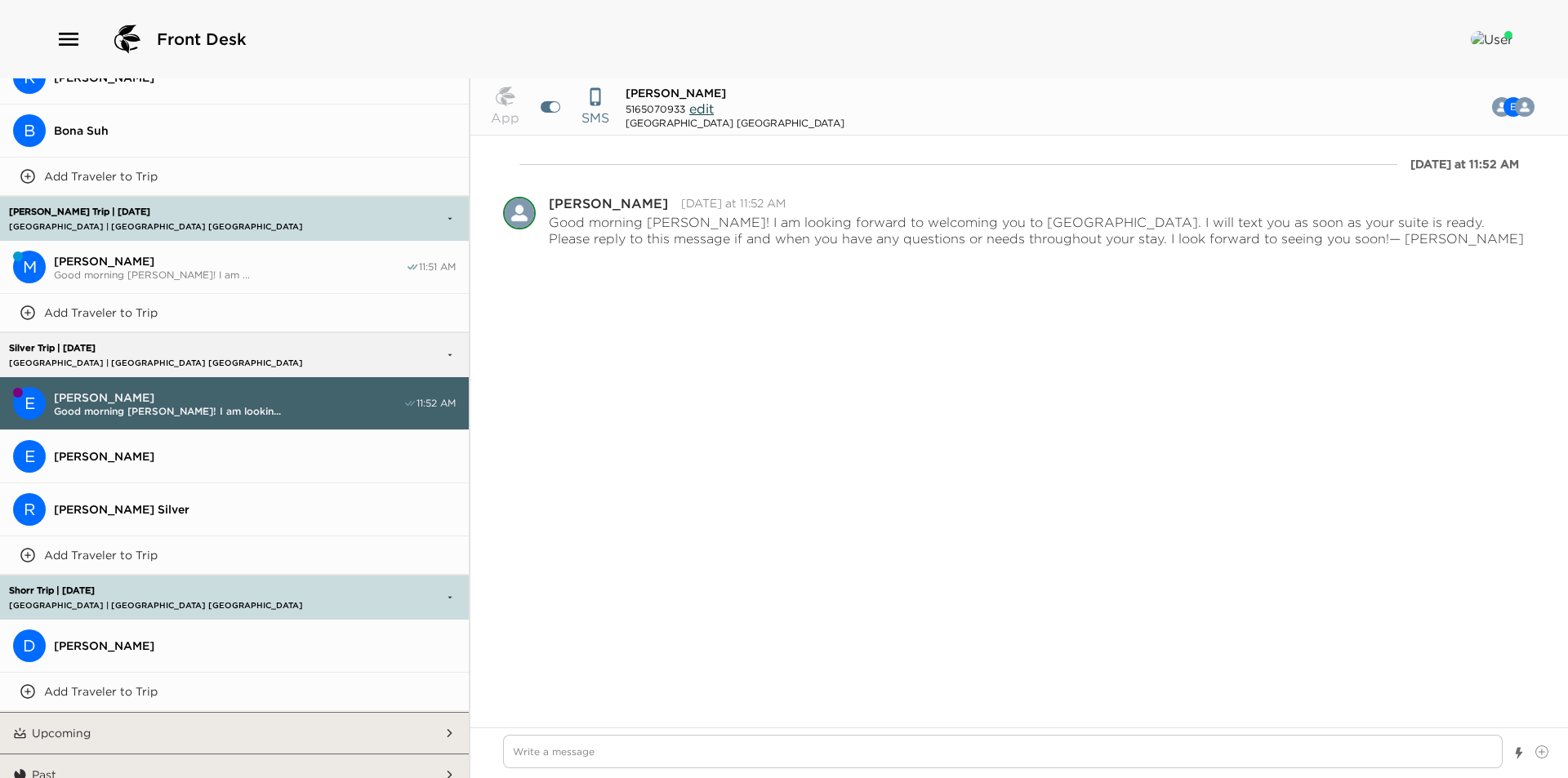
click at [217, 638] on span "Danielle Shorr" at bounding box center [255, 645] width 402 height 15
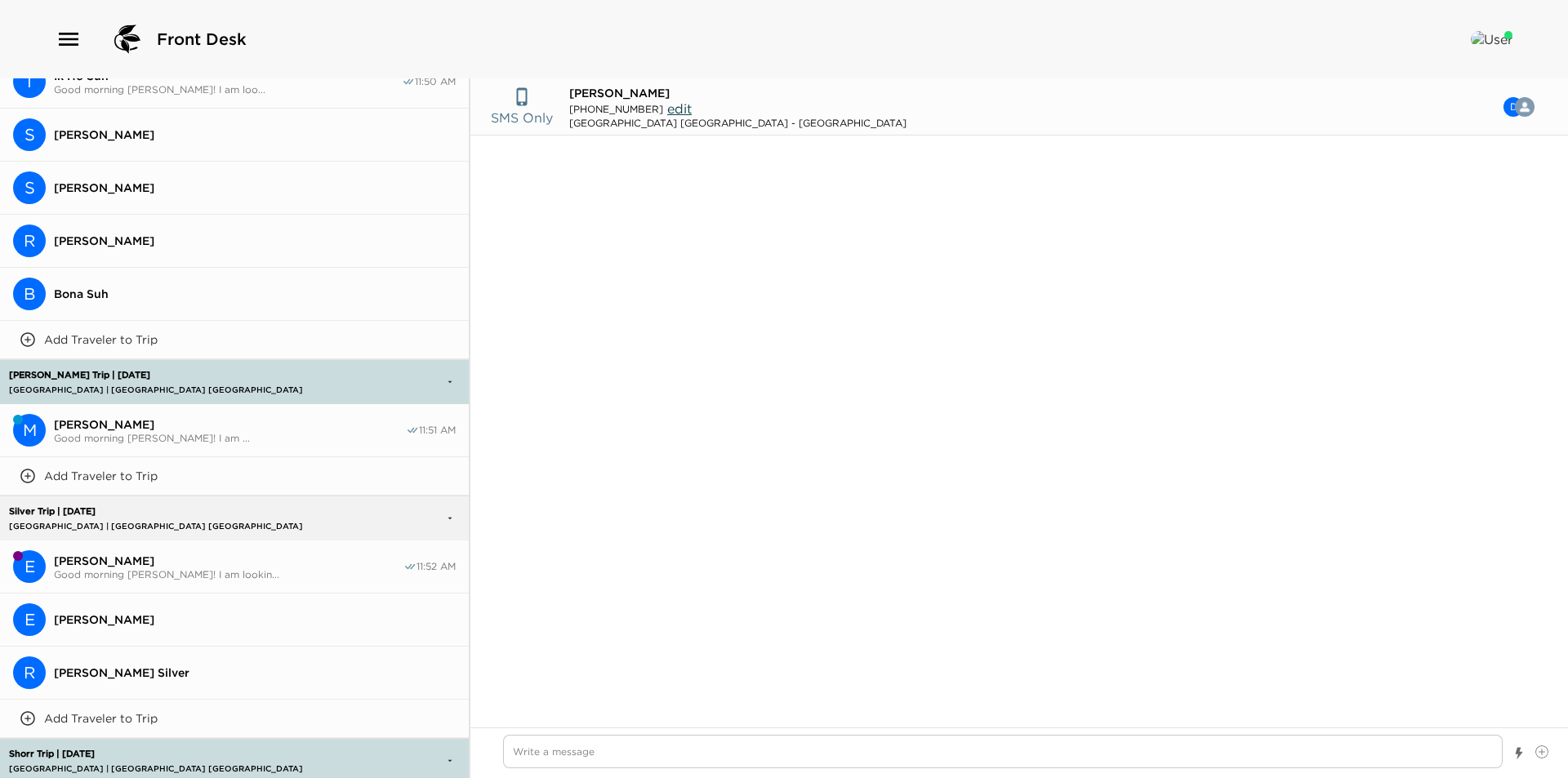
scroll to position [2501, 0]
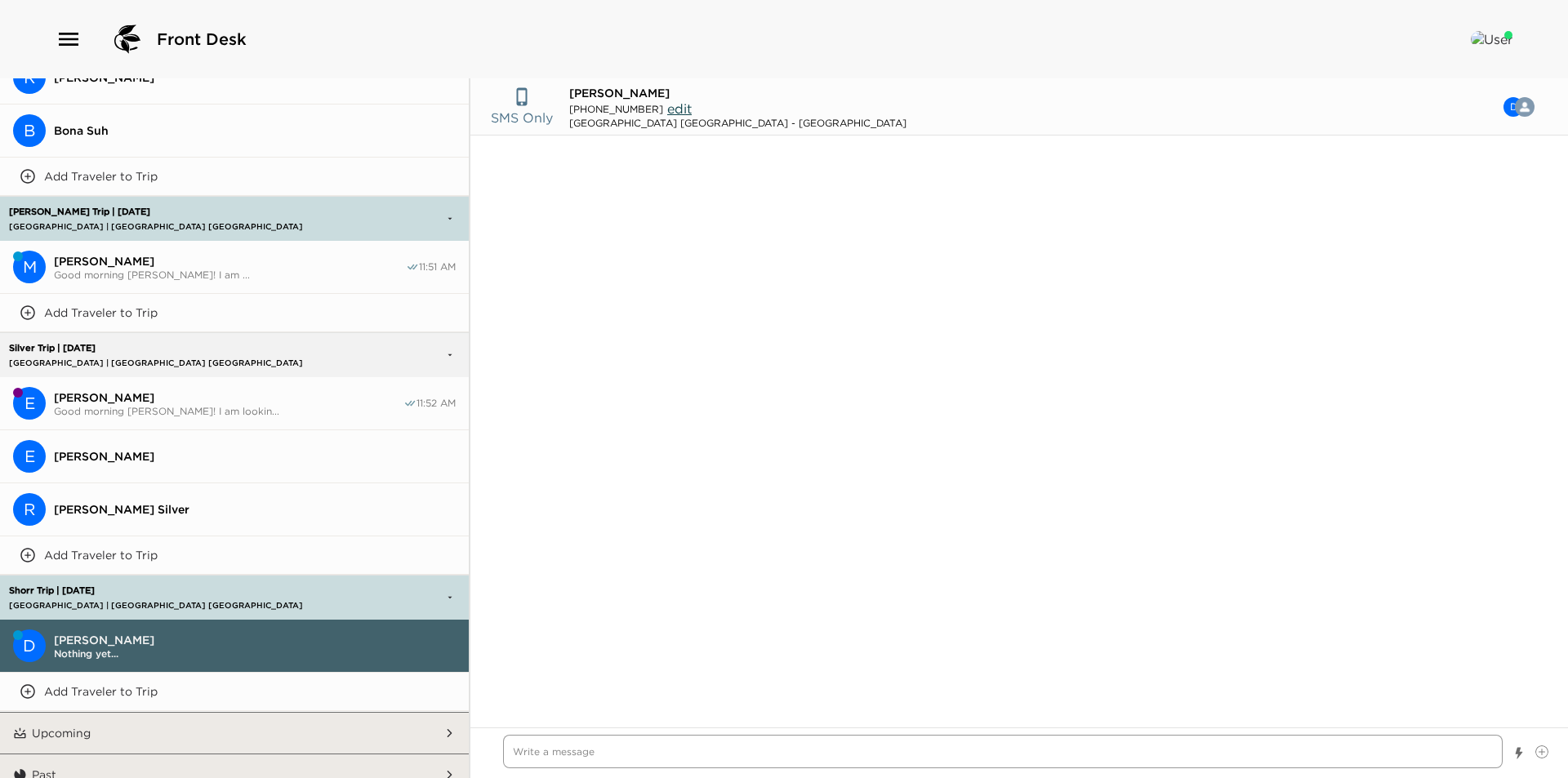
click at [711, 747] on textarea "Write a message" at bounding box center [1003, 751] width 1000 height 33
paste textarea "I am looking forward to welcoming you to Montage Laguna Beach. I will text you …"
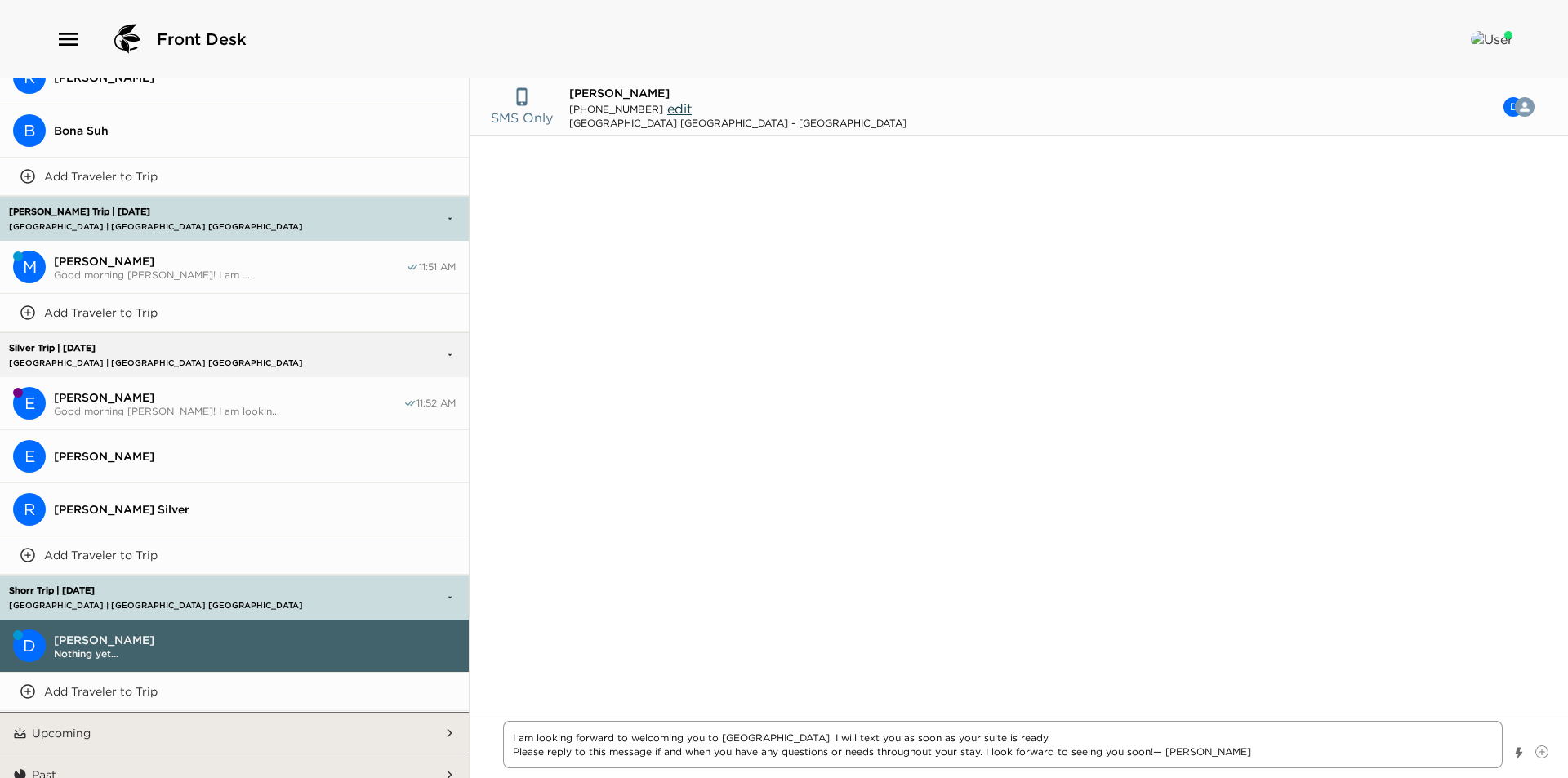
click at [514, 730] on textarea "I am looking forward to welcoming you to Montage Laguna Beach. I will text you …" at bounding box center [1003, 744] width 1000 height 47
click at [211, 268] on span "916-769-8589 Anne cell" at bounding box center [228, 274] width 349 height 12
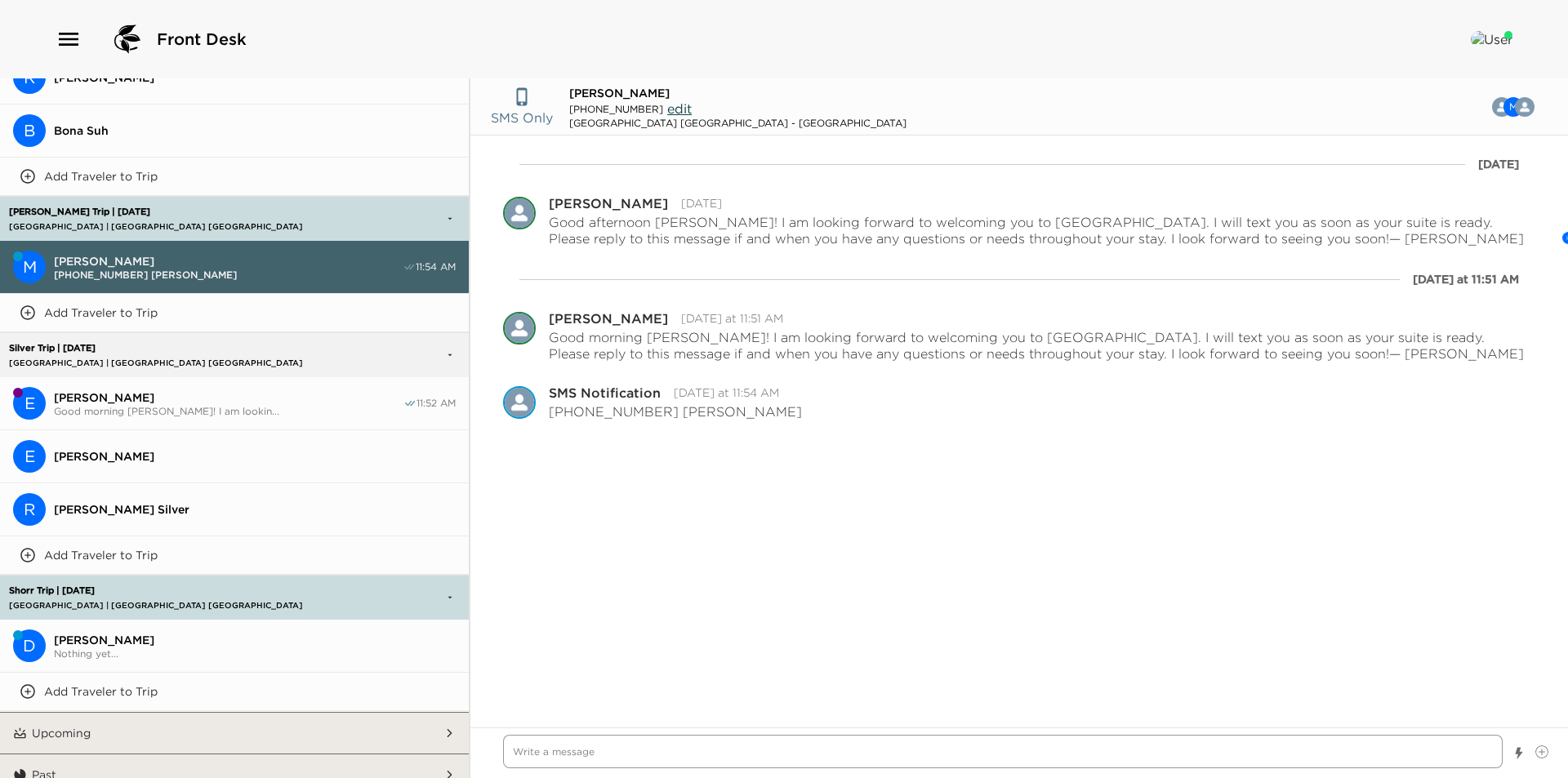
click at [586, 747] on textarea "Write a message" at bounding box center [1003, 751] width 1000 height 33
click at [116, 305] on p "Add Traveler to Trip" at bounding box center [101, 312] width 114 height 15
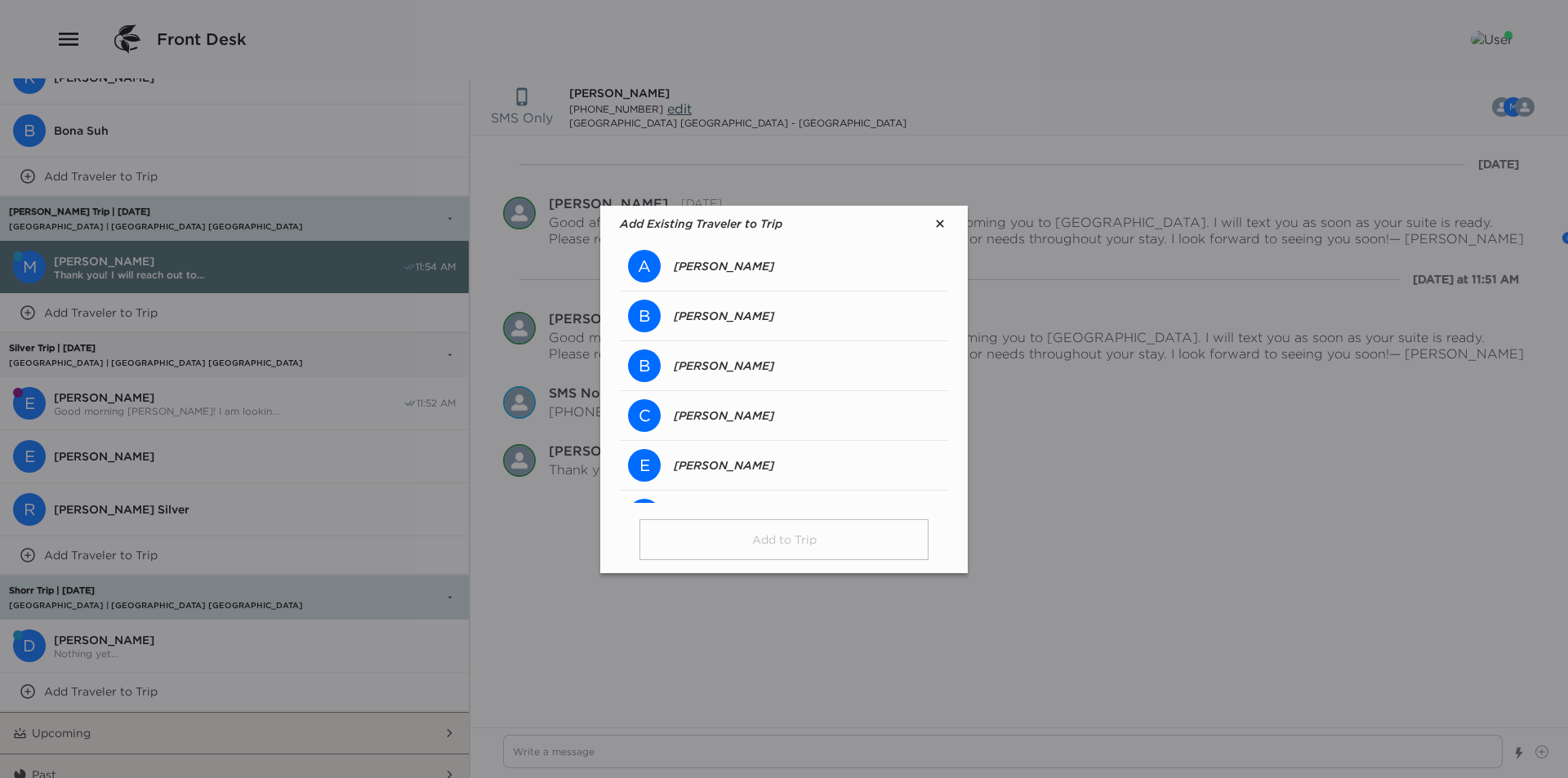
click at [752, 255] on div "A Anne Harris" at bounding box center [784, 266] width 328 height 50
click at [794, 539] on button "Add to Trip" at bounding box center [784, 540] width 289 height 41
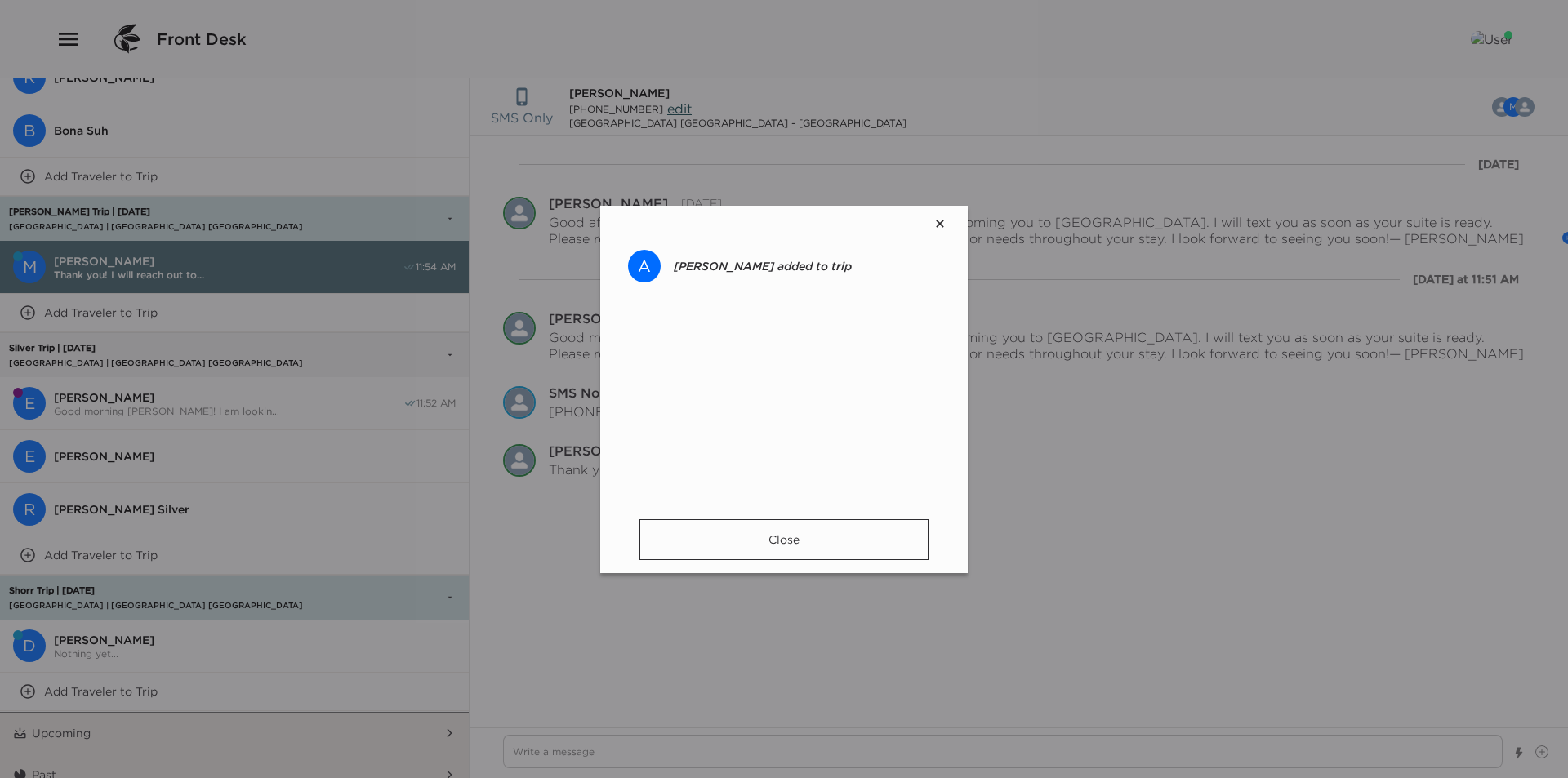
click at [791, 542] on button "Close" at bounding box center [784, 540] width 289 height 41
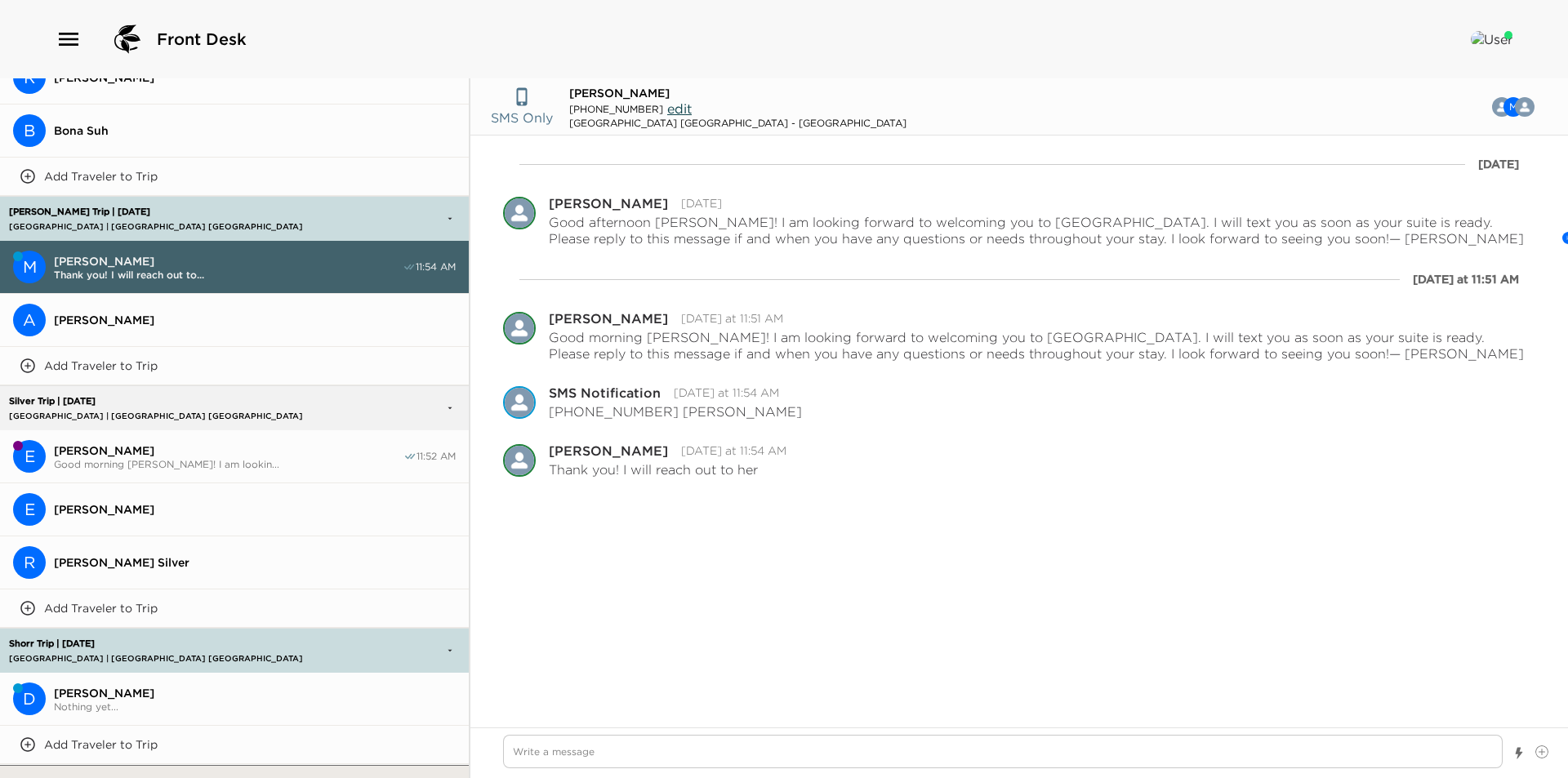
click at [120, 313] on span "Anne Harris" at bounding box center [255, 319] width 402 height 15
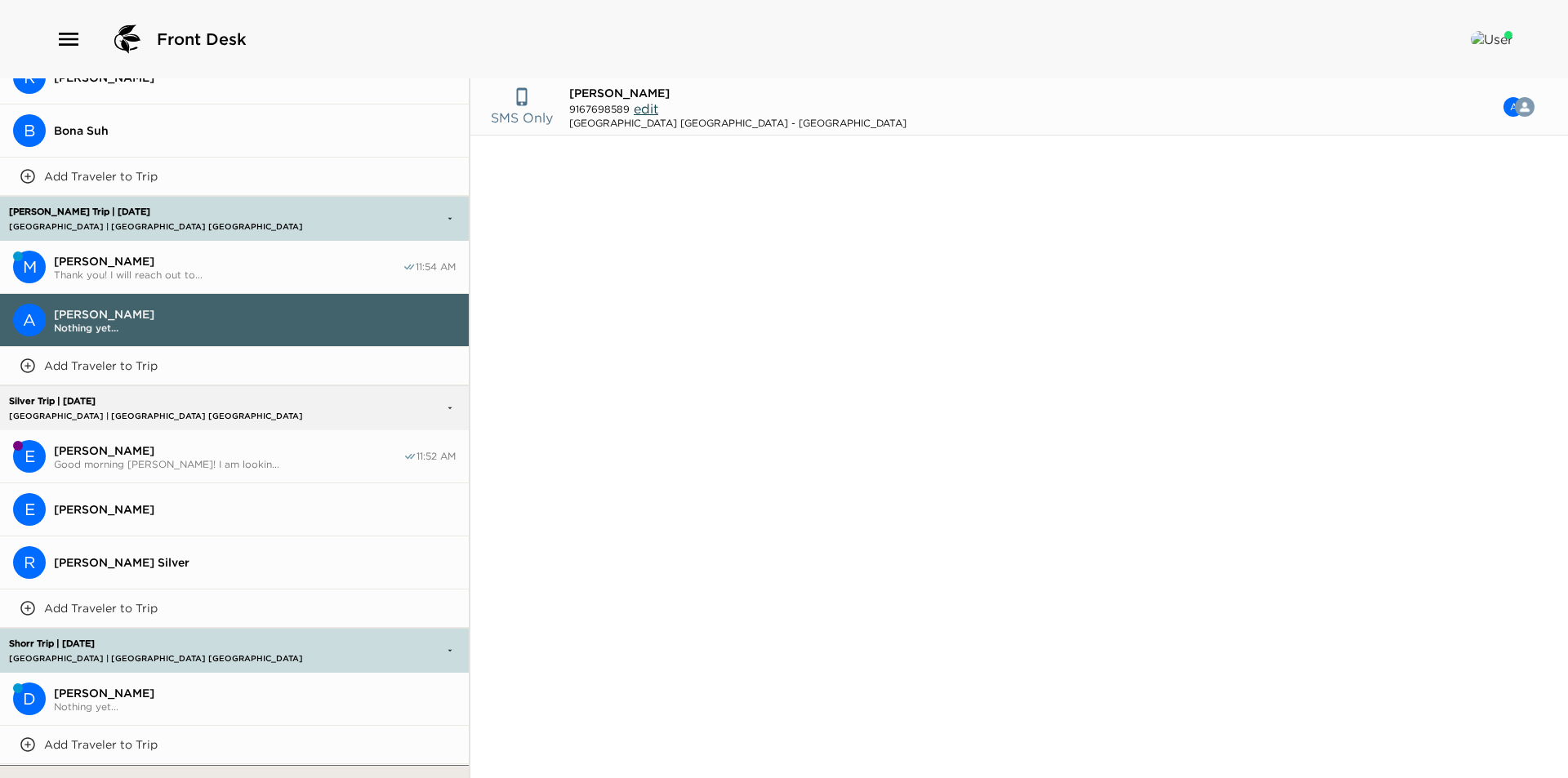
click at [114, 268] on span "Thank you! I will reach out to..." at bounding box center [228, 274] width 349 height 12
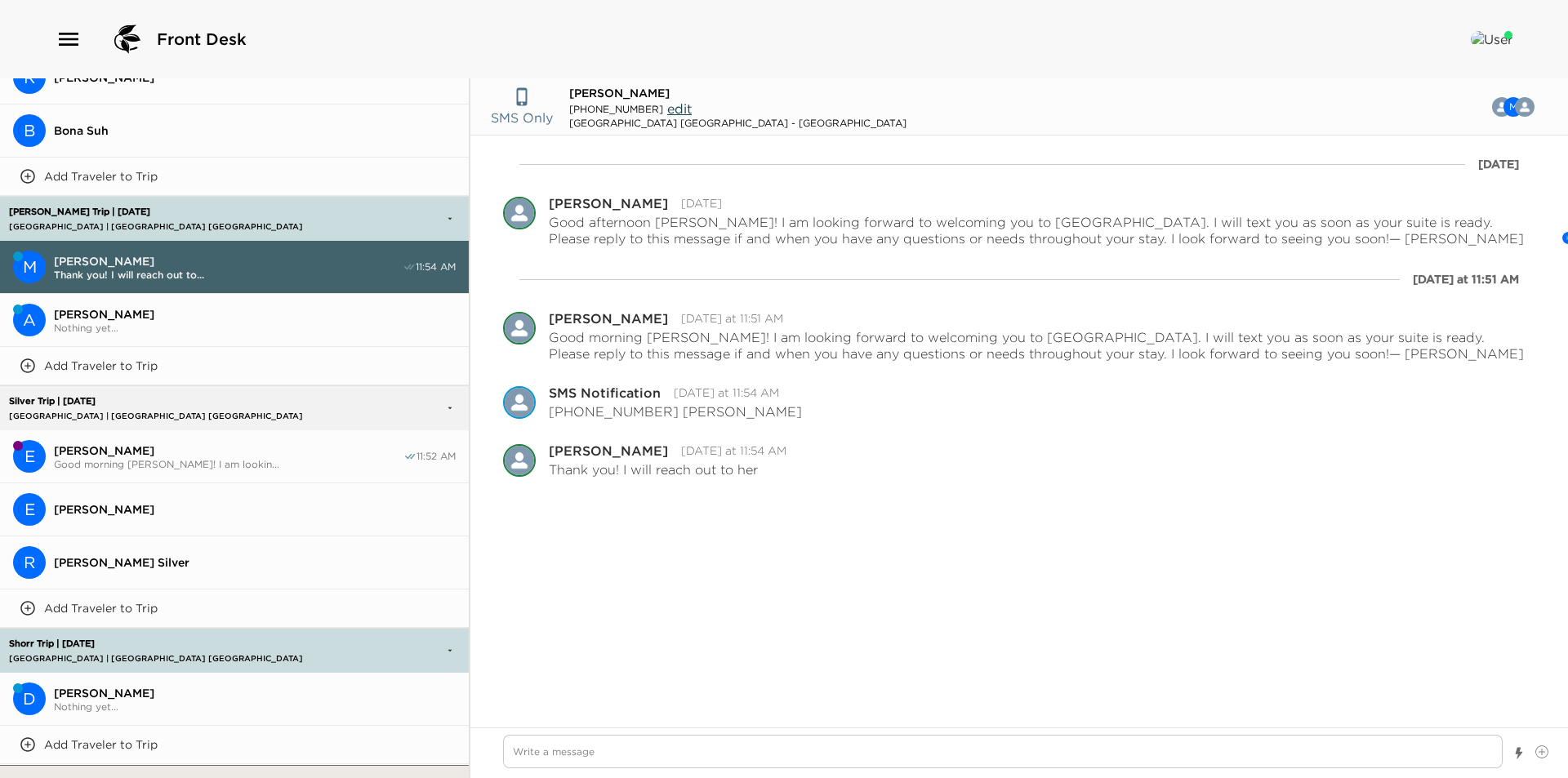
click at [106, 307] on span "Anne Harris" at bounding box center [255, 313] width 402 height 15
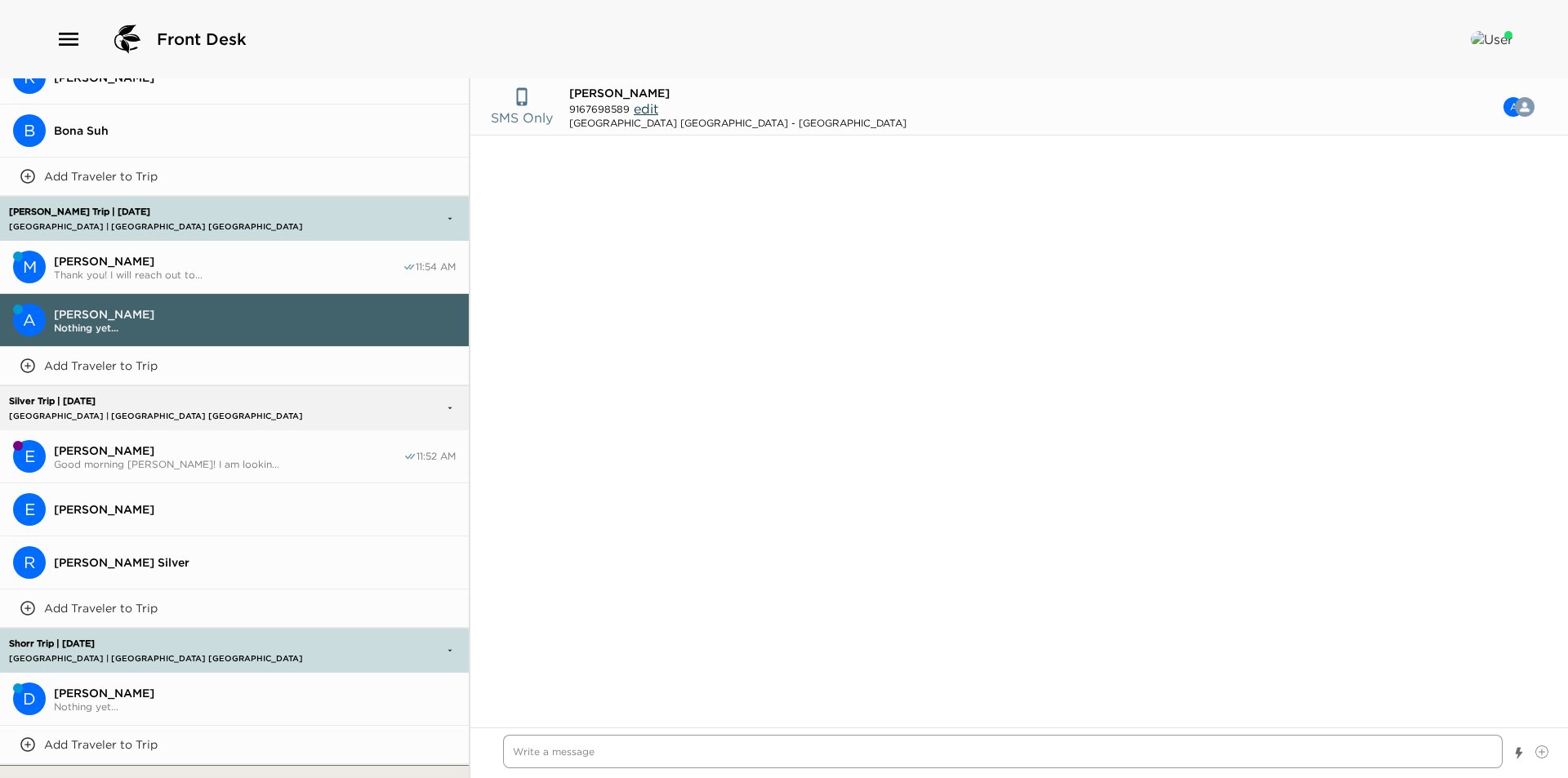
click at [676, 758] on textarea "Write a message" at bounding box center [1003, 751] width 1000 height 33
paste textarea "I am looking forward to welcoming you to Montage Laguna Beach. I will text you …"
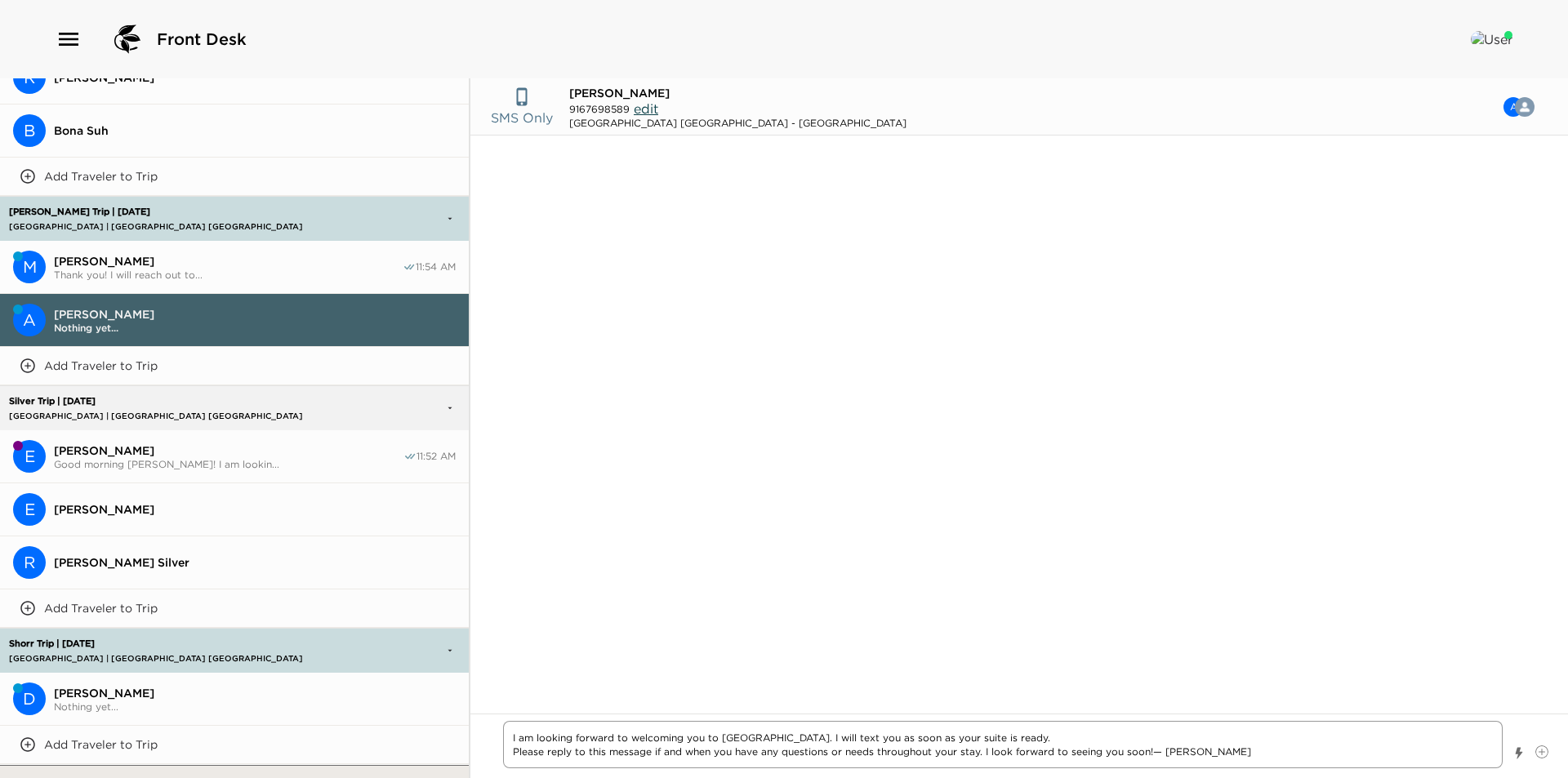
click at [507, 740] on textarea "I am looking forward to welcoming you to Montage Laguna Beach. I will text you …" at bounding box center [1003, 744] width 1000 height 47
click at [559, 731] on textarea "Good mroning Mrs. Harris! I am looking forward to welcoming you to Montage Lagu…" at bounding box center [1003, 744] width 1000 height 47
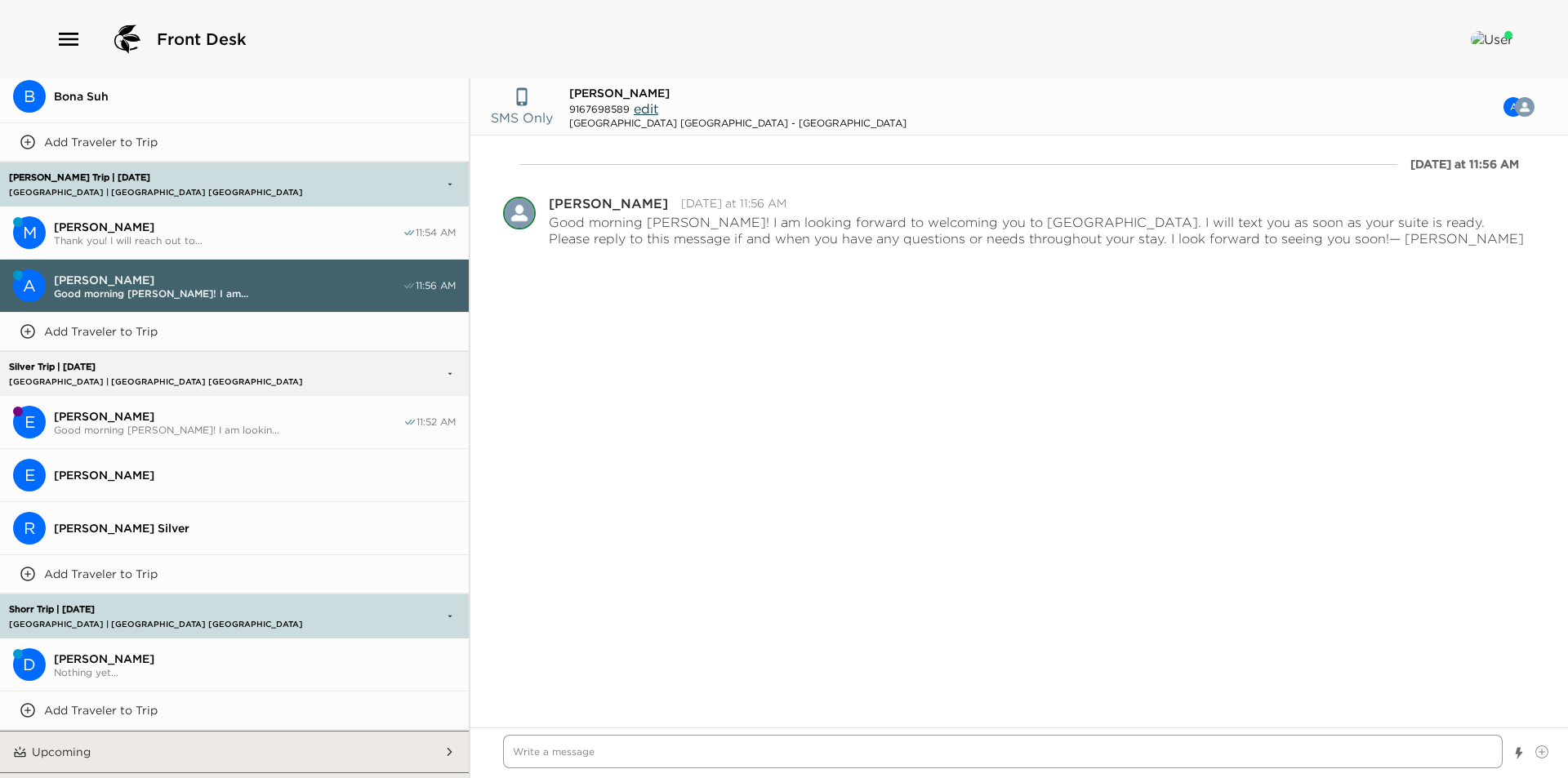
scroll to position [2555, 0]
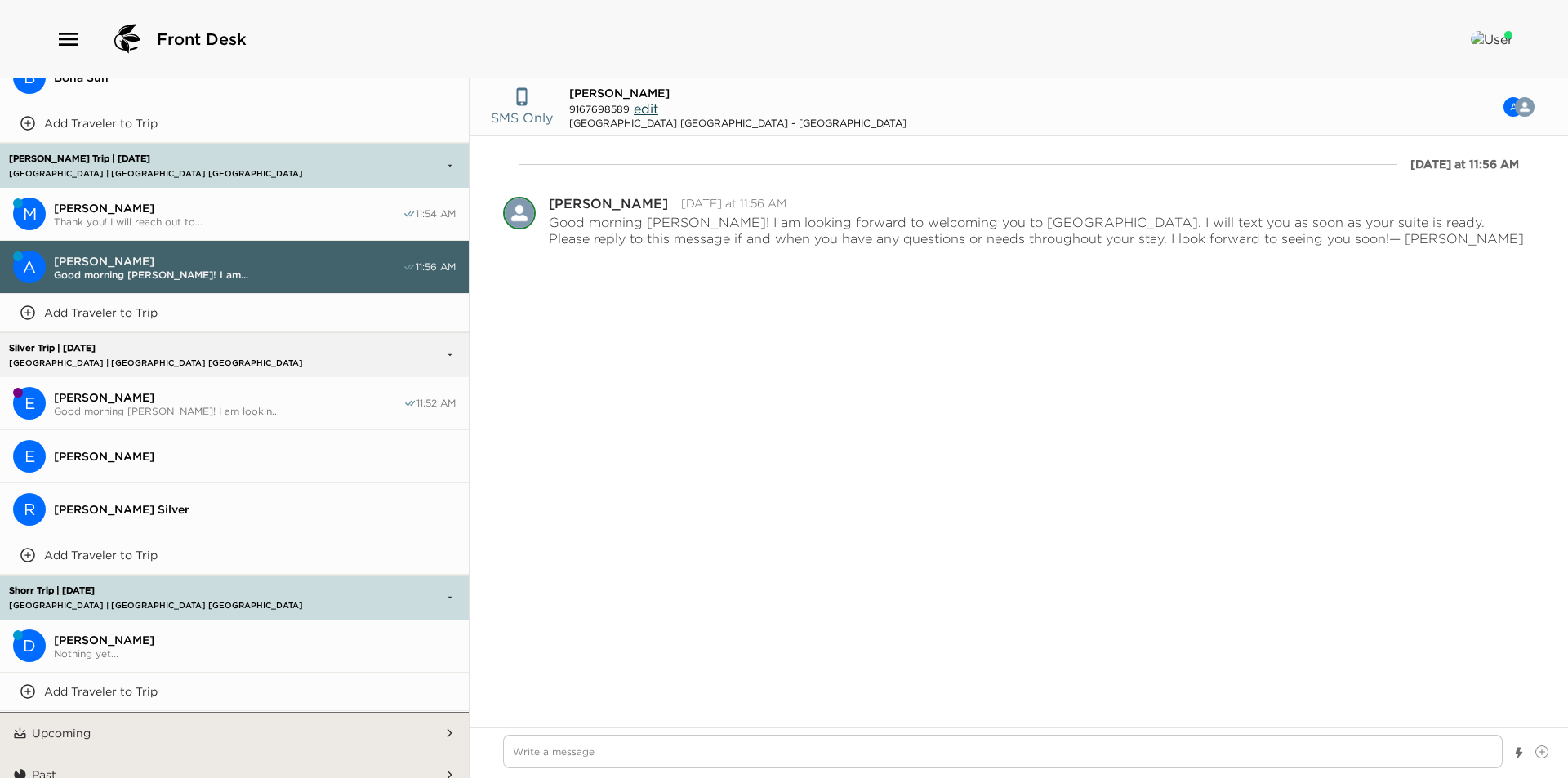
click at [233, 644] on button "D Danielle Shorr Nothing yet..." at bounding box center [234, 646] width 469 height 53
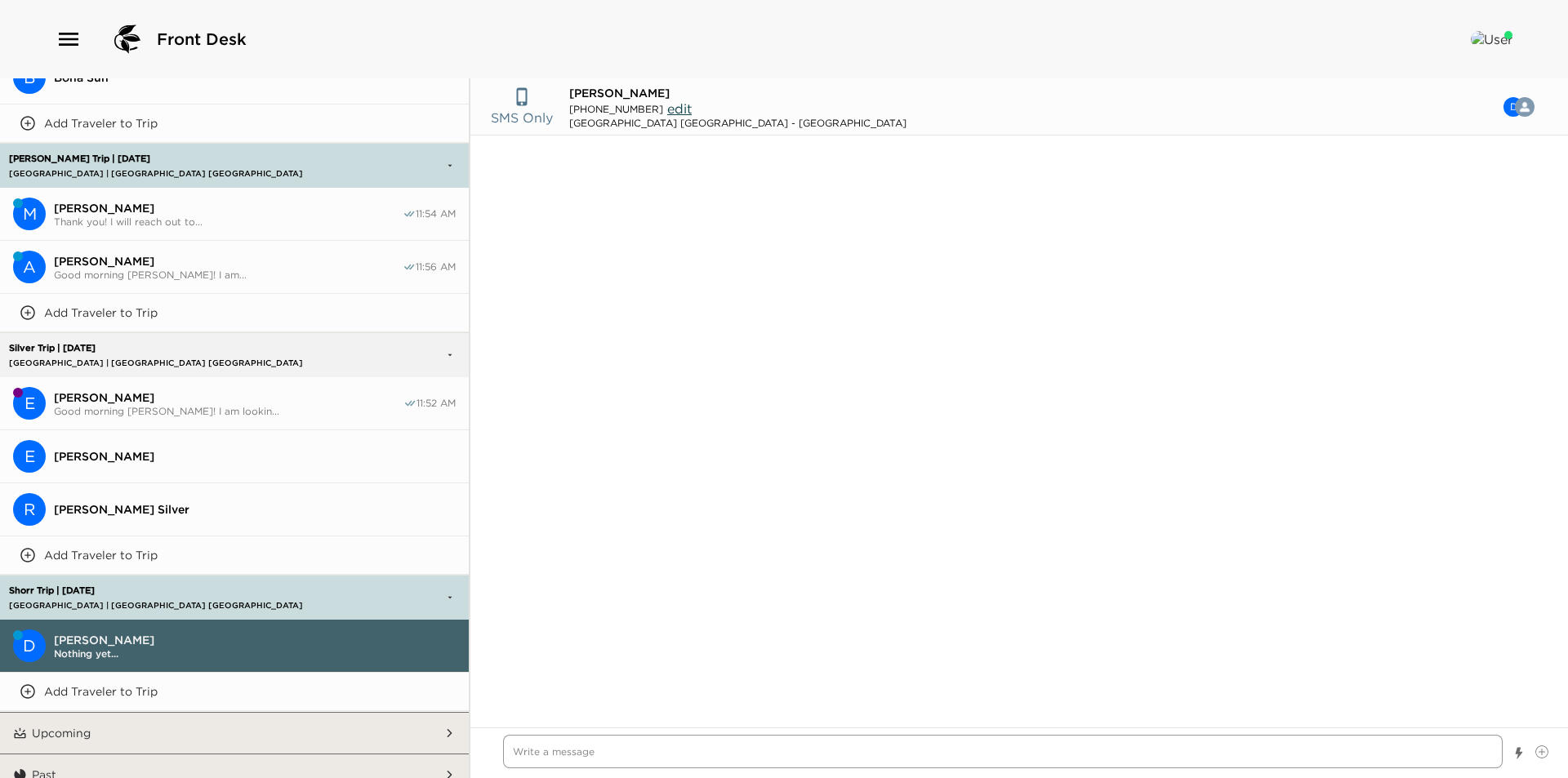
click at [593, 755] on textarea "Write a message" at bounding box center [1003, 751] width 1000 height 33
paste textarea "I am looking forward to welcoming you to Montage Laguna Beach. I will text you …"
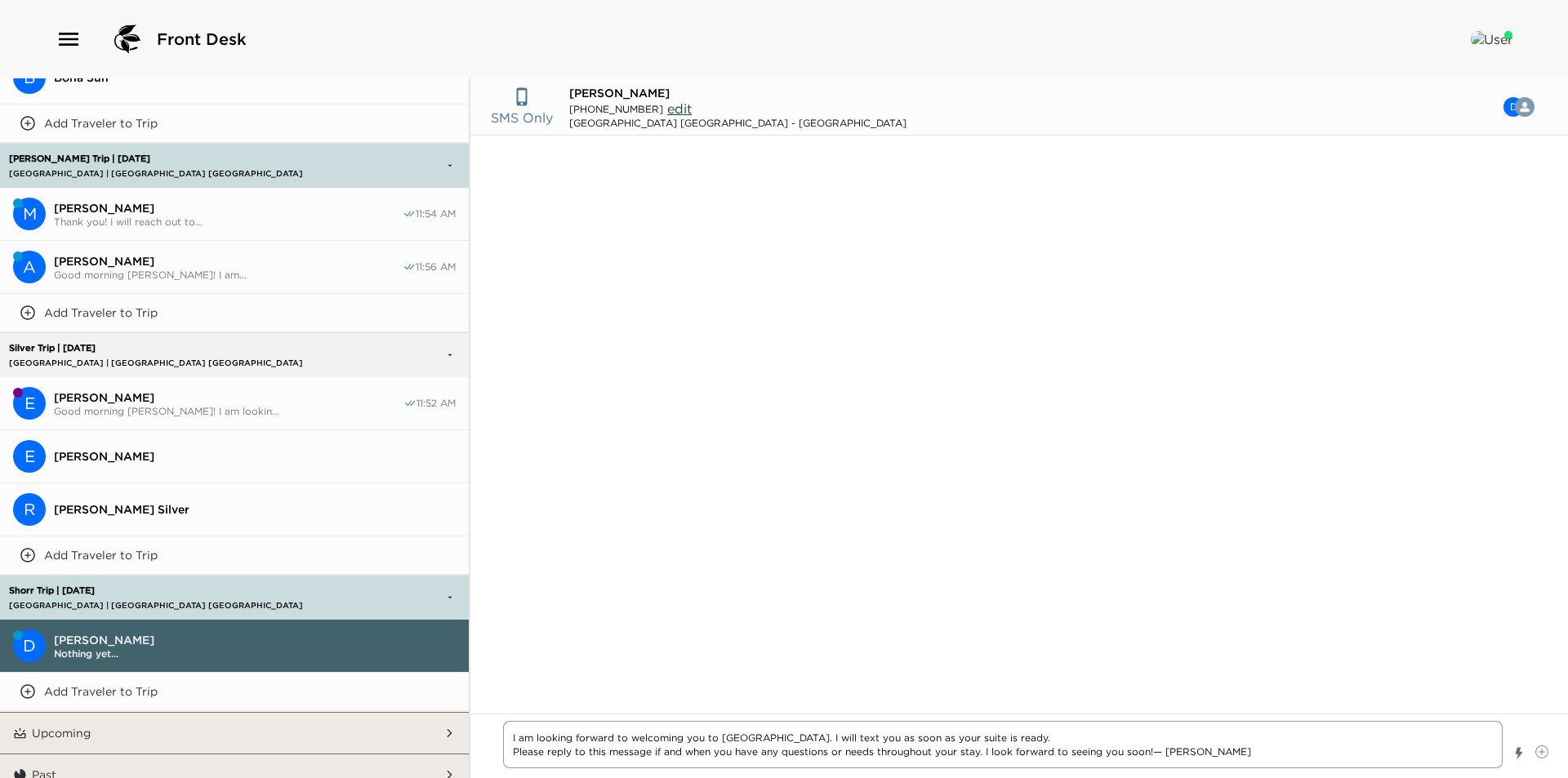
click at [504, 743] on textarea "I am looking forward to welcoming you to Montage Laguna Beach. I will text you …" at bounding box center [1003, 744] width 1000 height 47
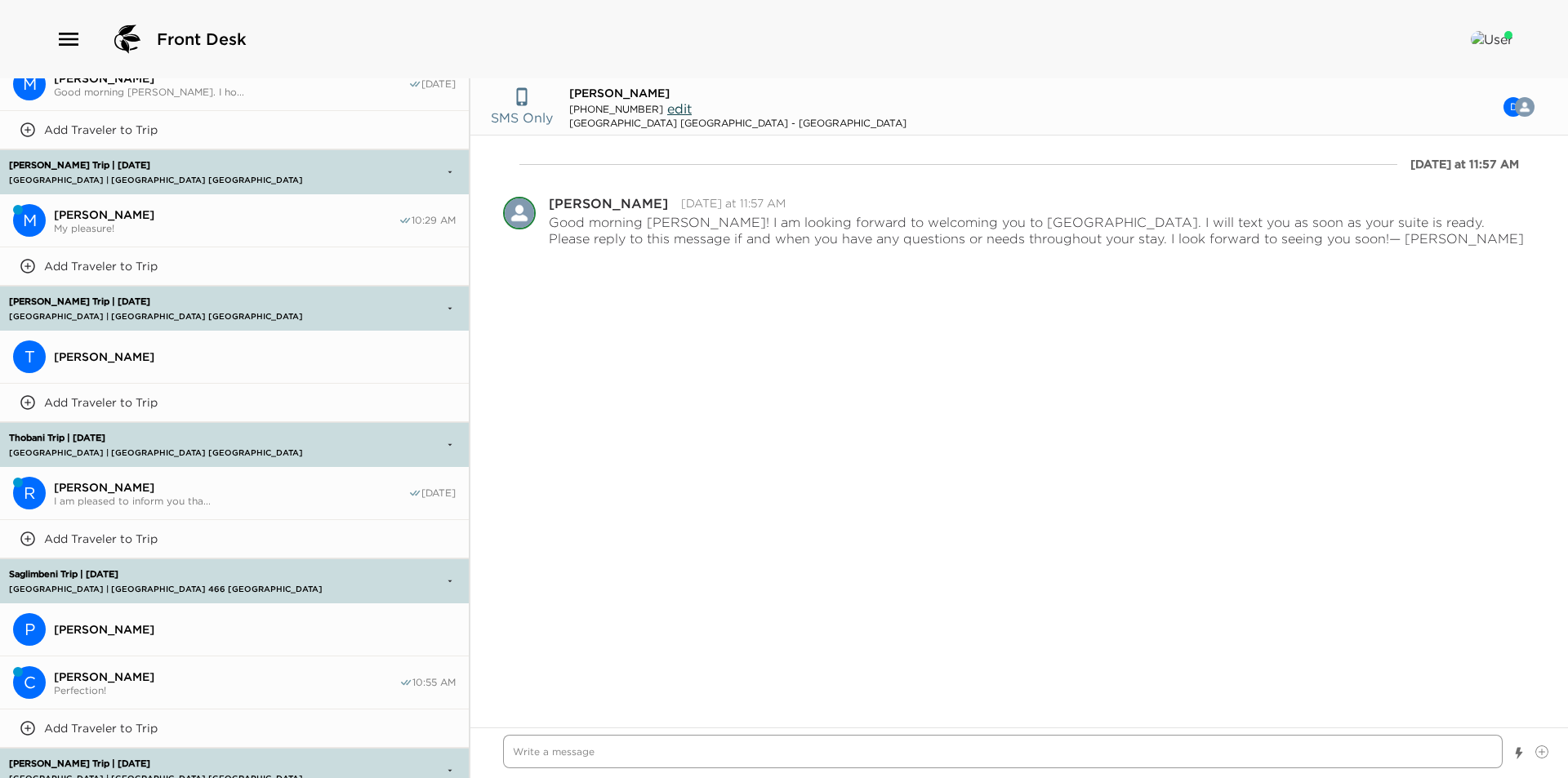
scroll to position [1167, 0]
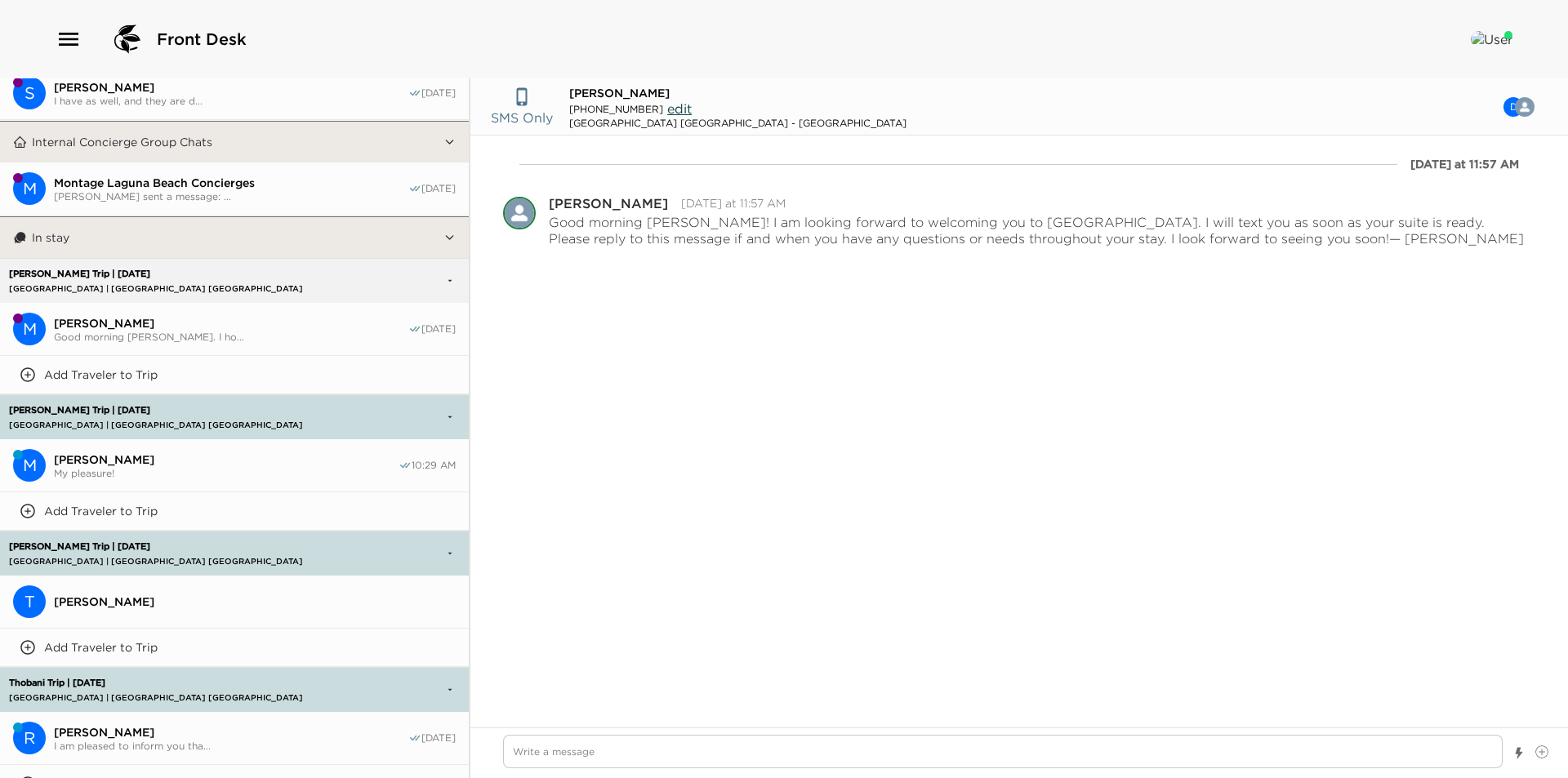
click at [189, 249] on button "In stay" at bounding box center [235, 237] width 416 height 41
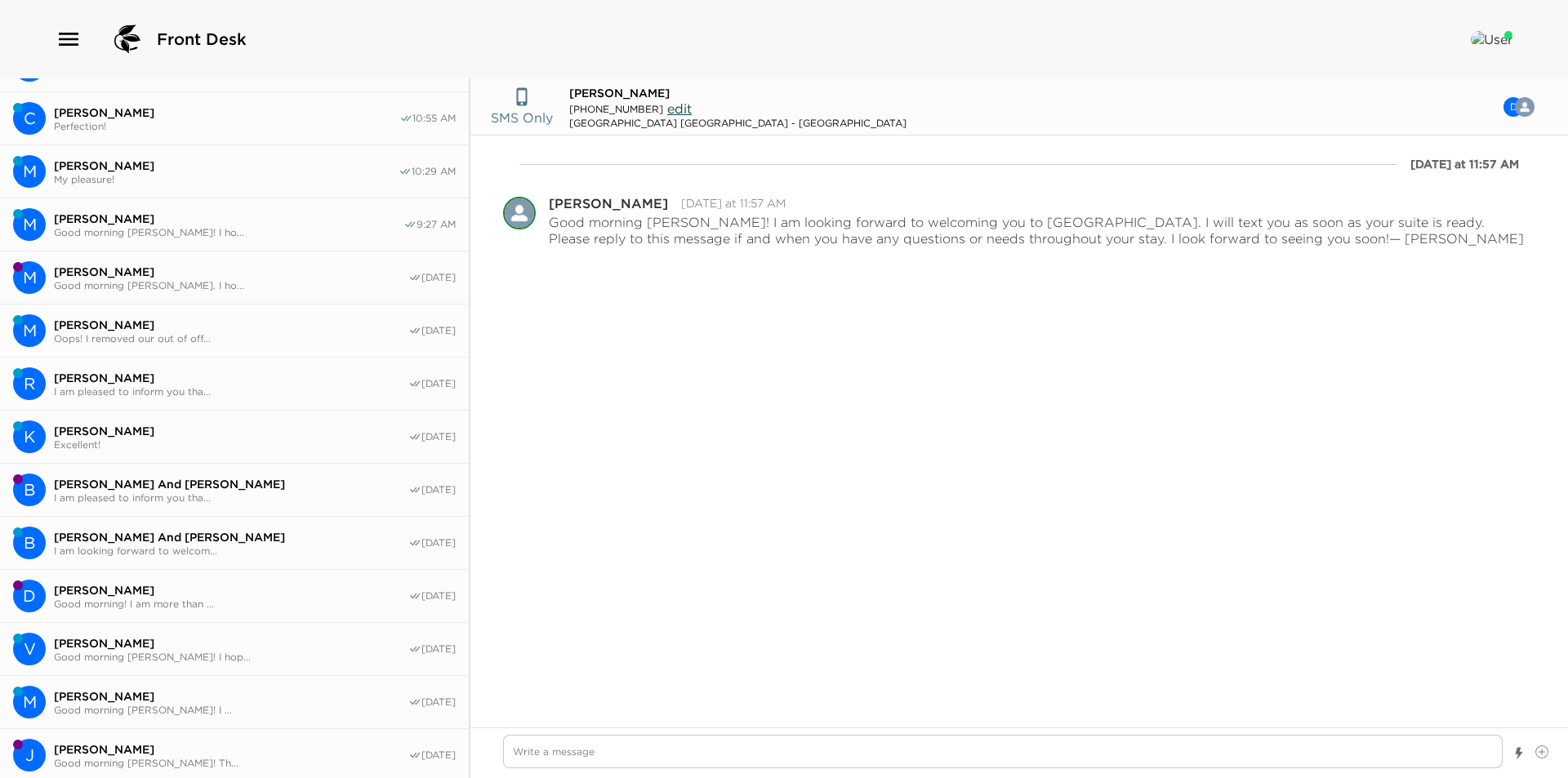
scroll to position [0, 0]
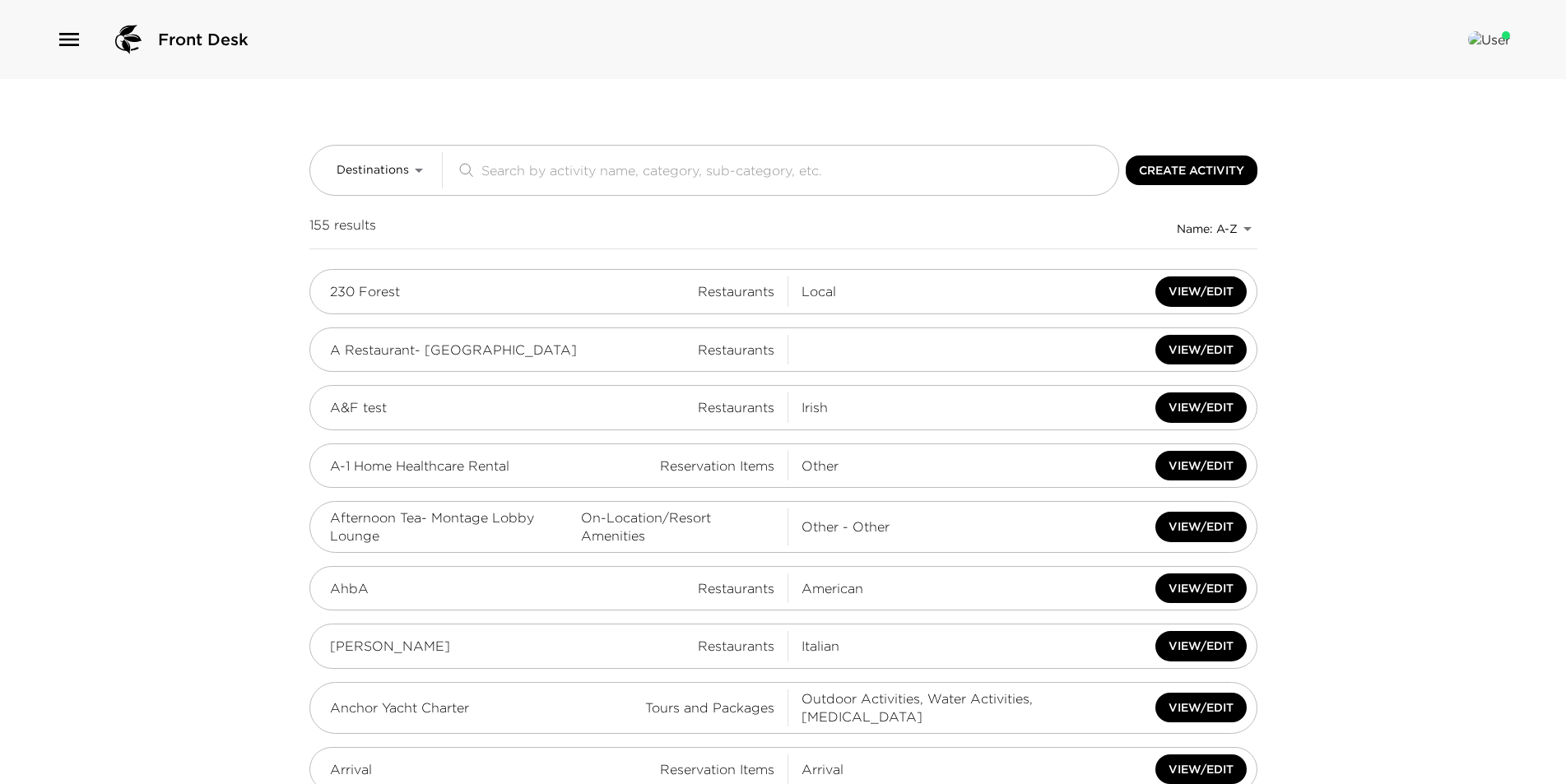
click at [70, 43] on icon "button" at bounding box center [69, 40] width 27 height 27
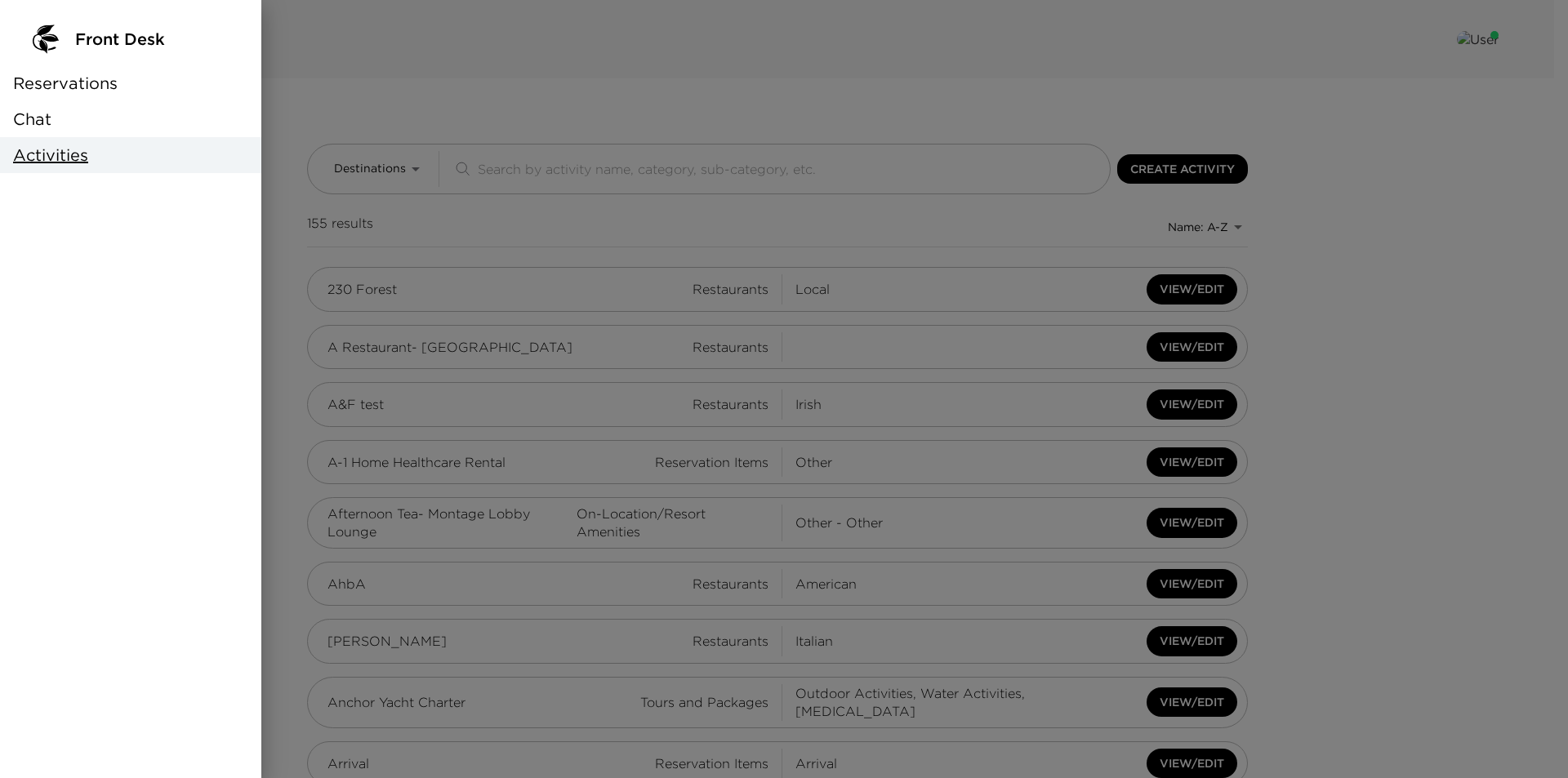
click at [64, 91] on span "Reservations" at bounding box center [65, 83] width 104 height 23
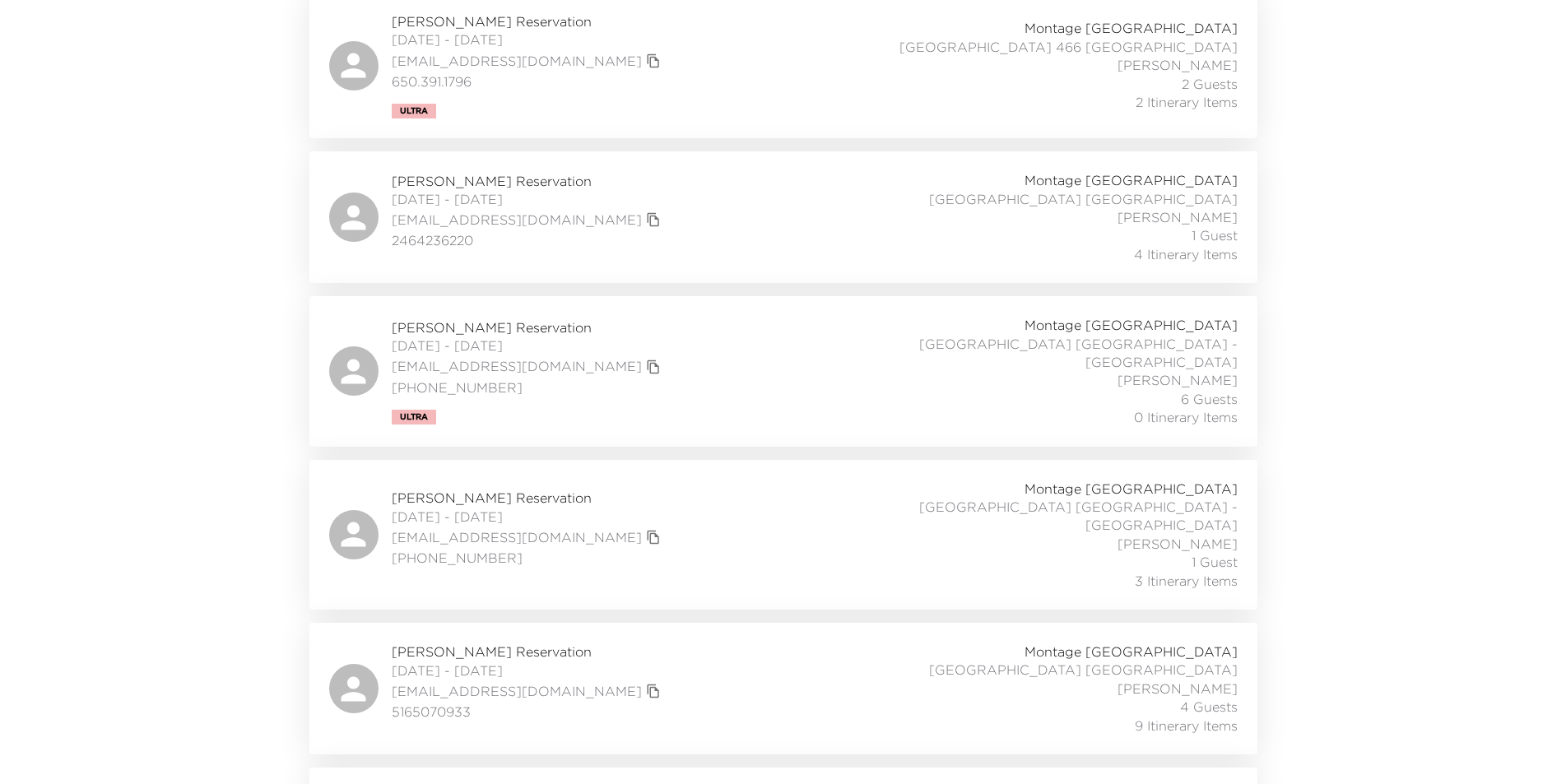
scroll to position [823, 0]
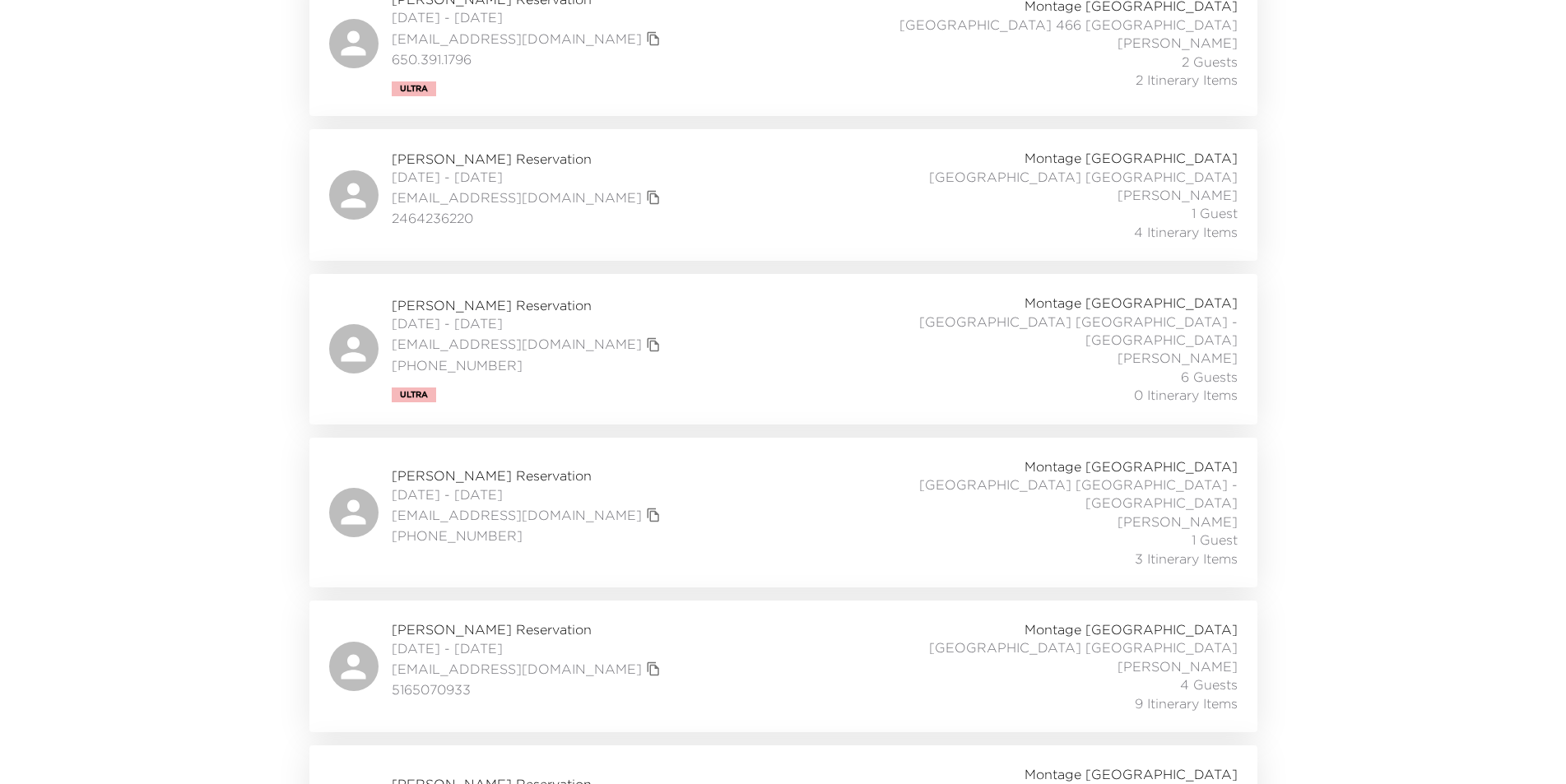
click at [597, 475] on div "Danielle Shorr Reservation 10/03/2025 - 10/05/2025 daniellelshorr@gmail.com 224…" at bounding box center [783, 512] width 908 height 110
click at [668, 638] on div "Erin Silver Reservation 10/03/2025 - 10/07/2025 esilver@exclusiveresorts.com 51…" at bounding box center [783, 666] width 908 height 92
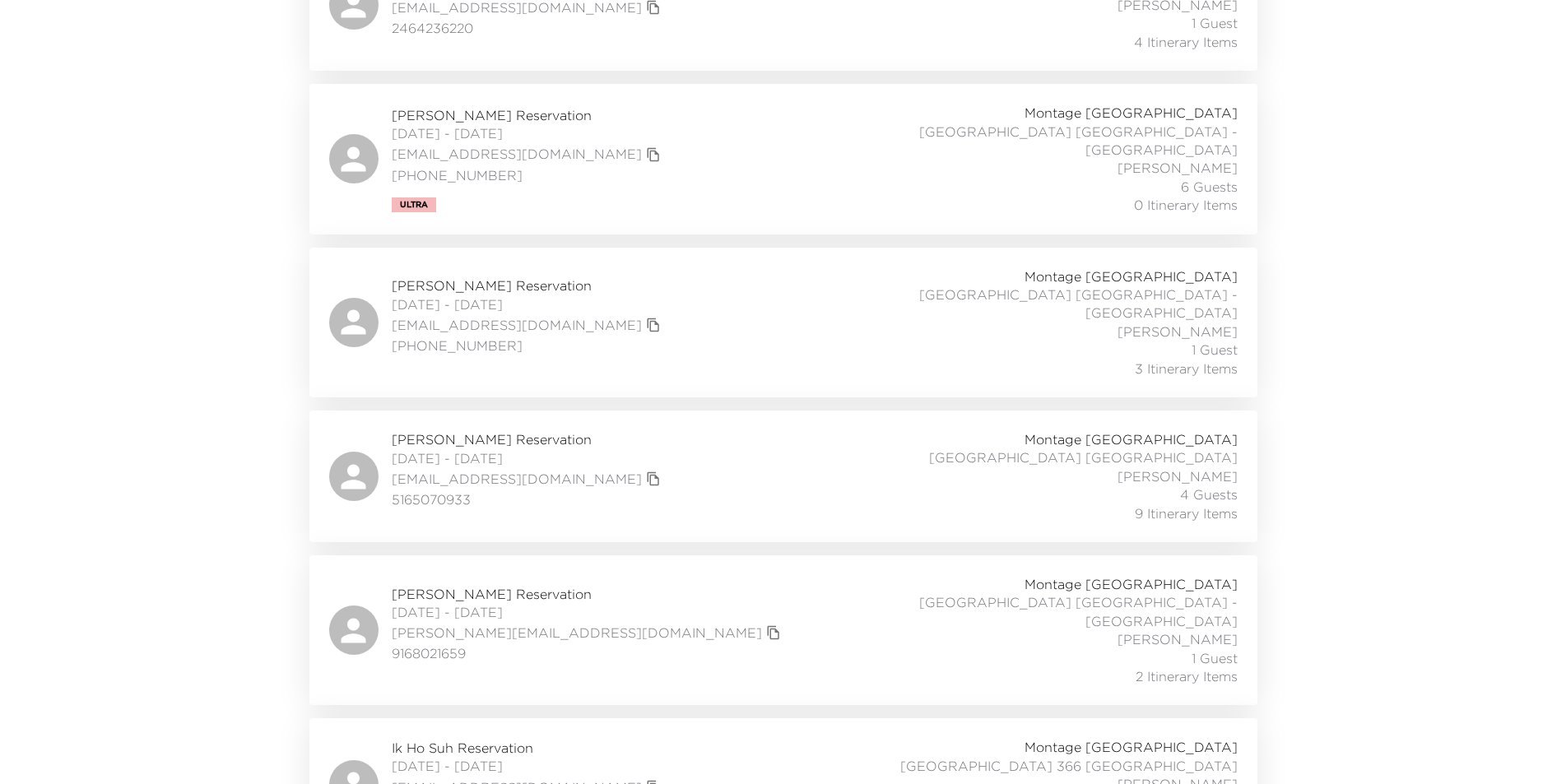
scroll to position [1024, 0]
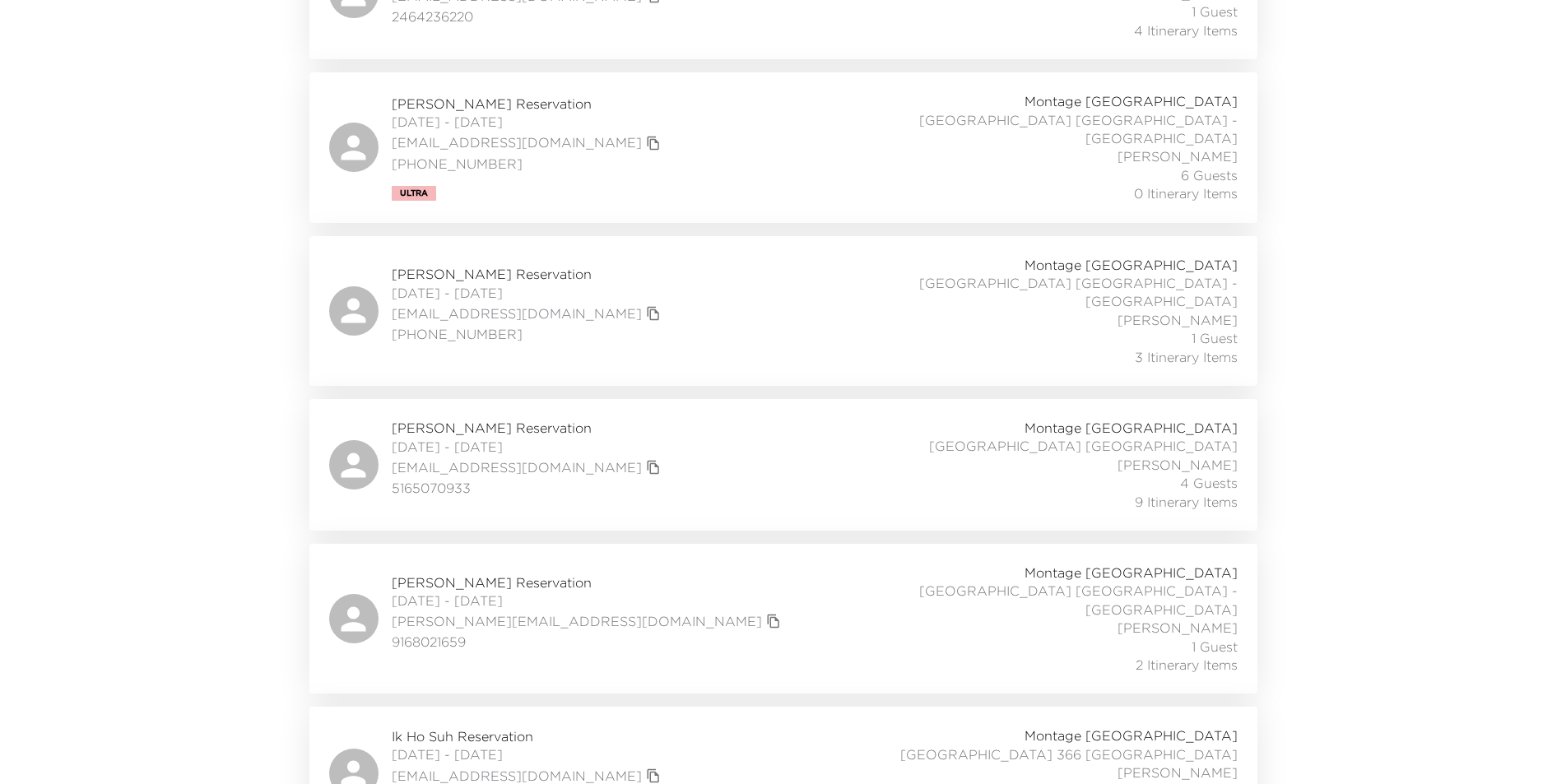
click at [699, 599] on div "Michael Harris Reservation 10/03/2025 - 10/05/2025 mike@harris5.com 9168021659 …" at bounding box center [783, 619] width 908 height 110
click at [679, 726] on div "Ik Ho Suh Reservation 10/03/2025 - 10/08/2025 innsadong@yahoo.com +82 10 7324 0…" at bounding box center [783, 772] width 908 height 92
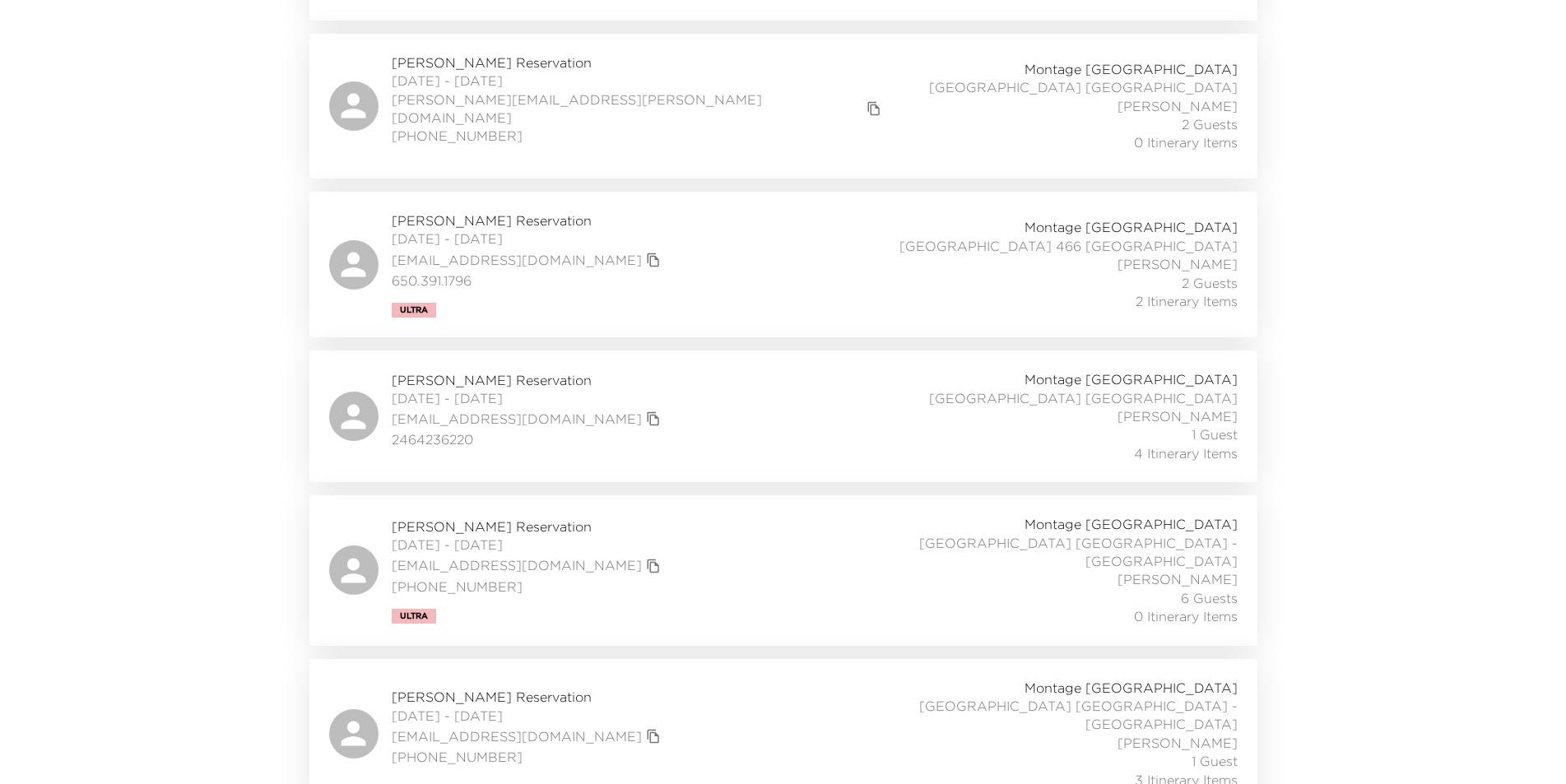
scroll to position [448, 0]
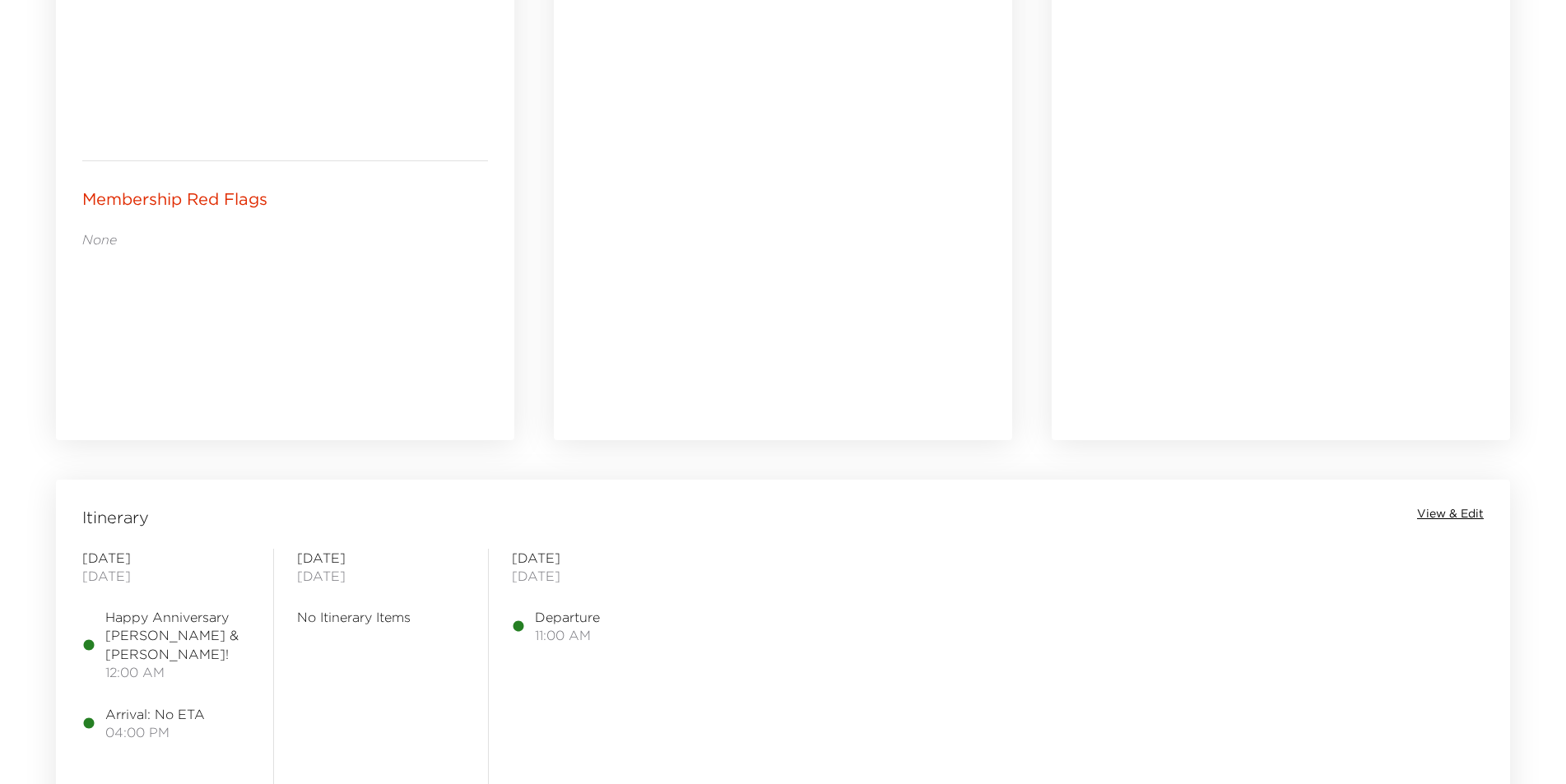
scroll to position [1151, 0]
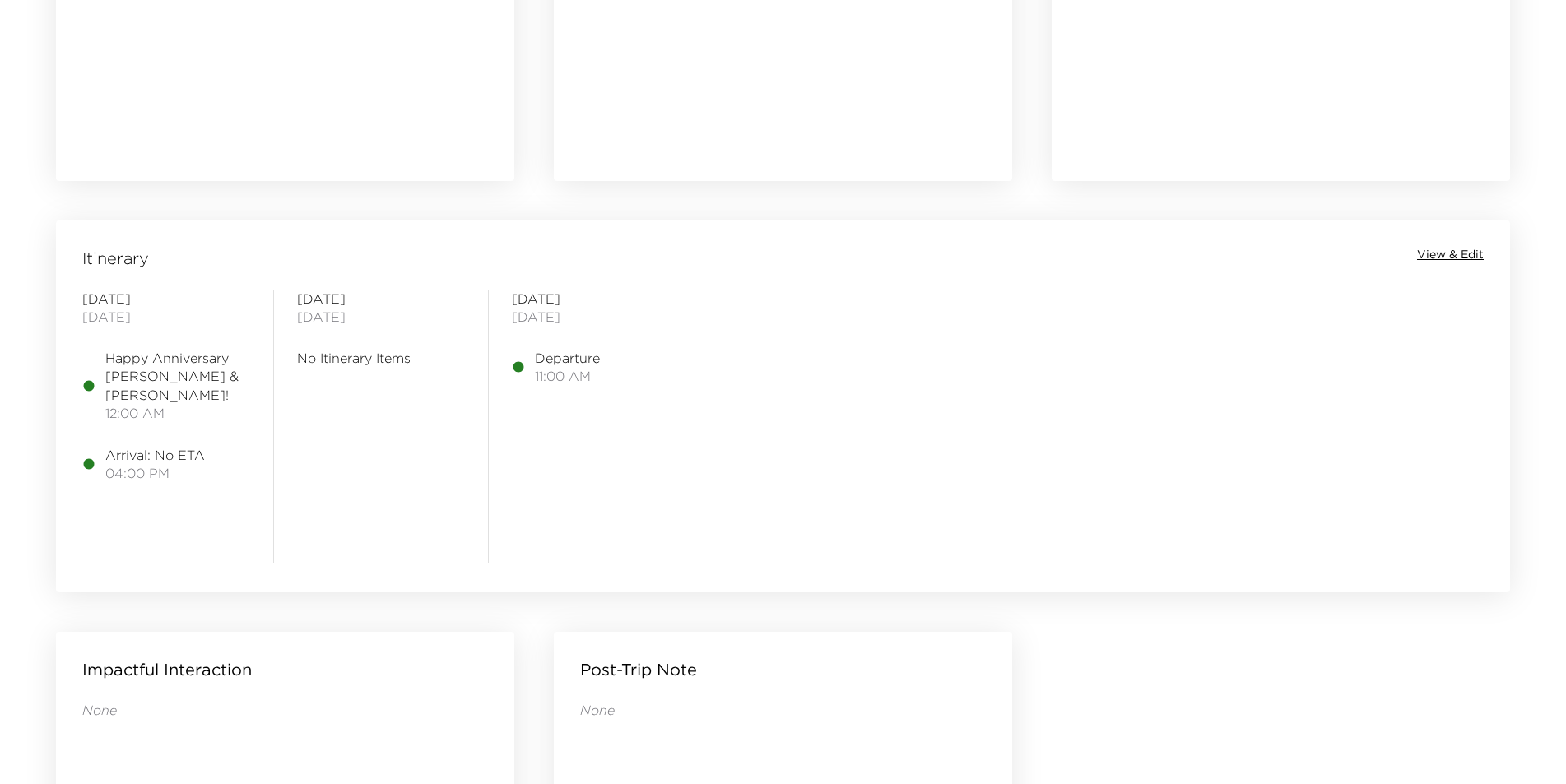
click at [1429, 255] on span "View & Edit" at bounding box center [1450, 255] width 66 height 16
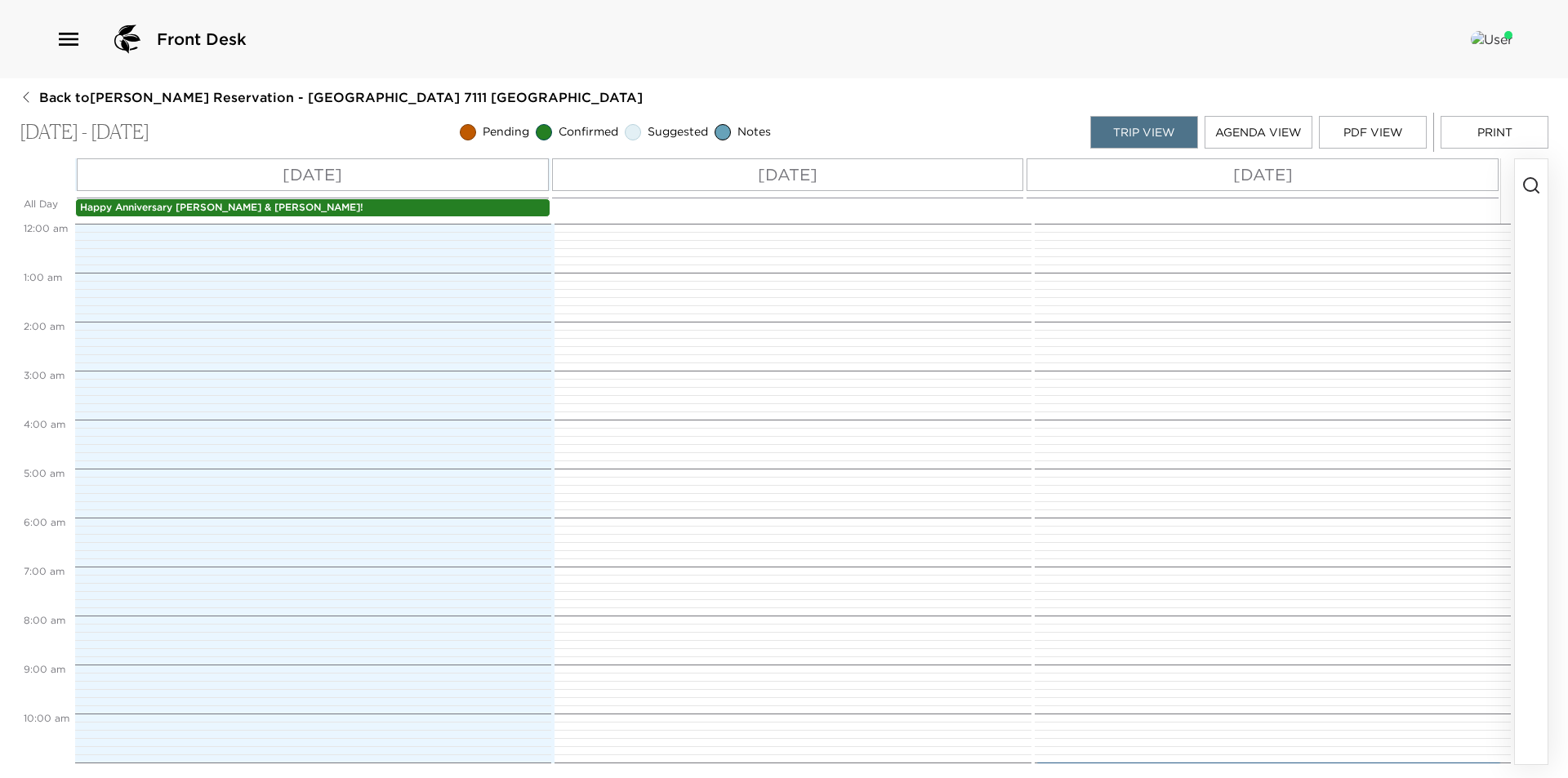
scroll to position [623, 0]
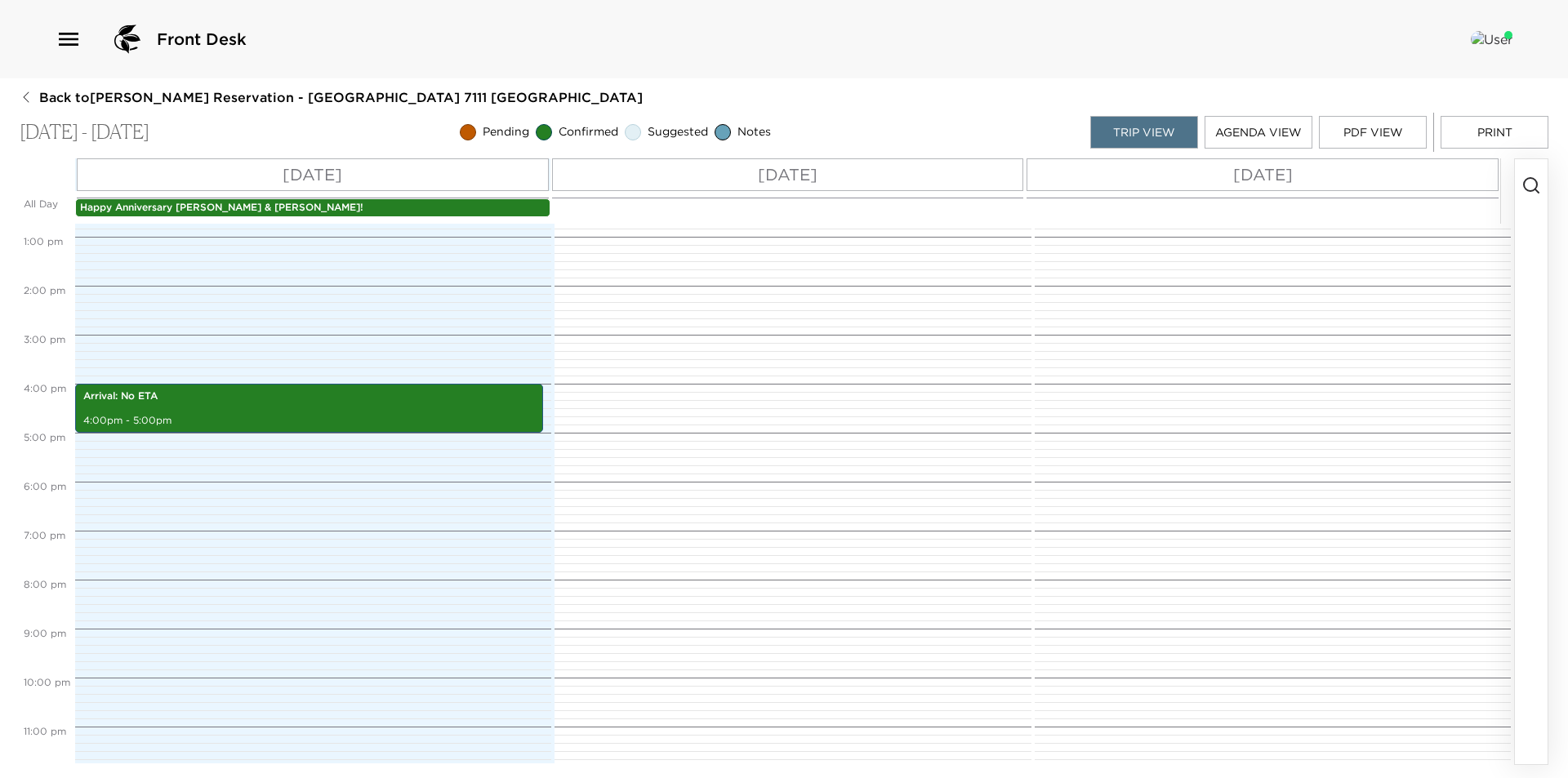
click at [1489, 127] on button "Print" at bounding box center [1495, 132] width 108 height 32
click at [220, 202] on p "Happy Anniversary Danielle & Andrew!" at bounding box center [313, 208] width 466 height 14
click at [214, 212] on p "Happy Anniversary Danielle & Andrew!" at bounding box center [313, 208] width 466 height 14
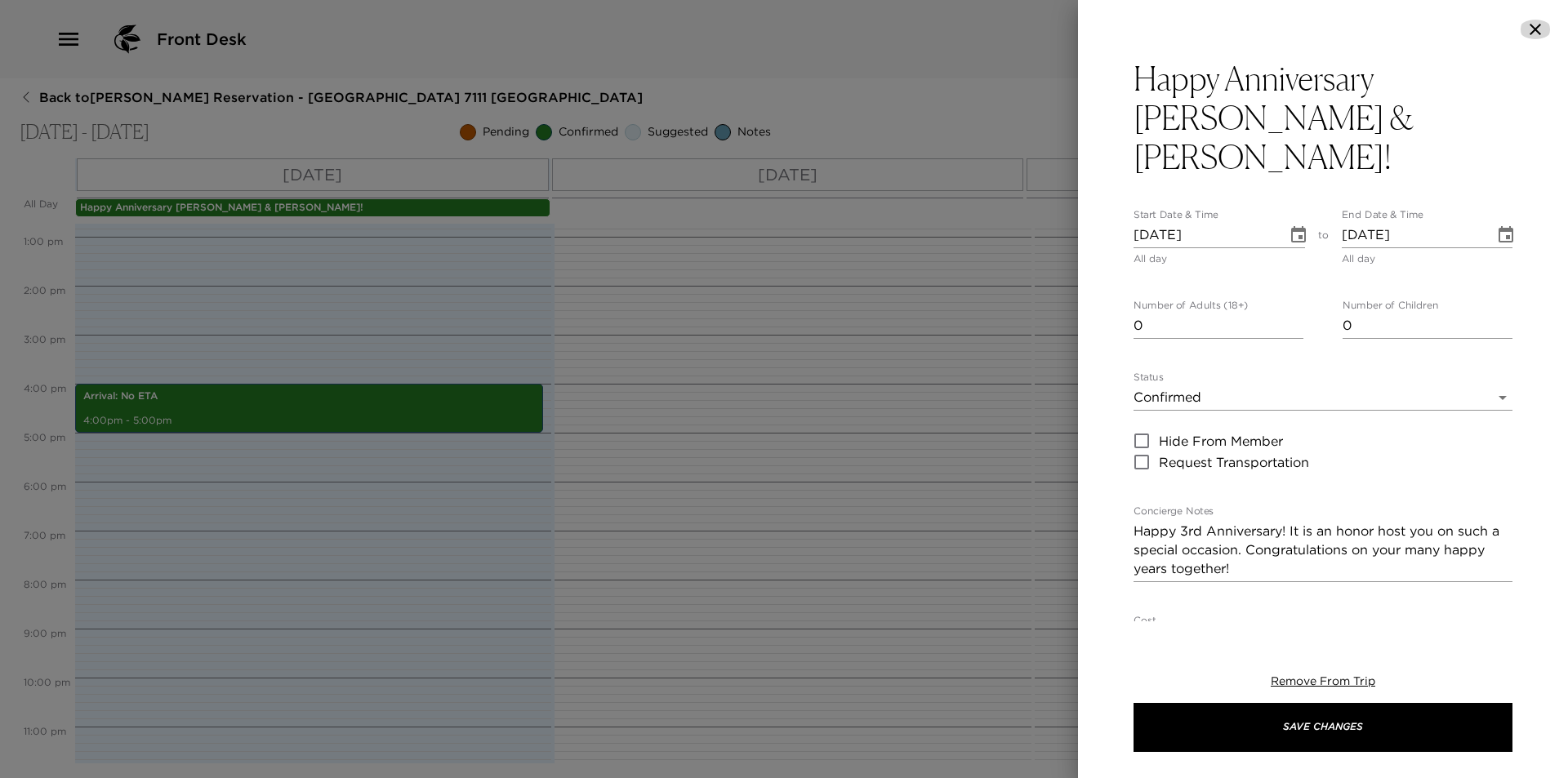
click at [1536, 27] on icon "button" at bounding box center [1535, 29] width 20 height 20
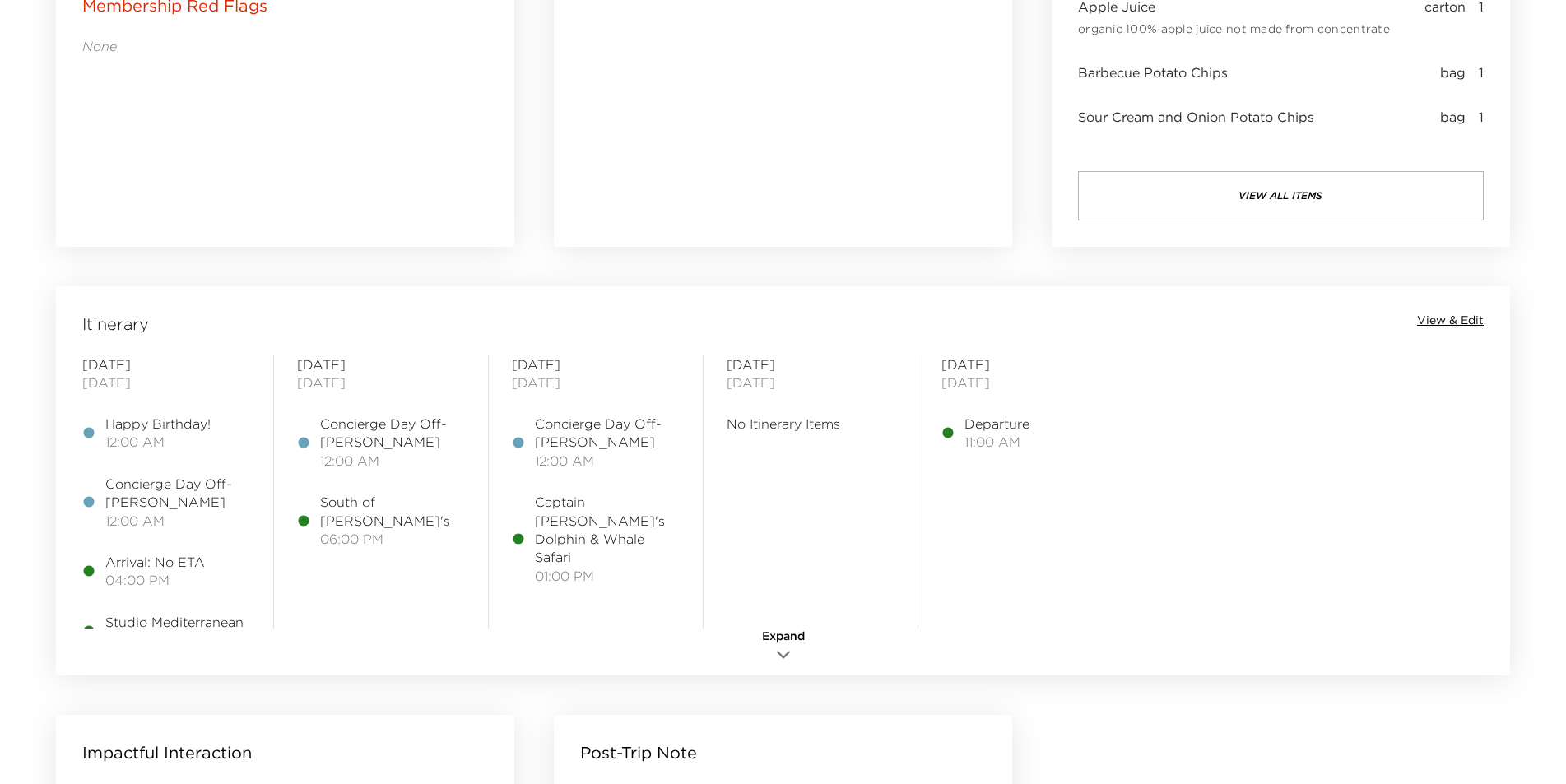
scroll to position [1151, 0]
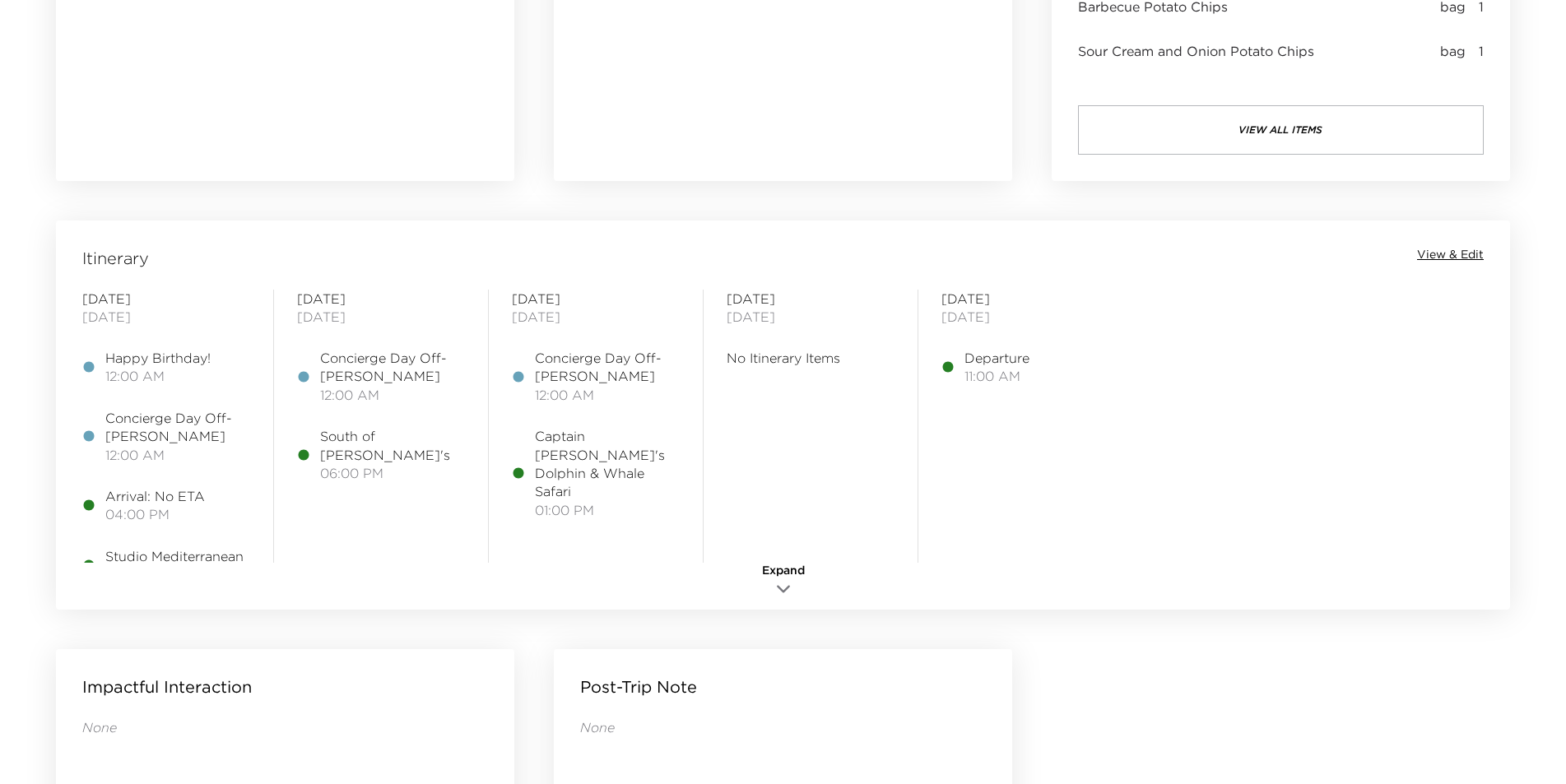
click at [1457, 256] on span "View & Edit" at bounding box center [1450, 255] width 66 height 16
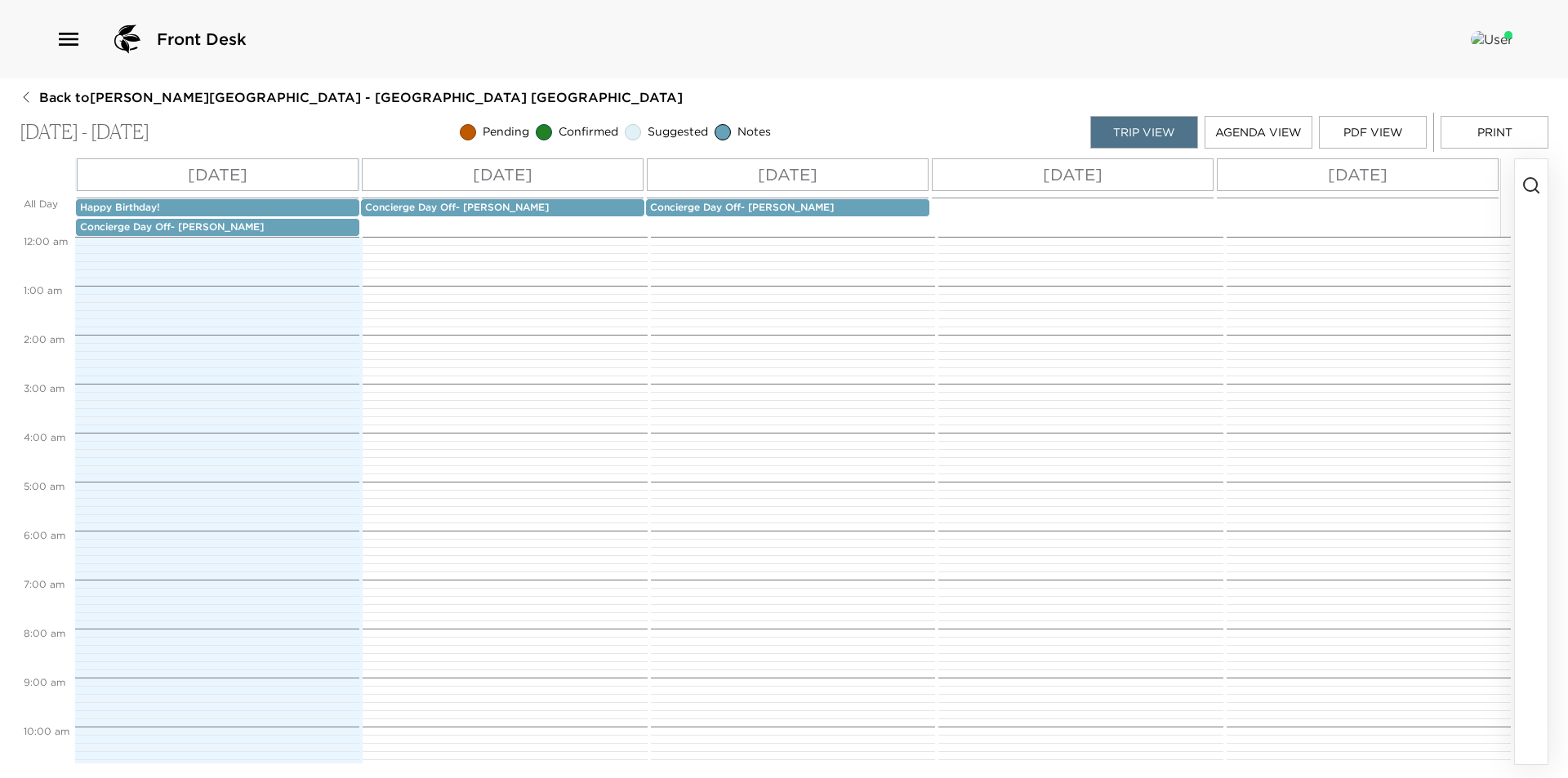
scroll to position [623, 0]
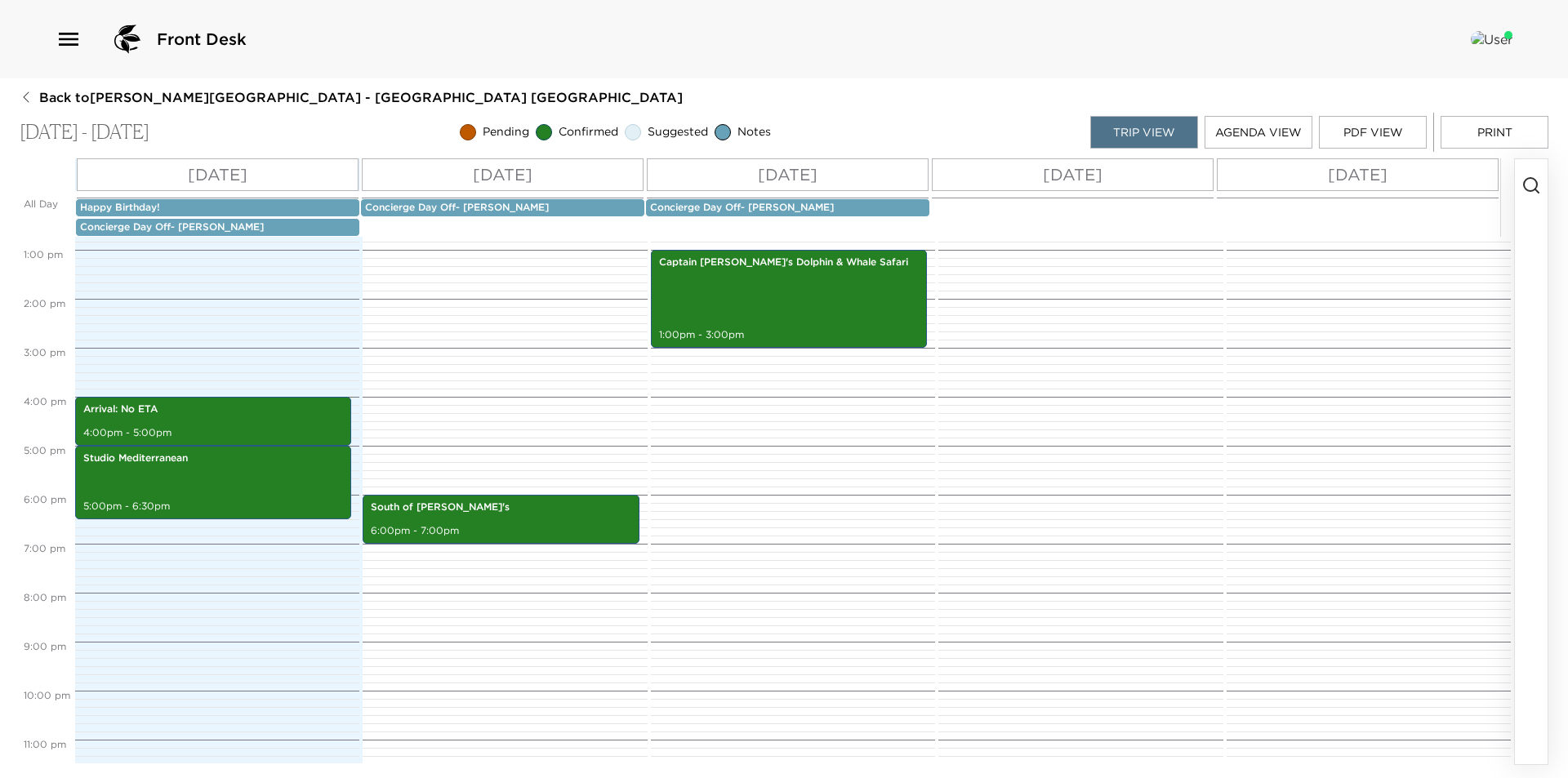
click at [154, 201] on p "Happy Birthday!" at bounding box center [218, 208] width 275 height 14
click at [153, 203] on p "Happy Birthday!" at bounding box center [218, 208] width 275 height 14
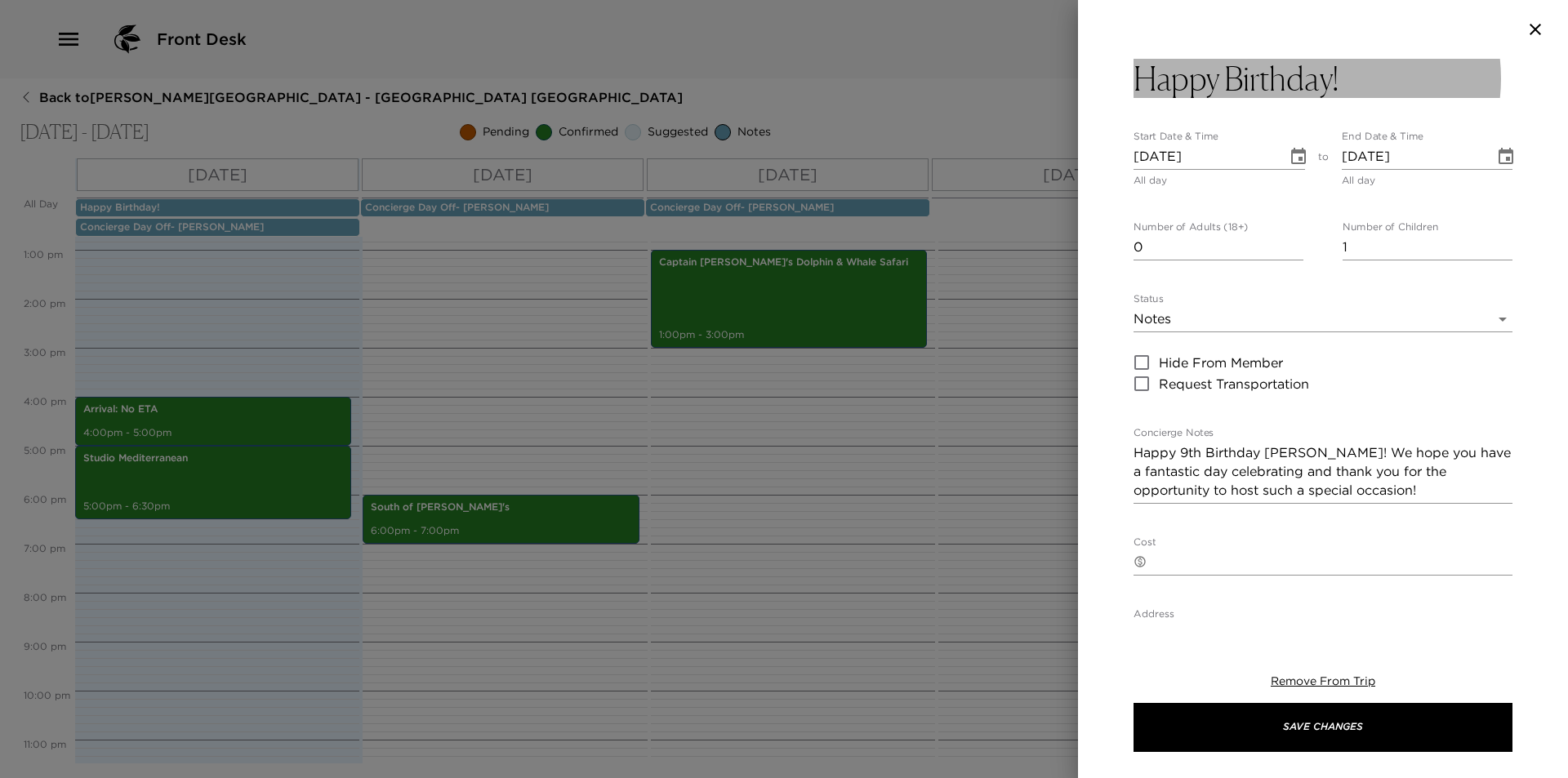
click at [1338, 78] on h3 "Happy Birthday!" at bounding box center [1236, 79] width 206 height 39
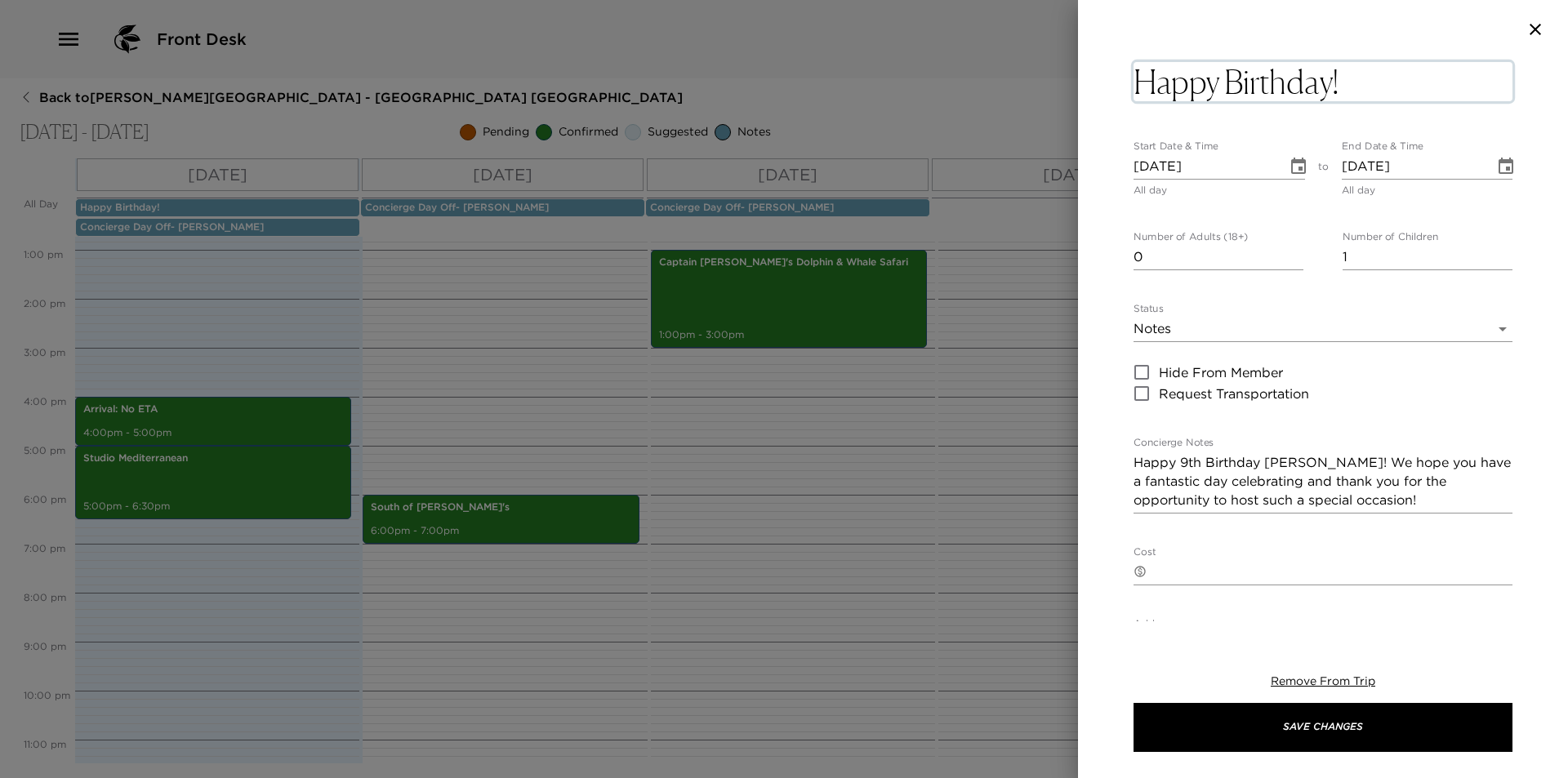
click at [1336, 79] on textarea "Happy Birthday!" at bounding box center [1323, 82] width 379 height 39
click at [1336, 79] on textarea "Happy Birthday Reid!" at bounding box center [1323, 82] width 379 height 39
type textarea "Happy Birthday Reid!"
click at [1233, 77] on textarea "Happy Birthday Reid!" at bounding box center [1323, 82] width 379 height 39
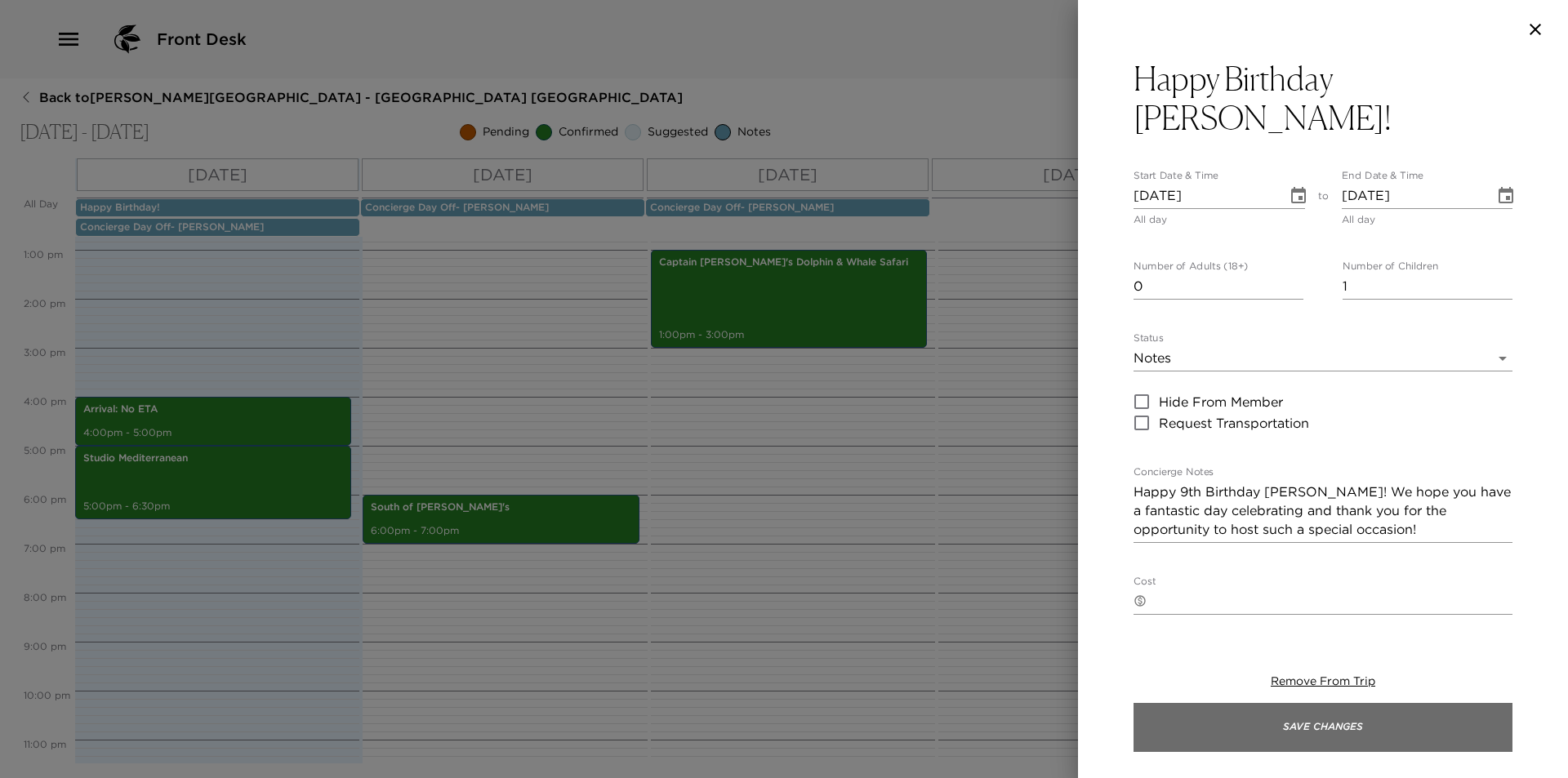
click at [1383, 721] on button "Save Changes" at bounding box center [1323, 727] width 379 height 49
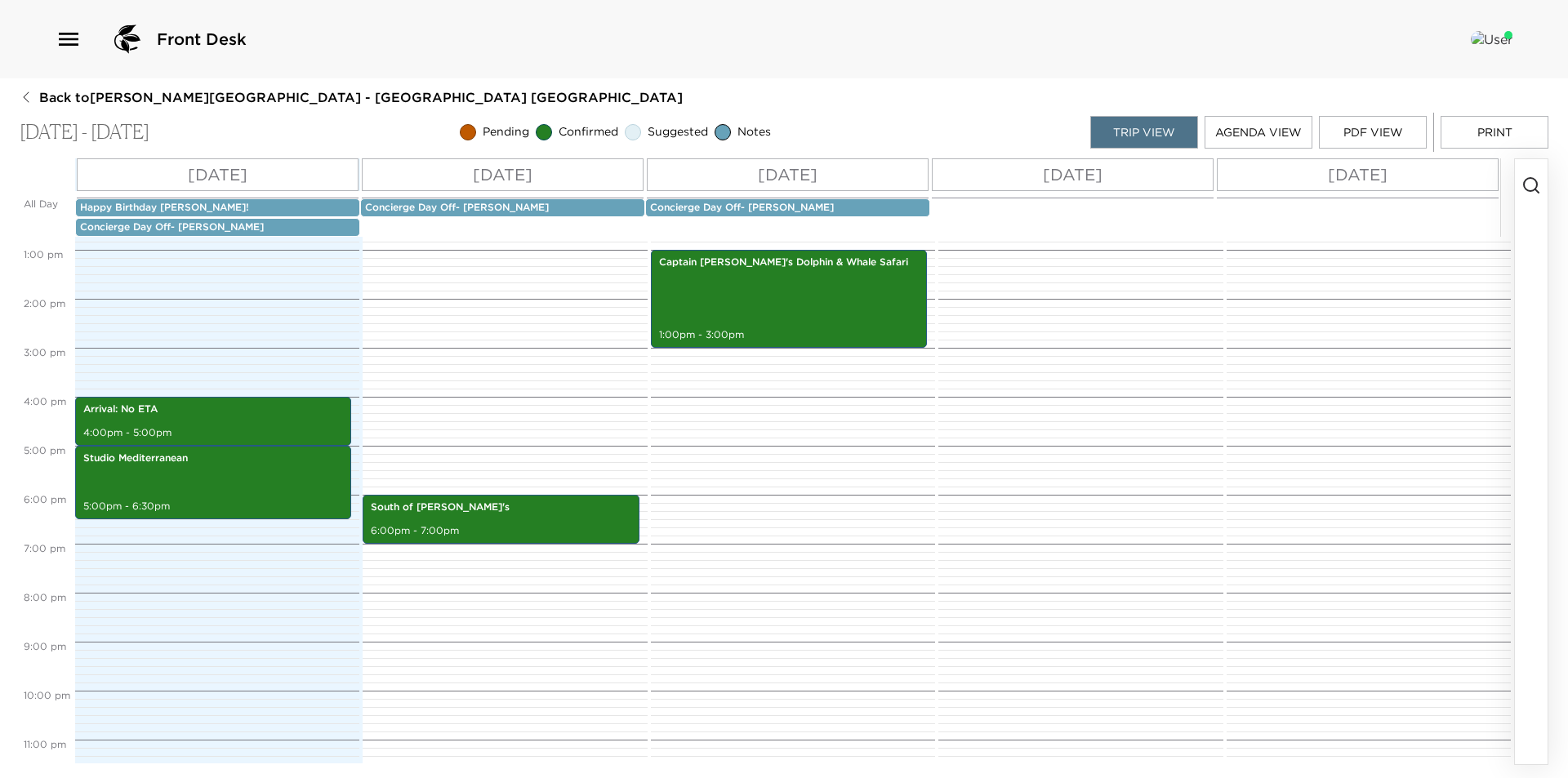
click at [1510, 126] on button "Print" at bounding box center [1495, 132] width 108 height 32
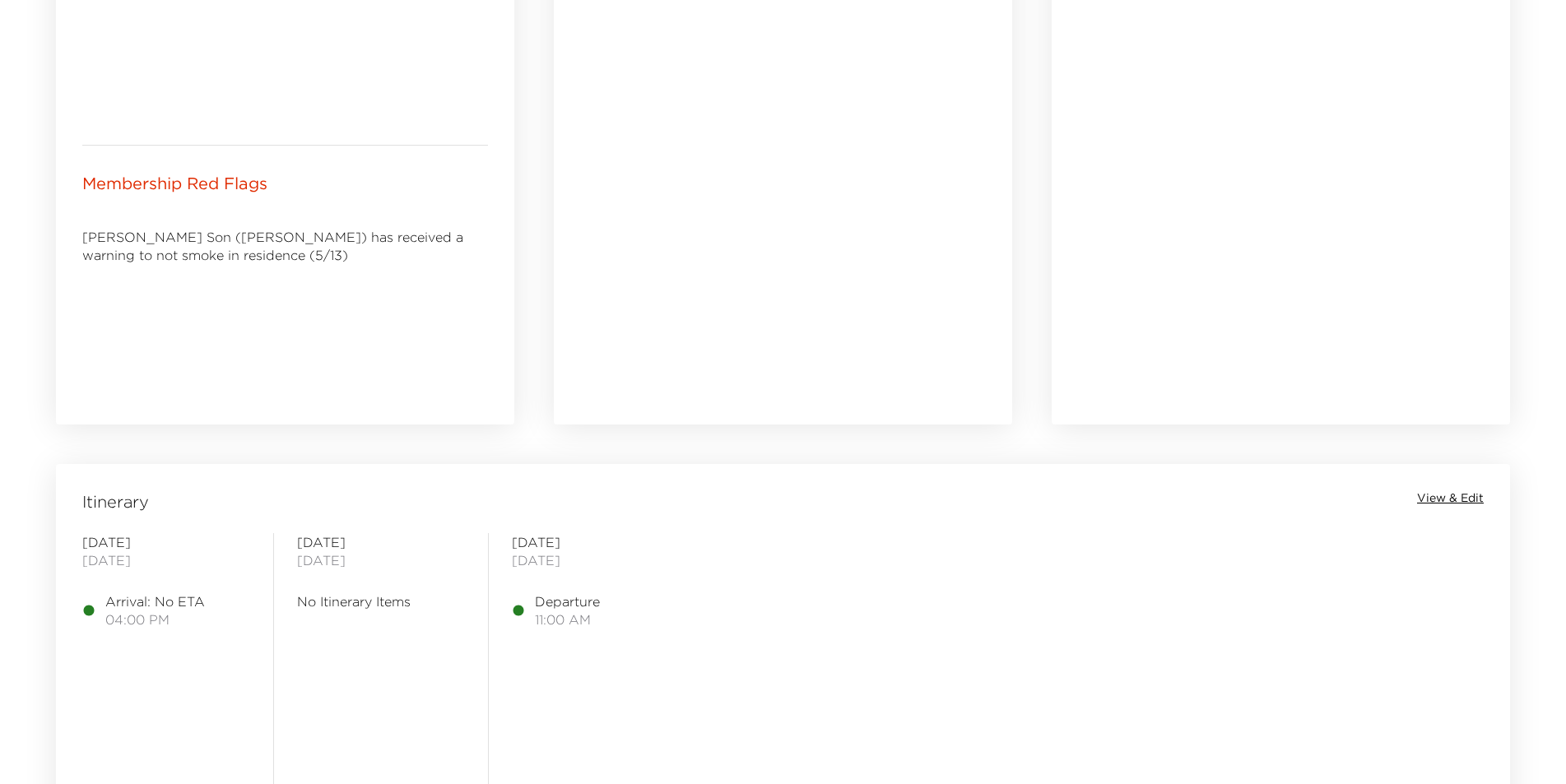
scroll to position [1069, 0]
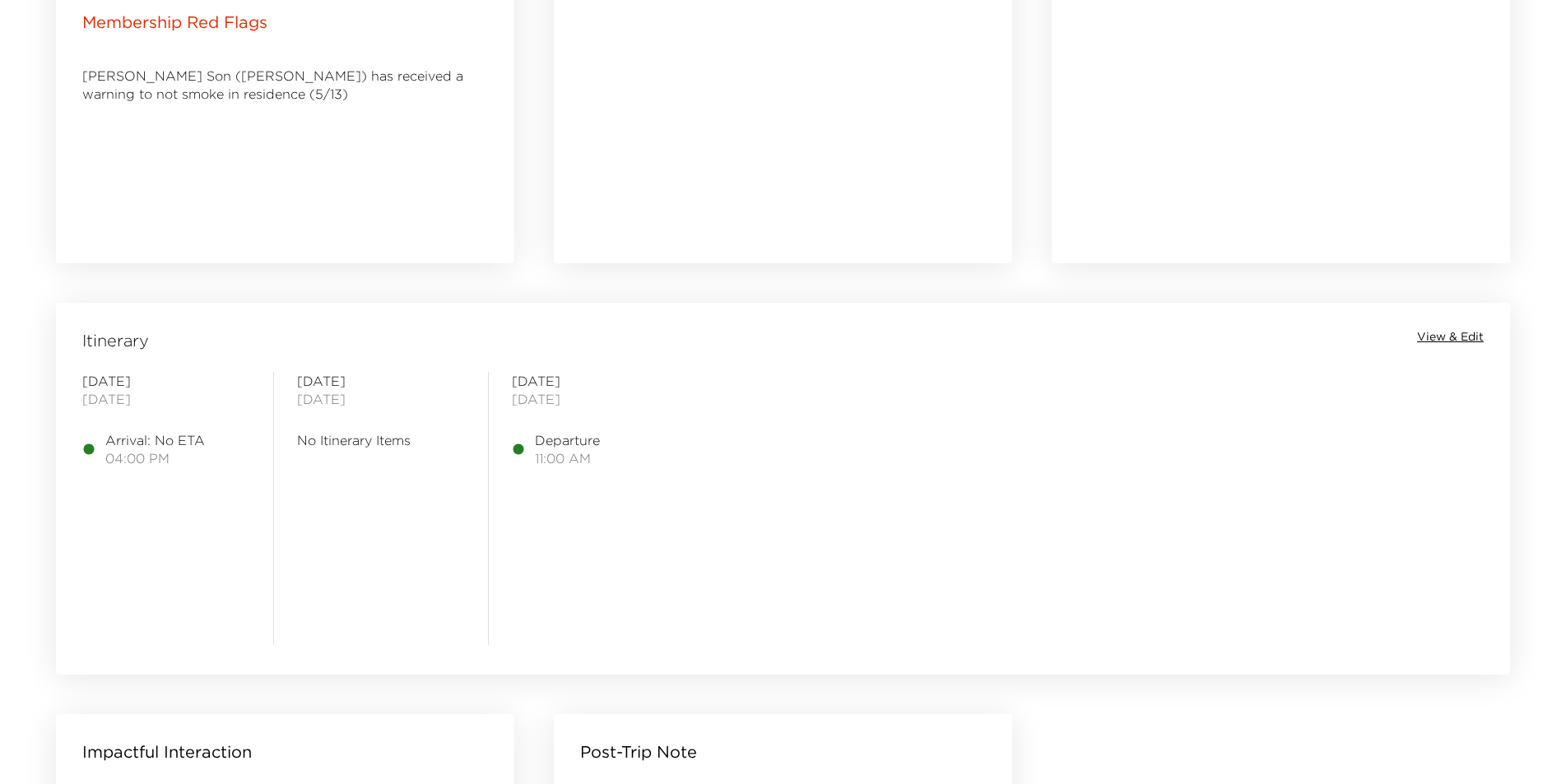
click at [1443, 338] on span "View & Edit" at bounding box center [1450, 336] width 66 height 16
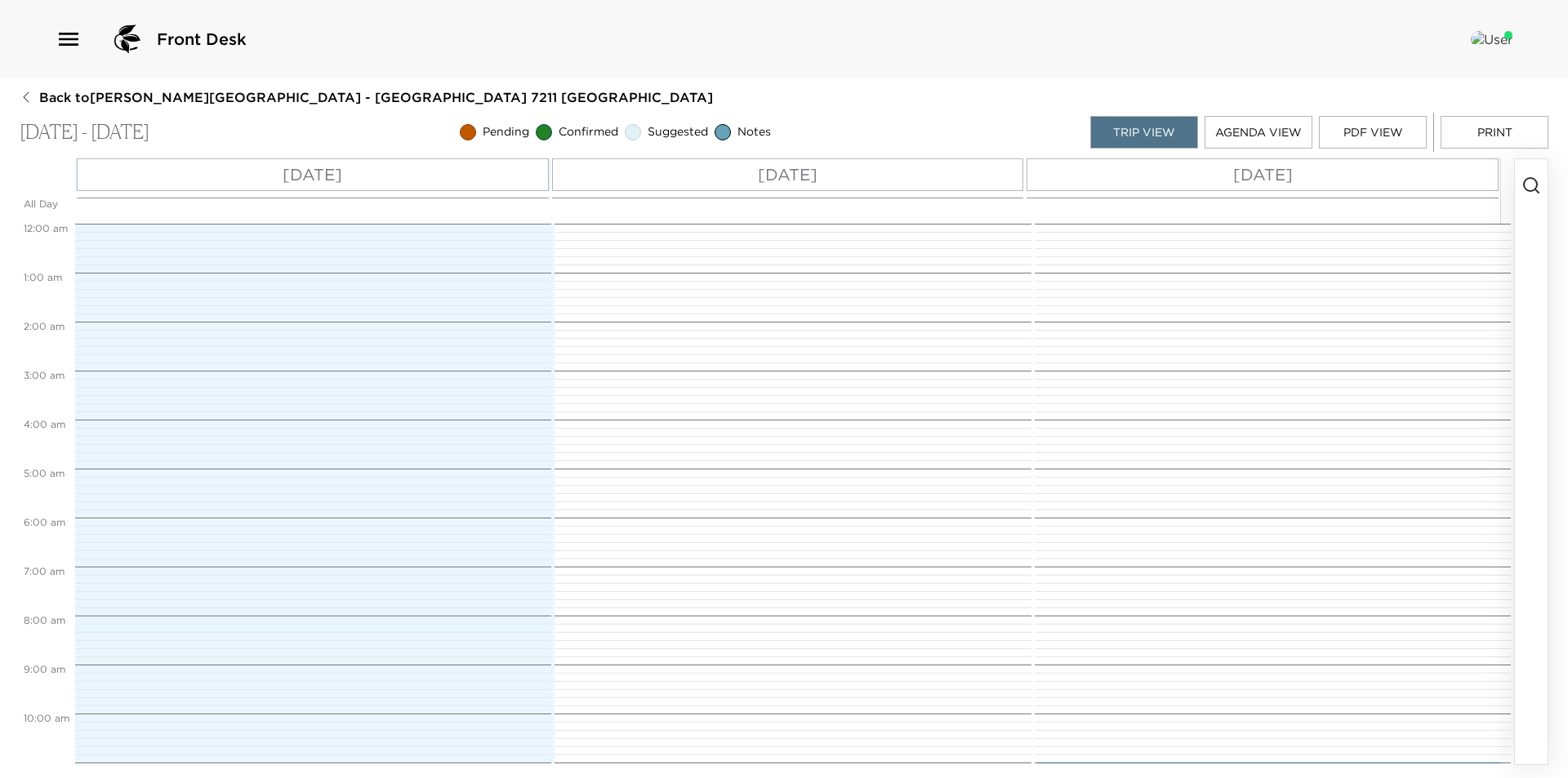
scroll to position [623, 0]
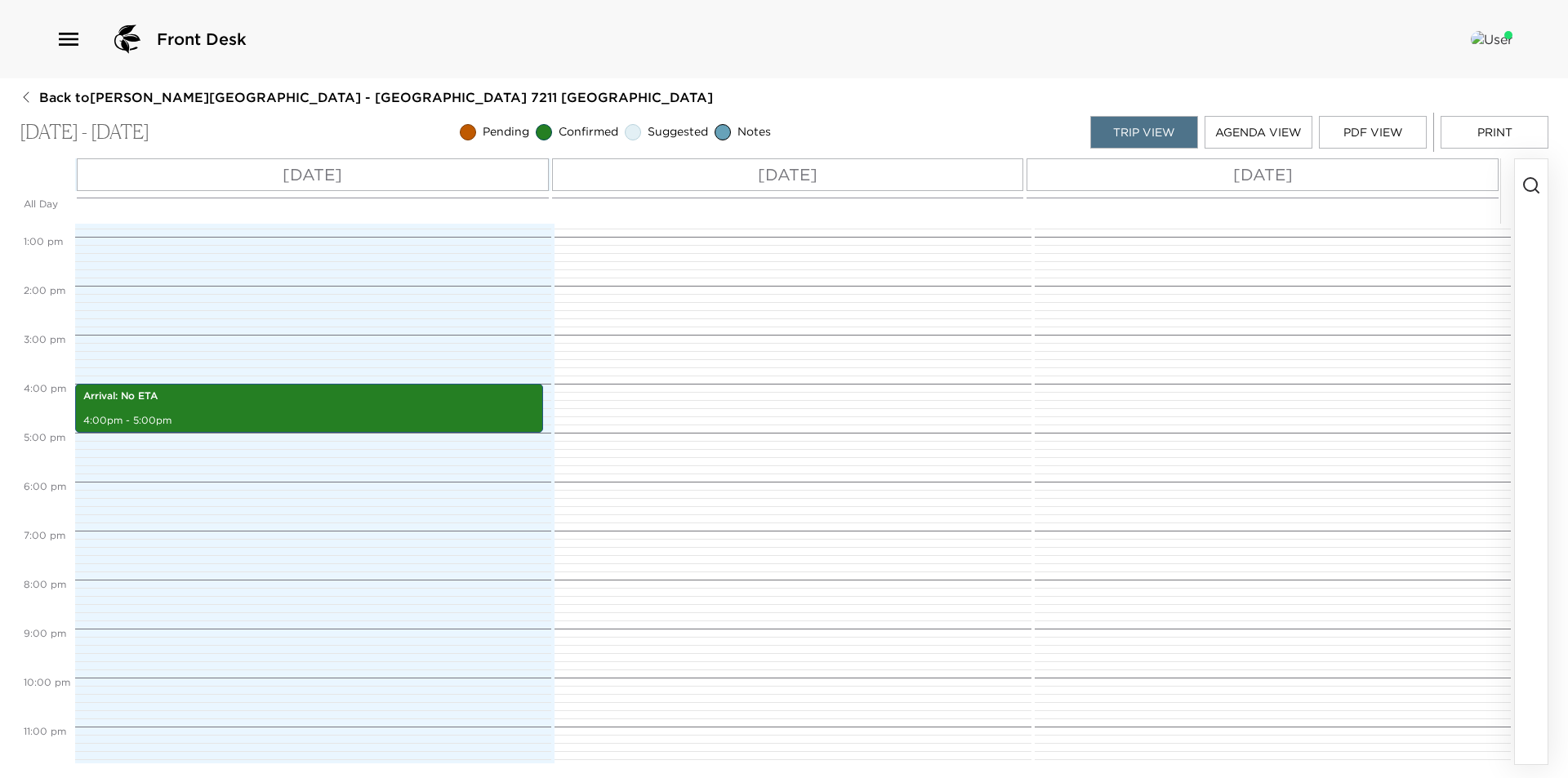
click at [1477, 132] on button "Print" at bounding box center [1495, 132] width 108 height 32
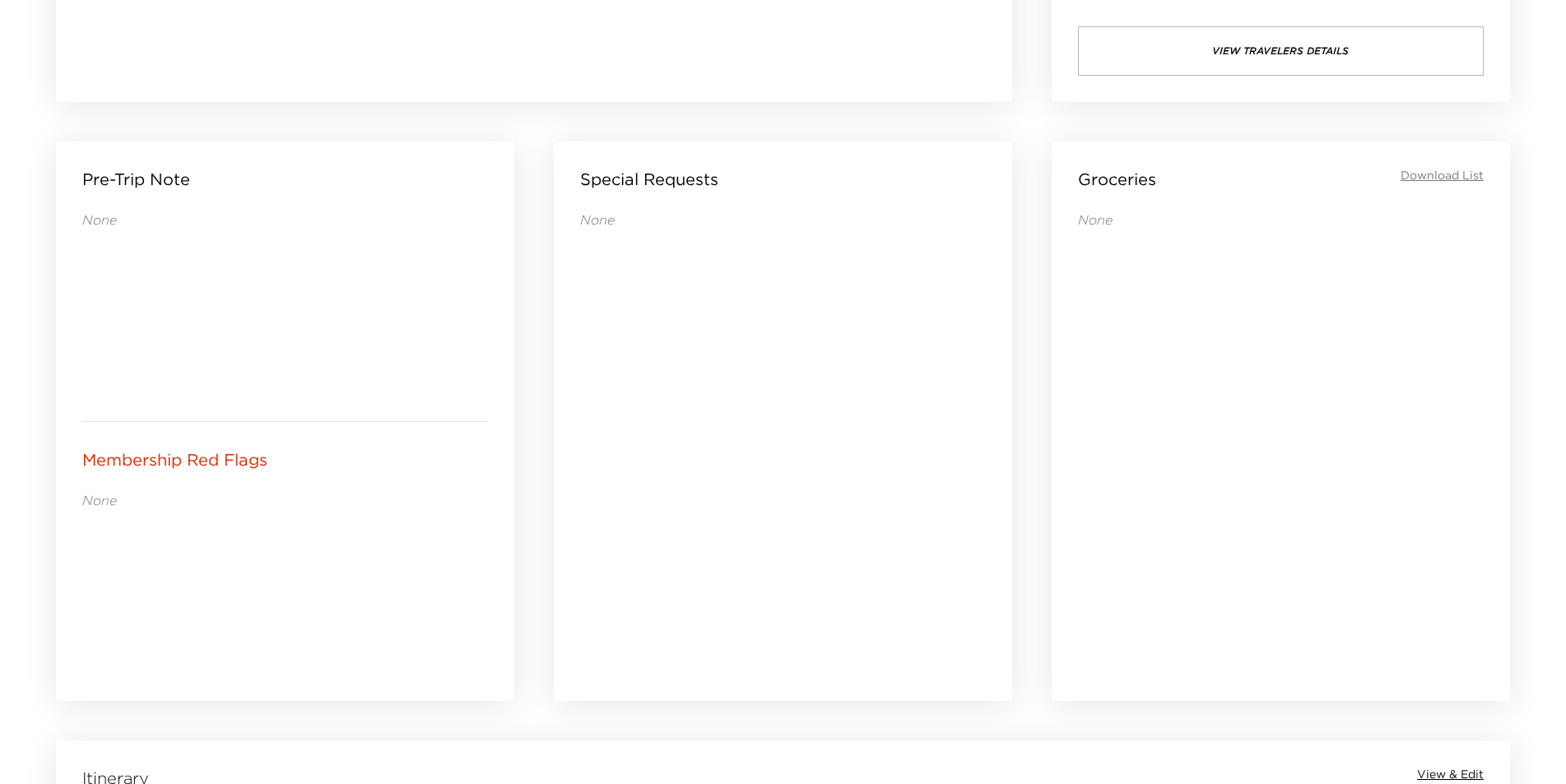
scroll to position [987, 0]
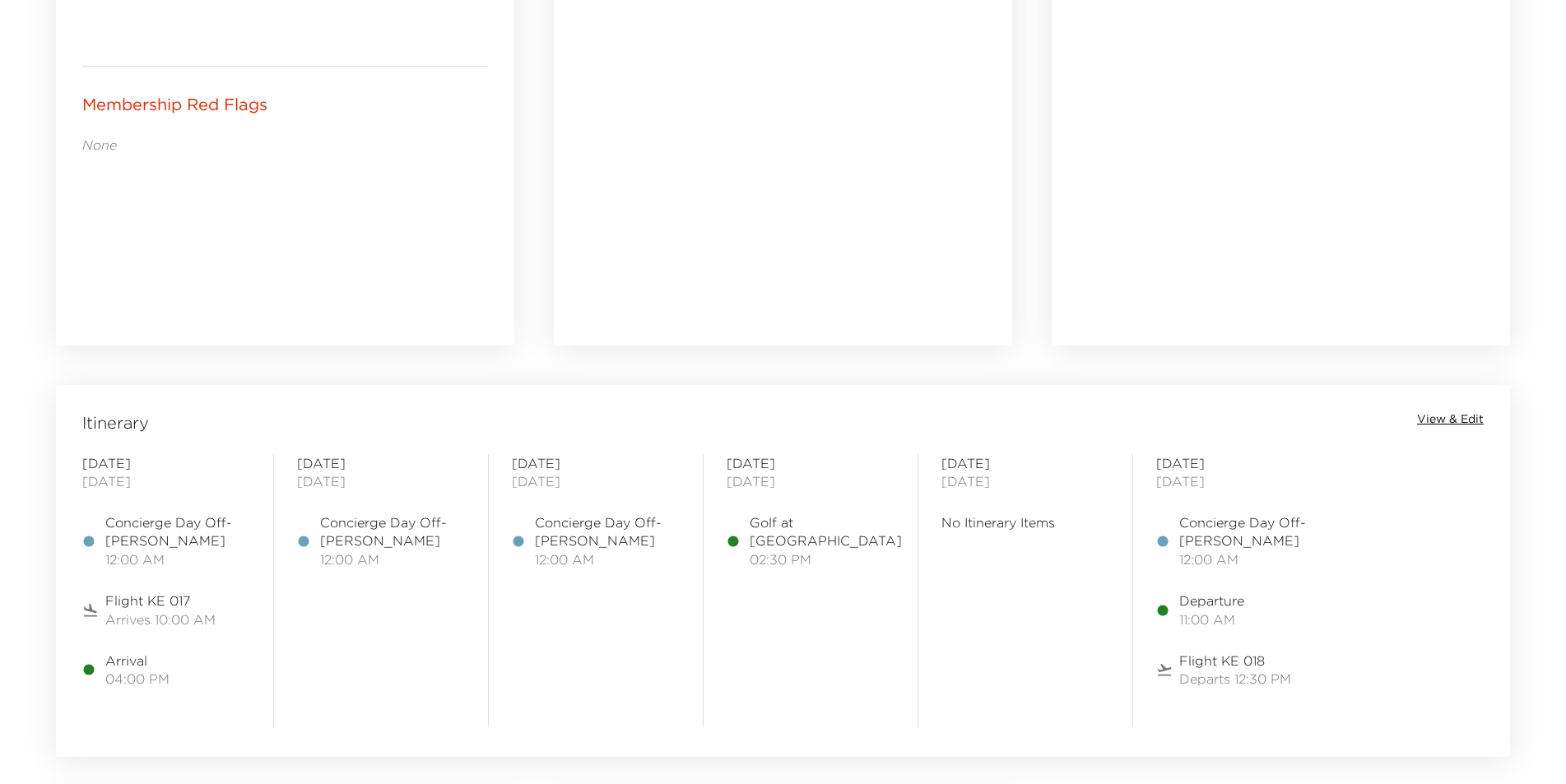
click at [1475, 412] on span "View & Edit" at bounding box center [1450, 419] width 66 height 16
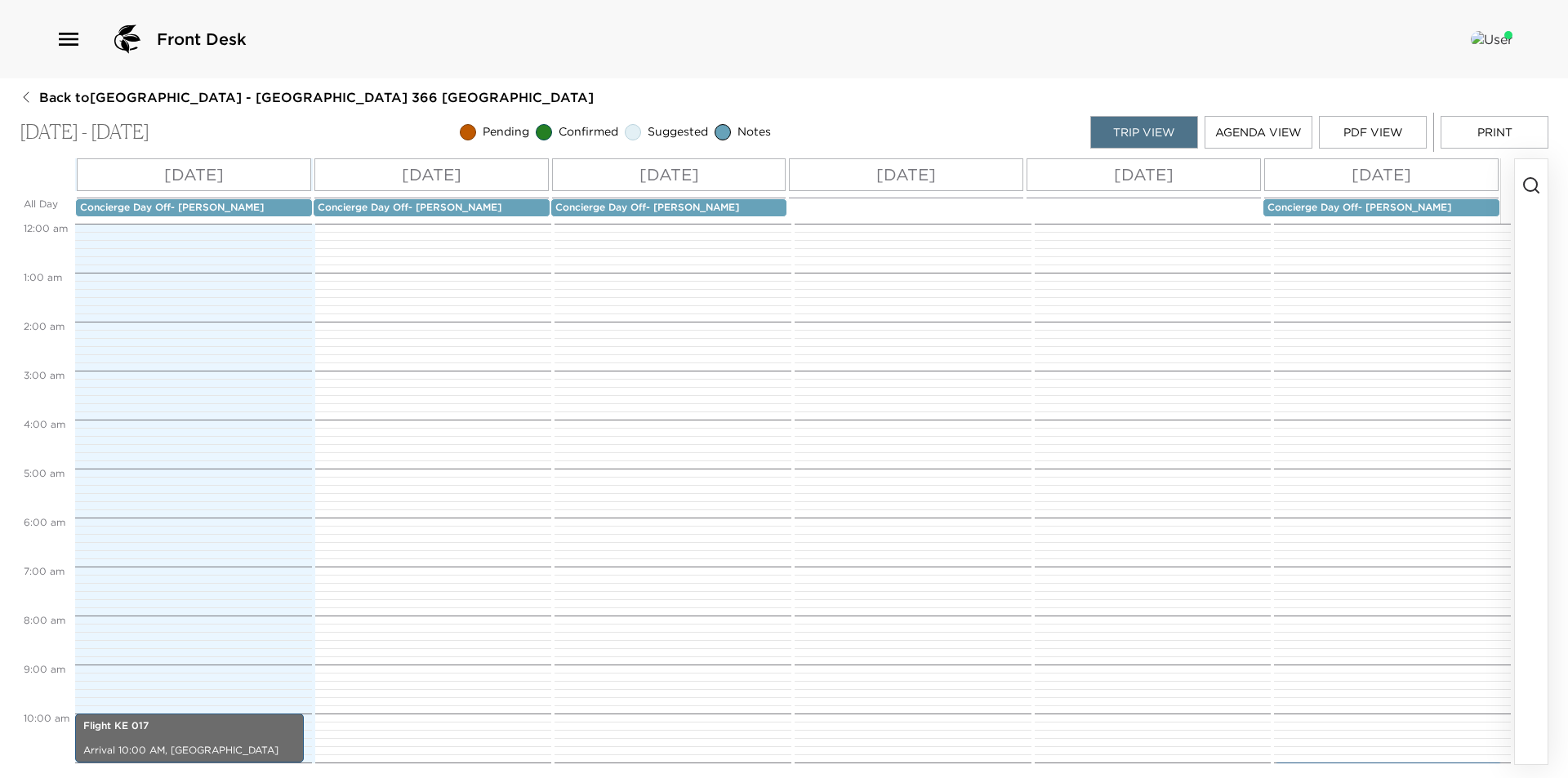
scroll to position [489, 0]
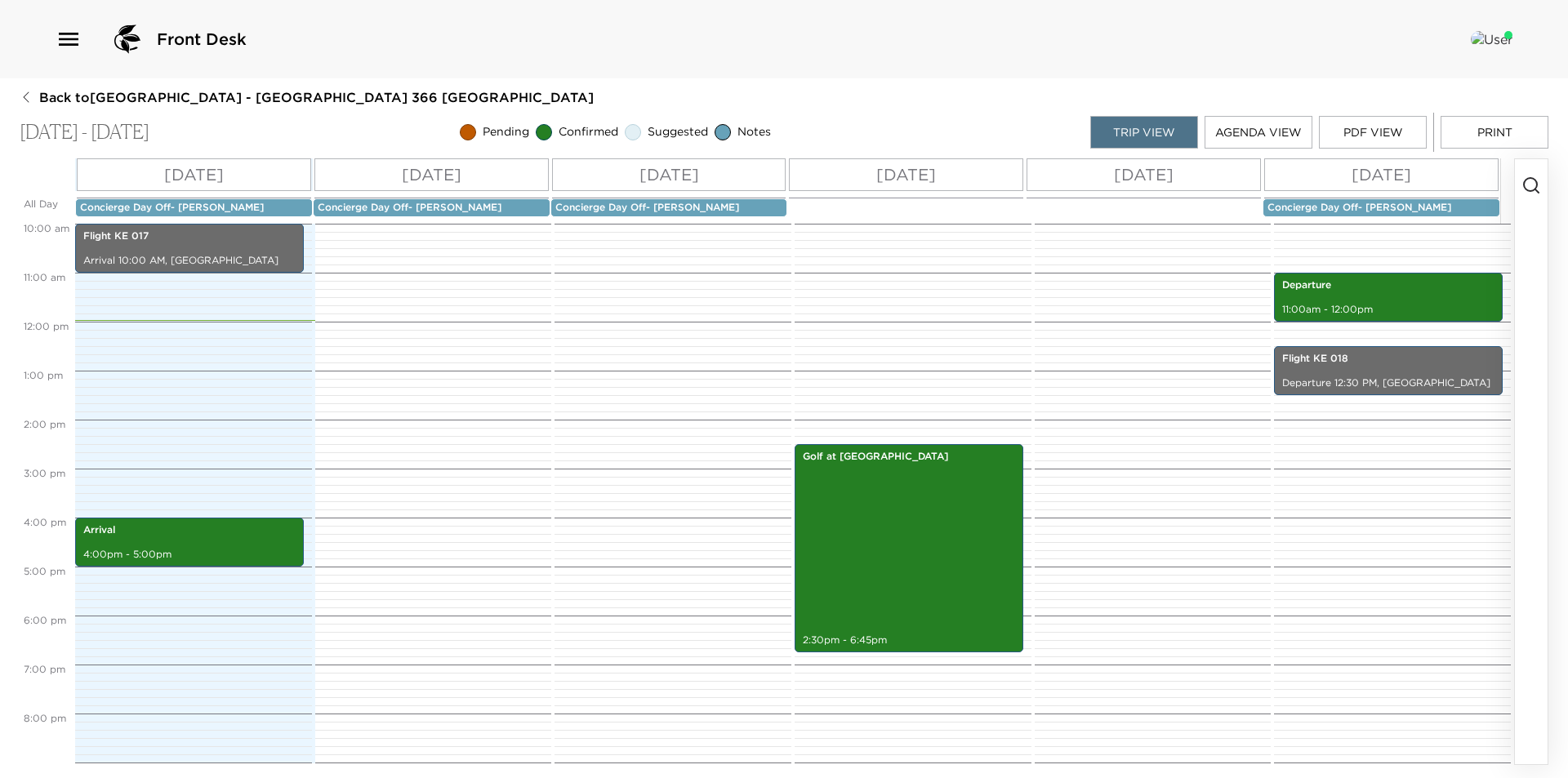
click at [1524, 131] on button "Print" at bounding box center [1495, 132] width 108 height 32
click at [227, 254] on p "Arrival 10:00 AM, [GEOGRAPHIC_DATA]" at bounding box center [189, 260] width 212 height 14
